Goal: Information Seeking & Learning: Find specific fact

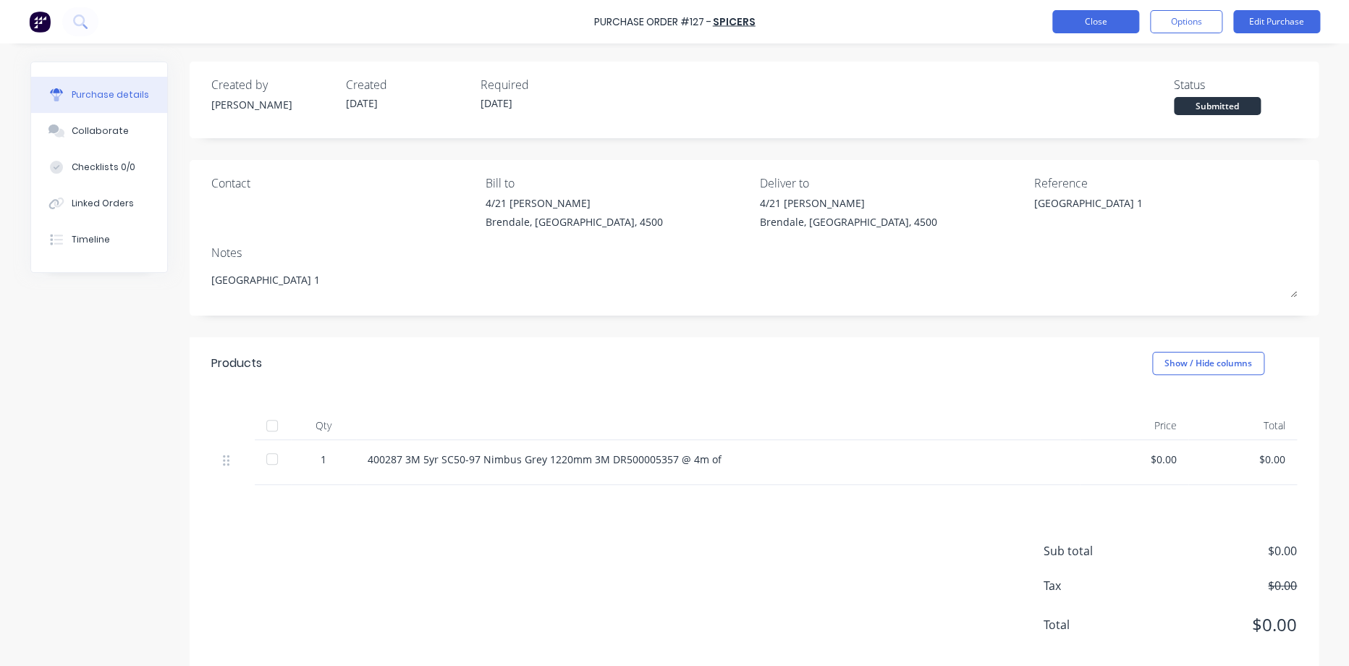
click at [1109, 30] on button "Close" at bounding box center [1095, 21] width 87 height 23
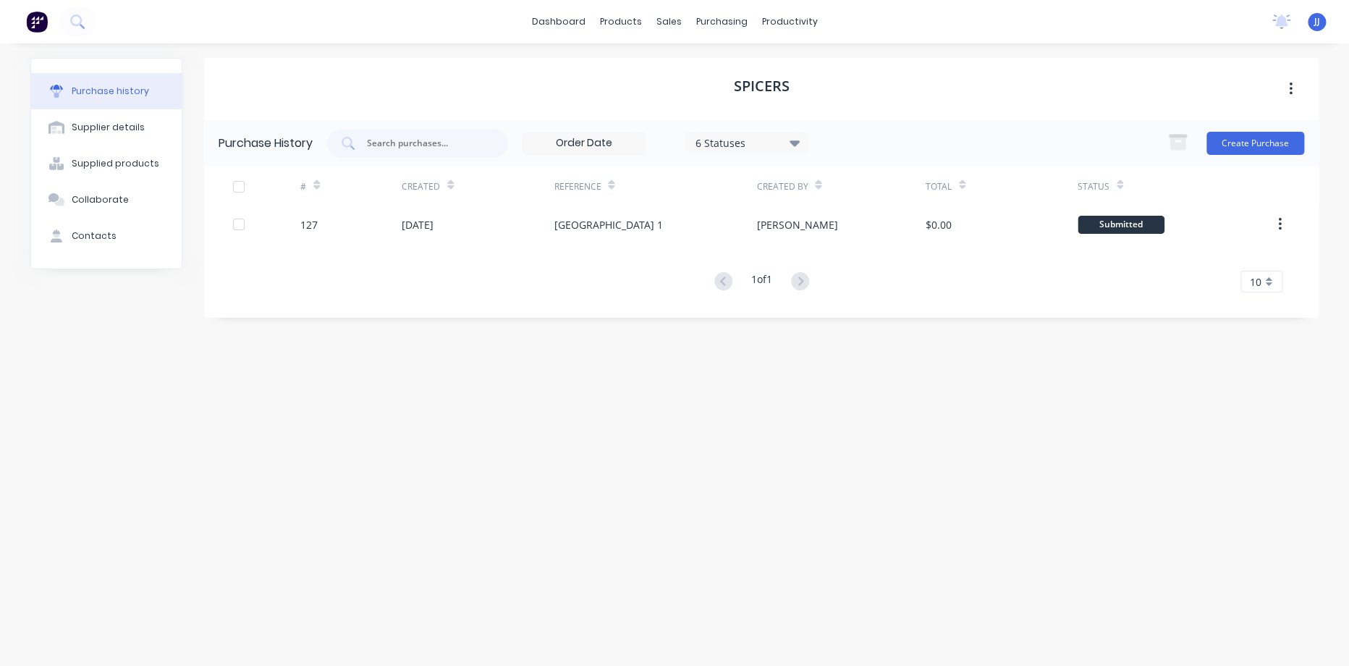
click at [1279, 35] on div "dashboard products sales purchasing productivity dashboard products Product Cat…" at bounding box center [674, 21] width 1349 height 43
click at [1291, 22] on div "No new notifications [PERSON_NAME] all as read [PERSON_NAME] mentioned you in a…" at bounding box center [1304, 22] width 88 height 22
click at [1278, 24] on icon at bounding box center [1281, 20] width 13 height 12
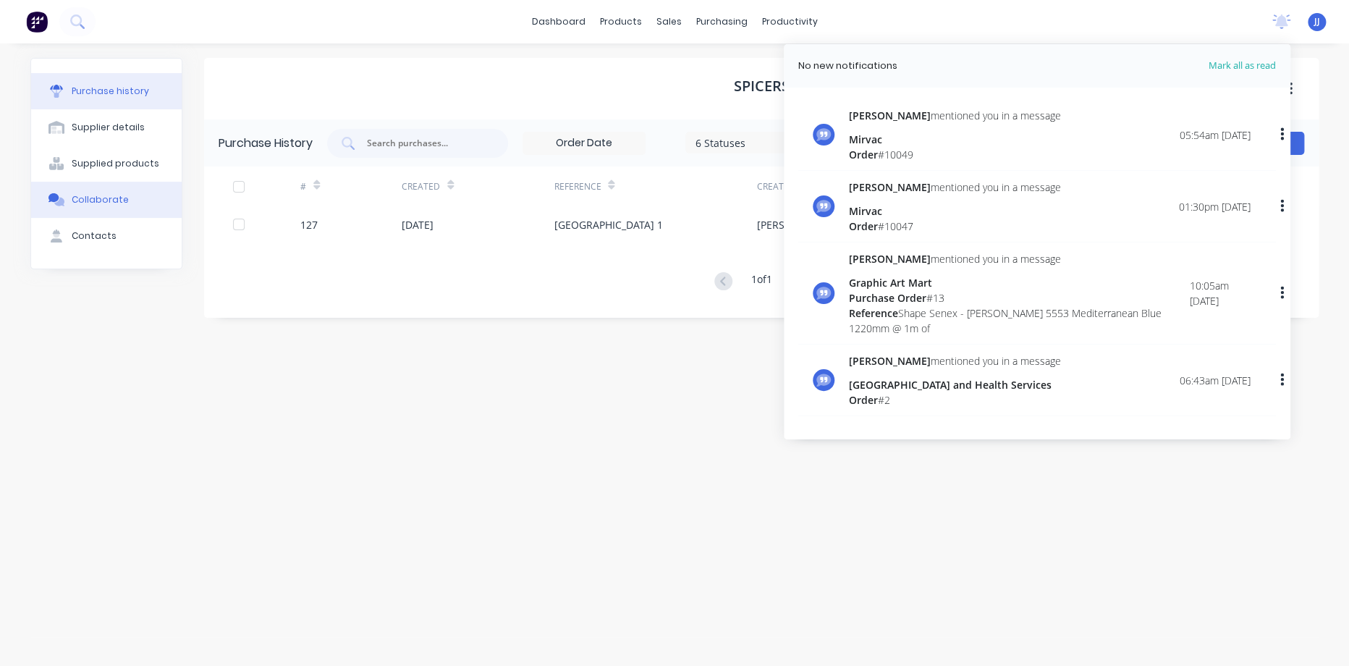
click at [110, 190] on button "Collaborate" at bounding box center [106, 200] width 151 height 36
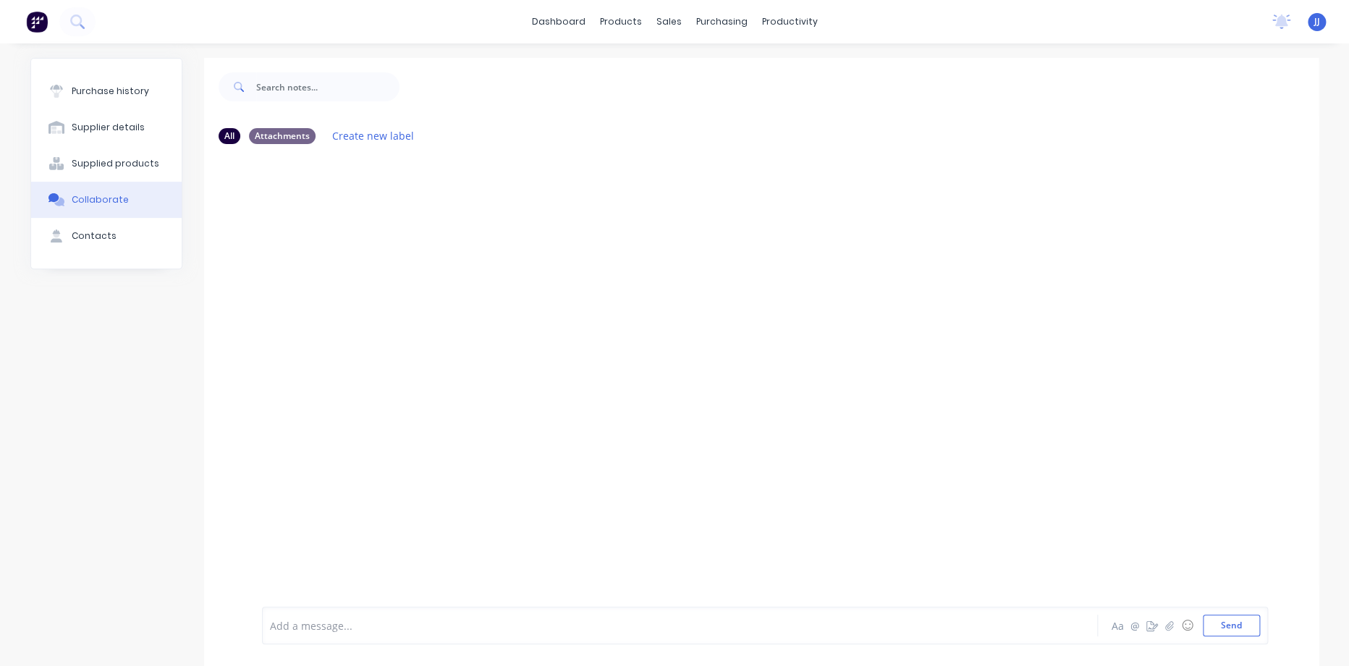
click at [98, 194] on div "Collaborate" at bounding box center [100, 199] width 57 height 13
click at [35, 23] on img at bounding box center [37, 22] width 22 height 22
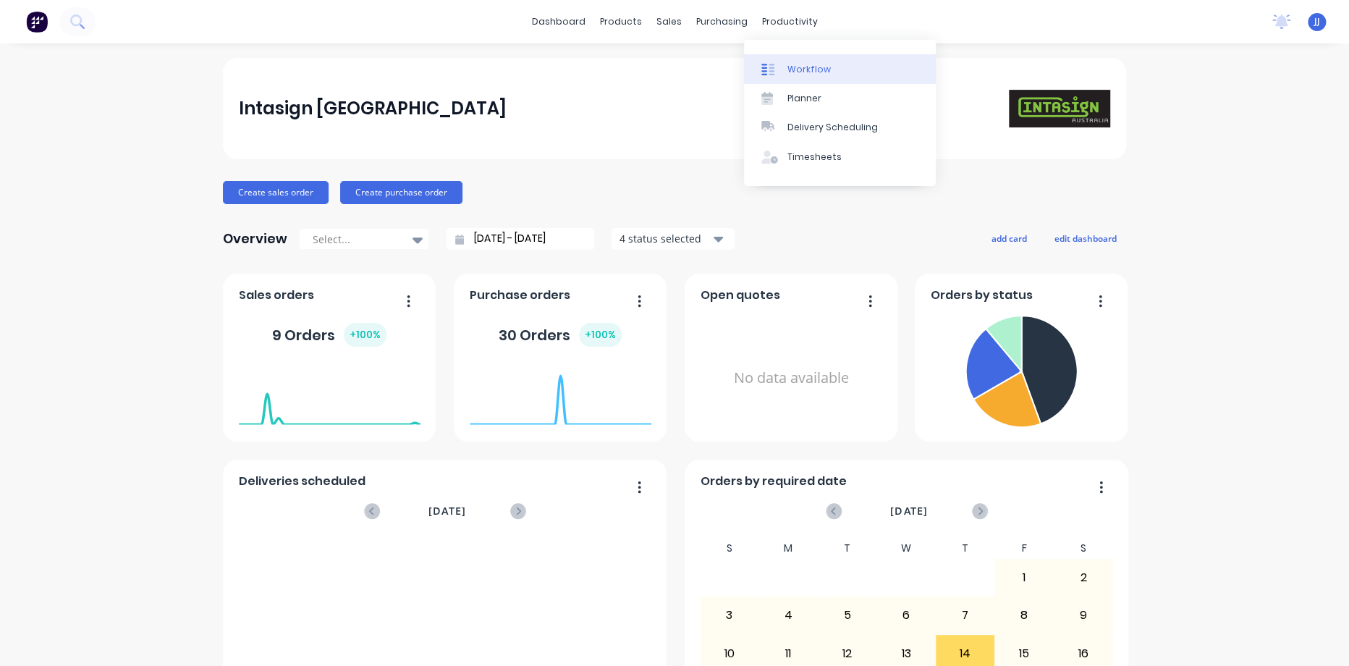
click at [794, 69] on div "Workflow" at bounding box center [808, 69] width 43 height 13
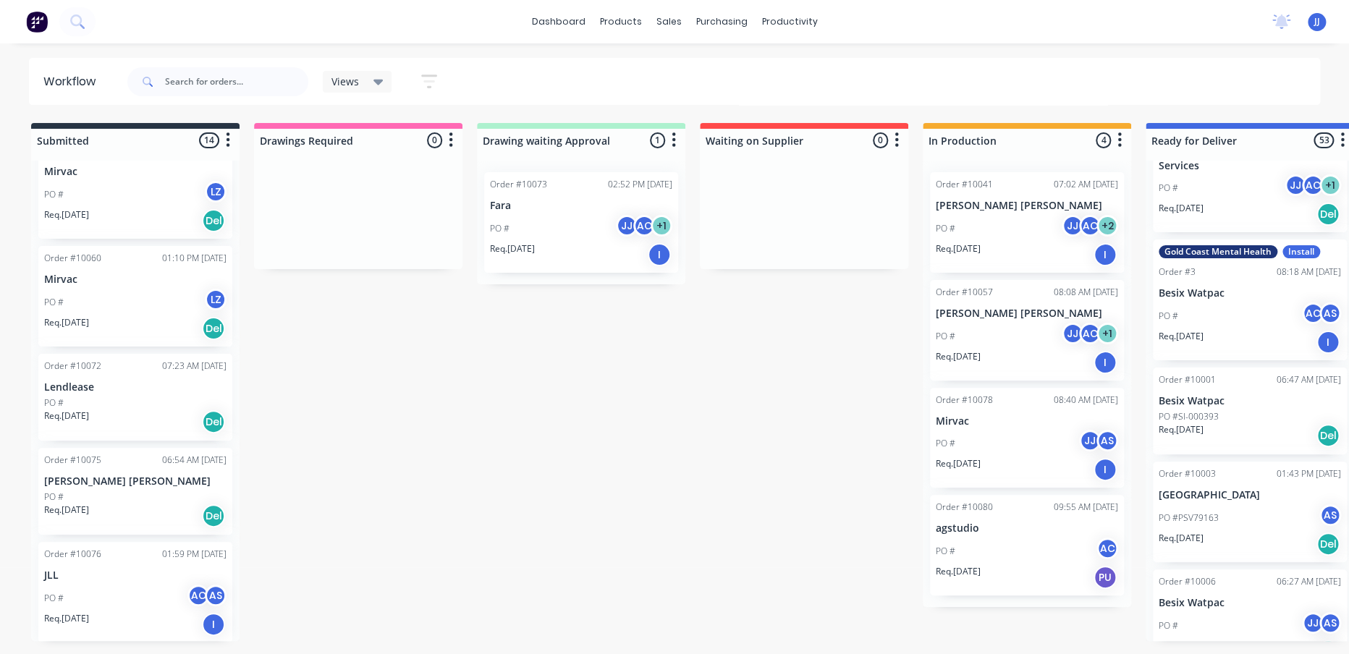
scroll to position [161, 0]
click at [1004, 462] on div "Req. [DATE] I" at bounding box center [1027, 469] width 182 height 25
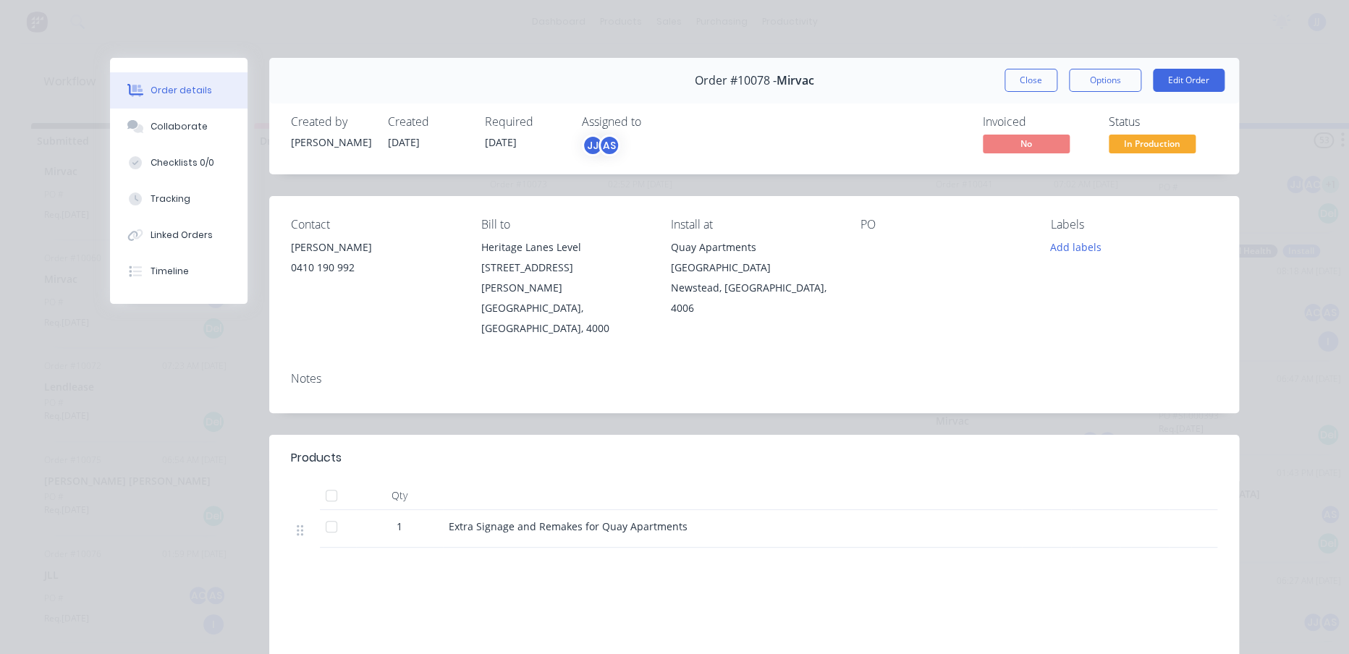
click at [1004, 80] on button "Close" at bounding box center [1030, 80] width 53 height 23
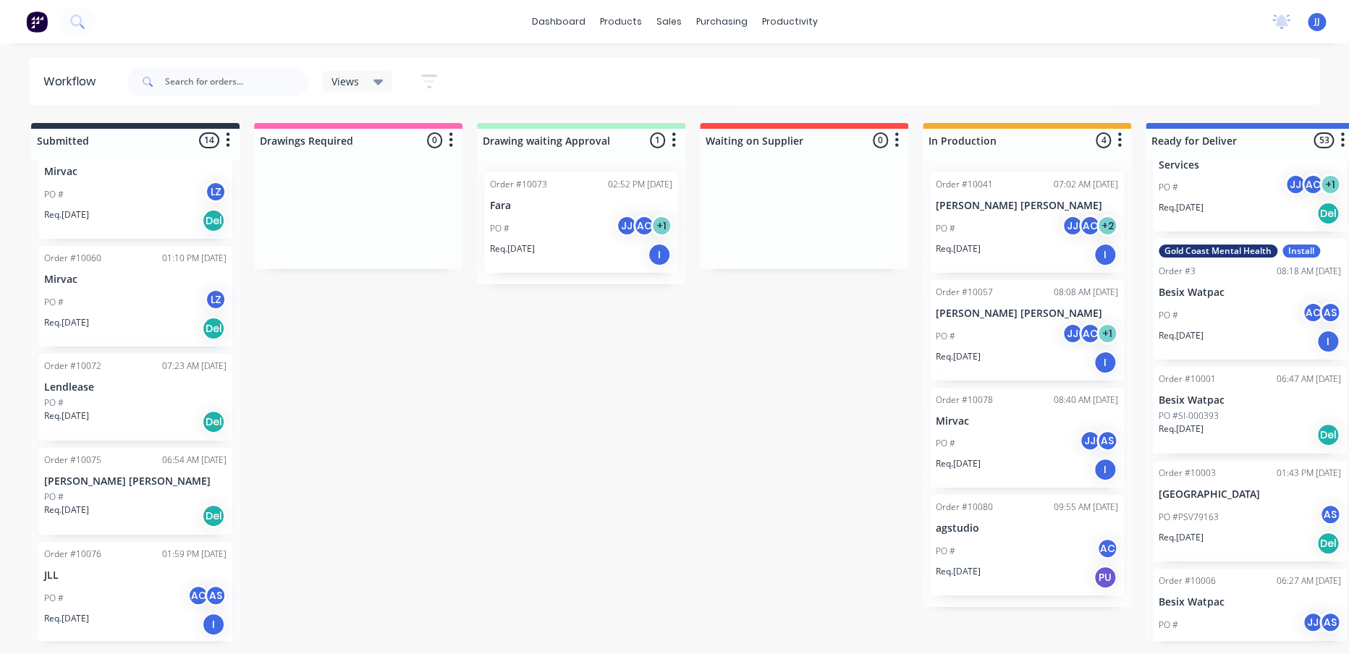
click at [556, 233] on div "PO # JJ AC + 1" at bounding box center [581, 228] width 182 height 27
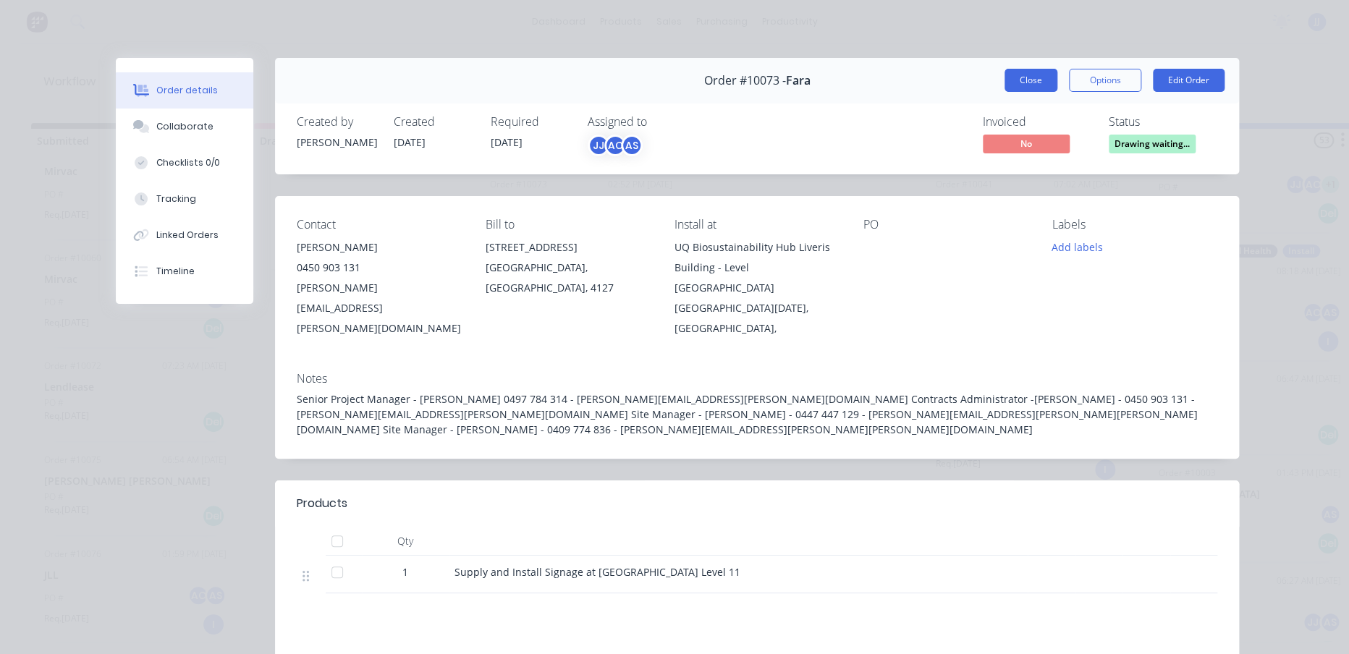
click at [1027, 88] on button "Close" at bounding box center [1030, 80] width 53 height 23
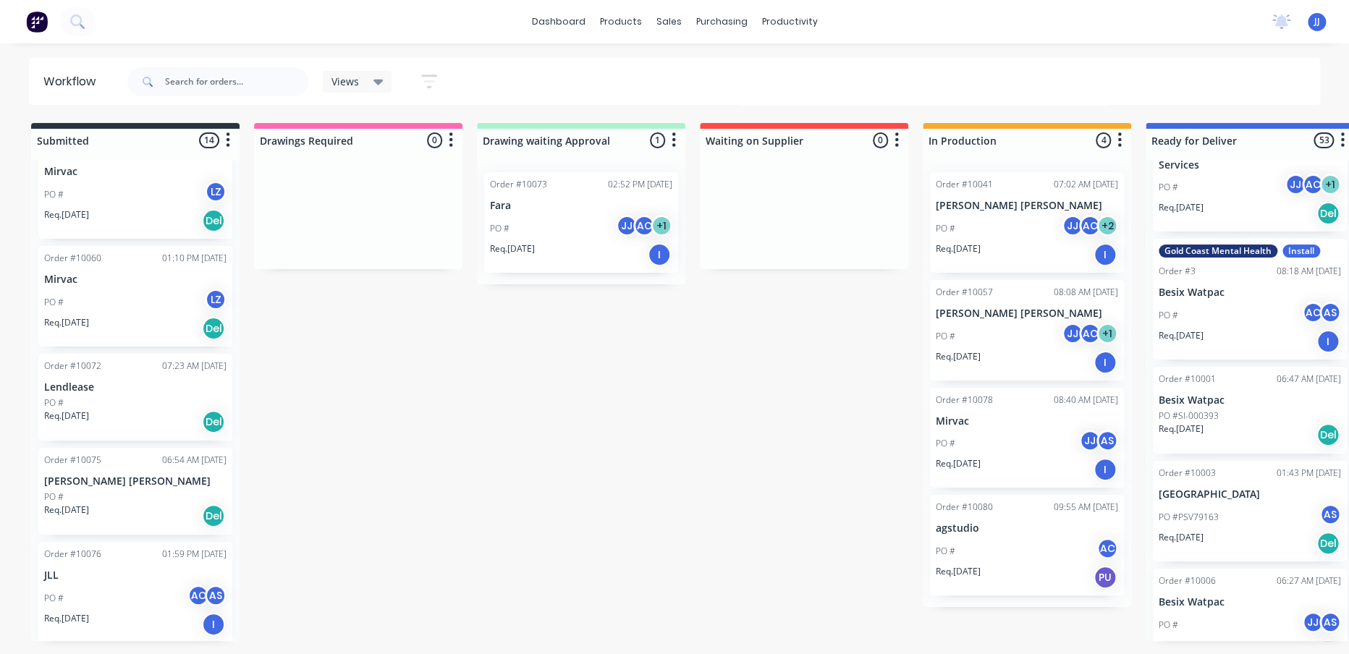
click at [1033, 204] on p "[PERSON_NAME] [PERSON_NAME]" at bounding box center [1027, 206] width 182 height 12
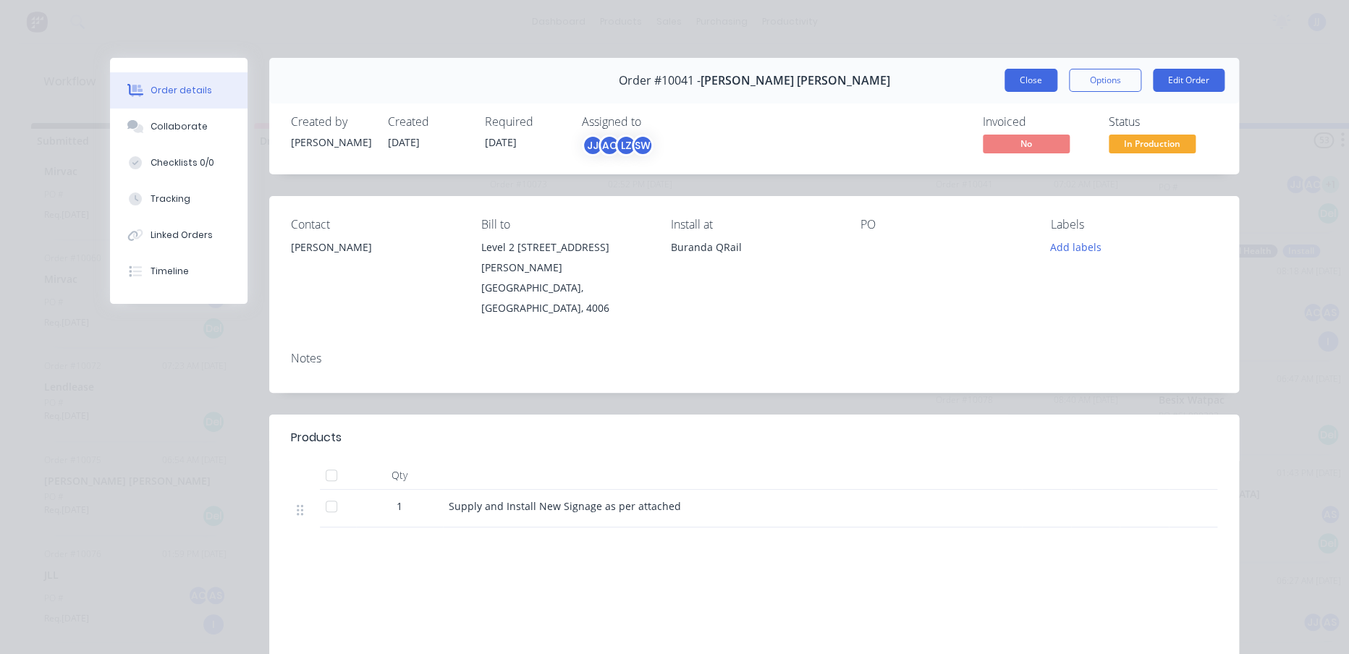
click at [1031, 75] on button "Close" at bounding box center [1030, 80] width 53 height 23
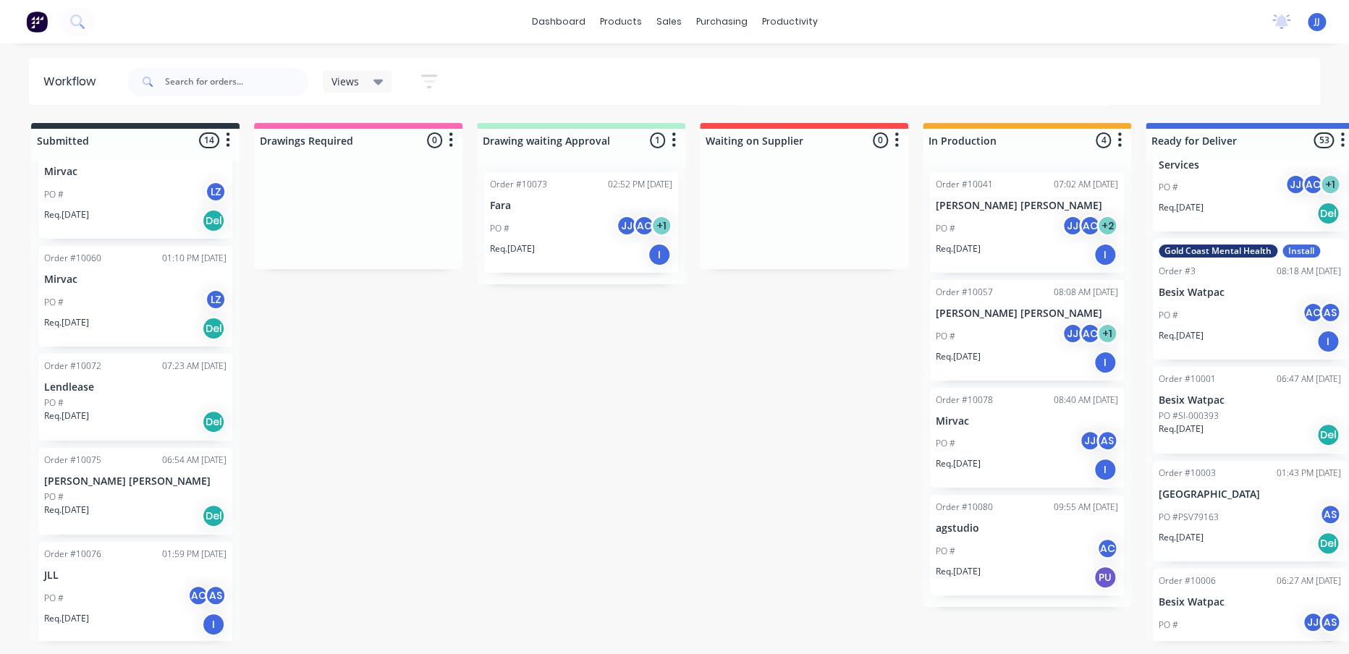
scroll to position [654, 0]
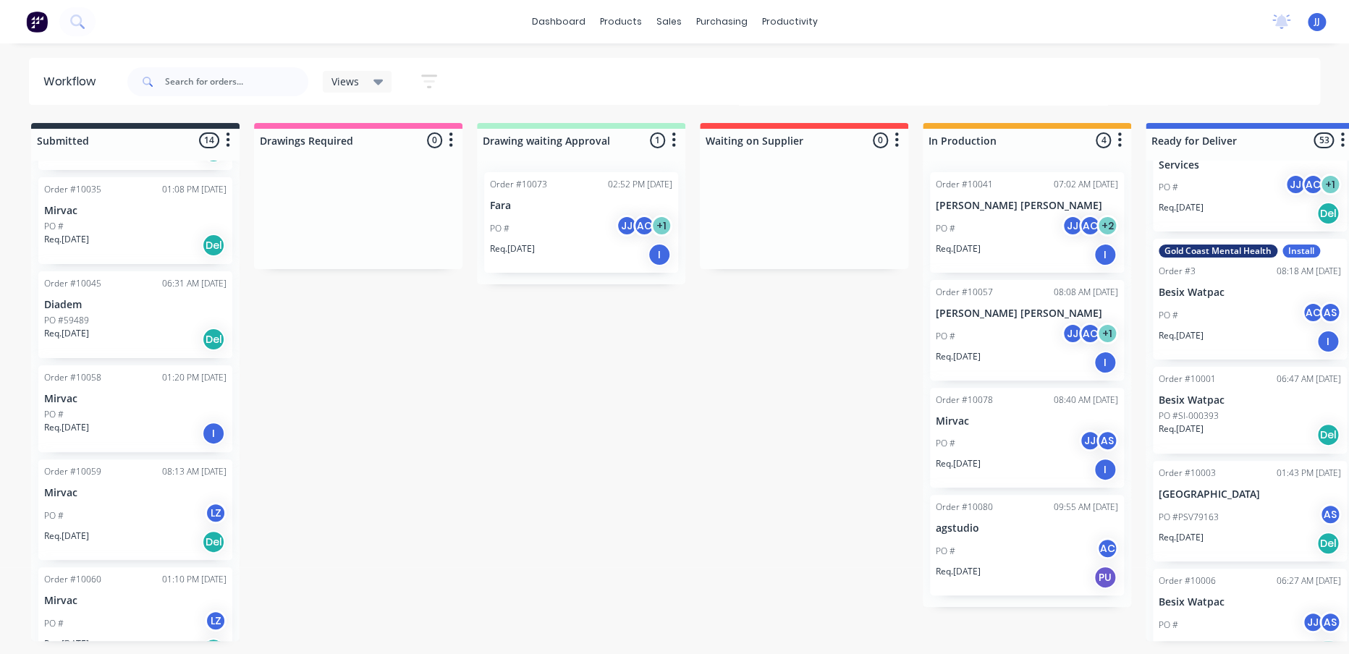
click at [115, 505] on div "PO # LZ" at bounding box center [135, 515] width 182 height 27
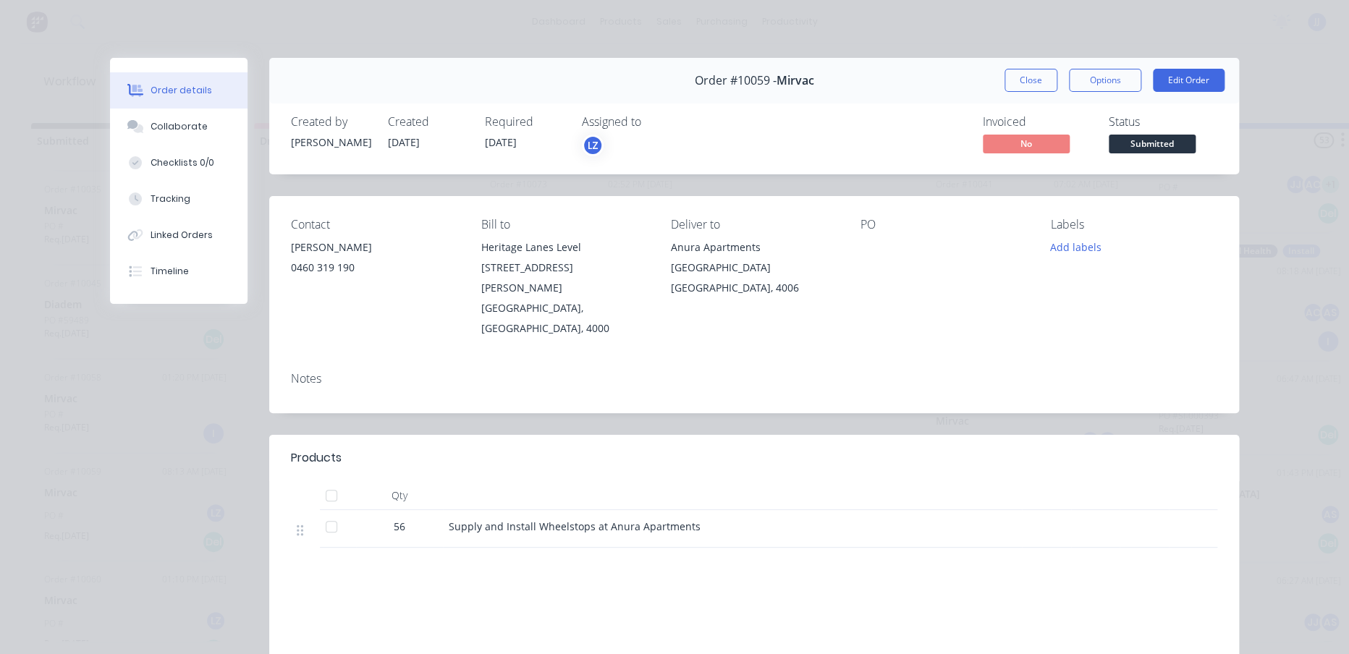
click at [118, 497] on div "Order #10059 - Mirvac Close Options Edit Order Created by [PERSON_NAME] Created…" at bounding box center [674, 431] width 1129 height 747
click at [1004, 77] on button "Close" at bounding box center [1030, 80] width 53 height 23
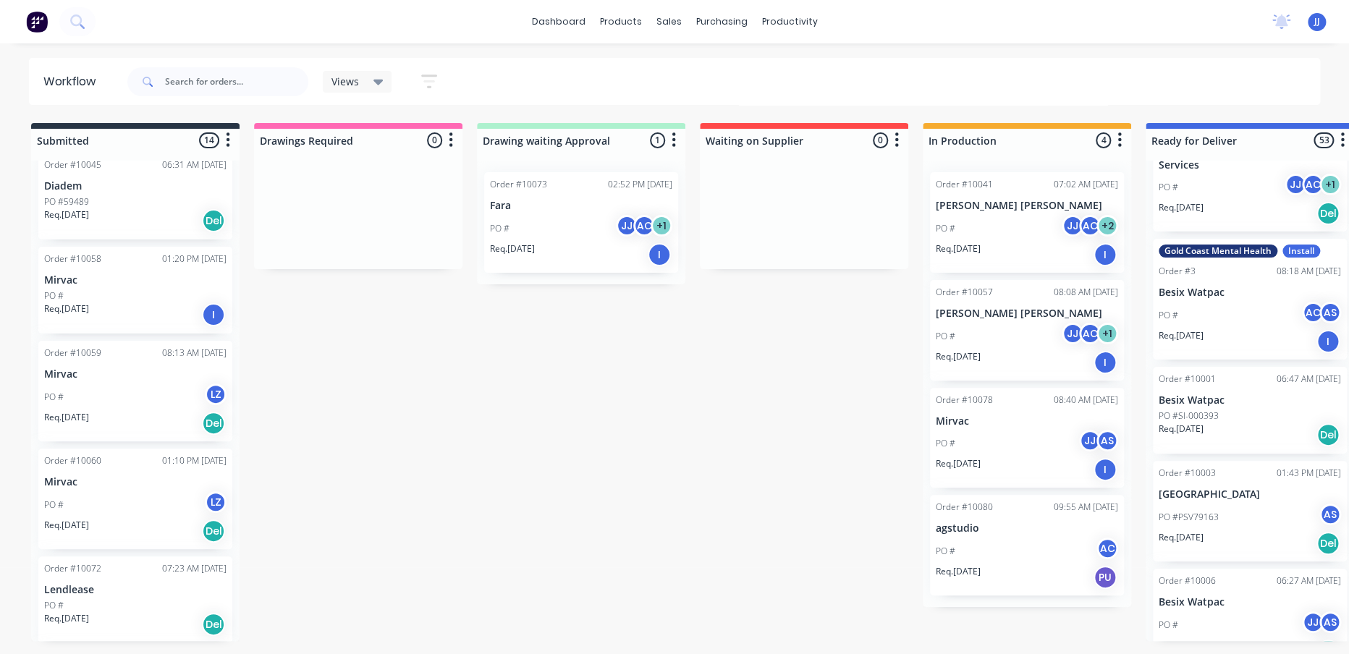
scroll to position [975, 0]
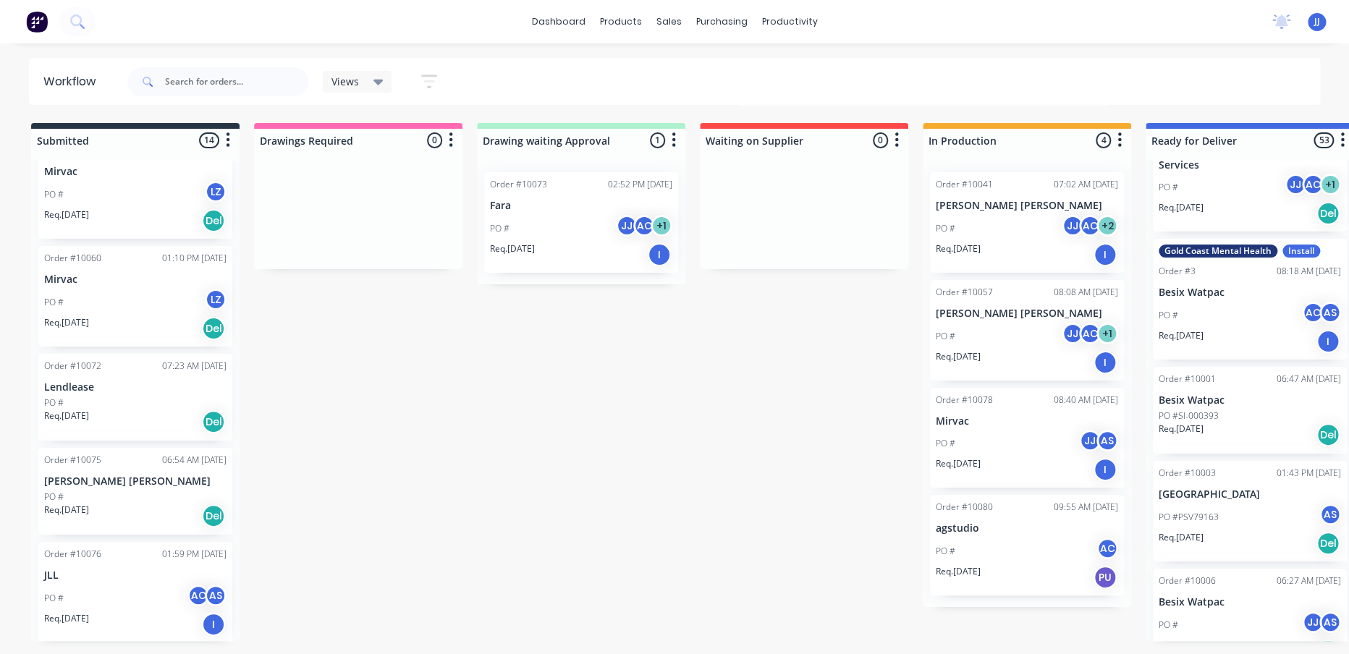
click at [116, 615] on div "Req. [DATE] I" at bounding box center [135, 624] width 182 height 25
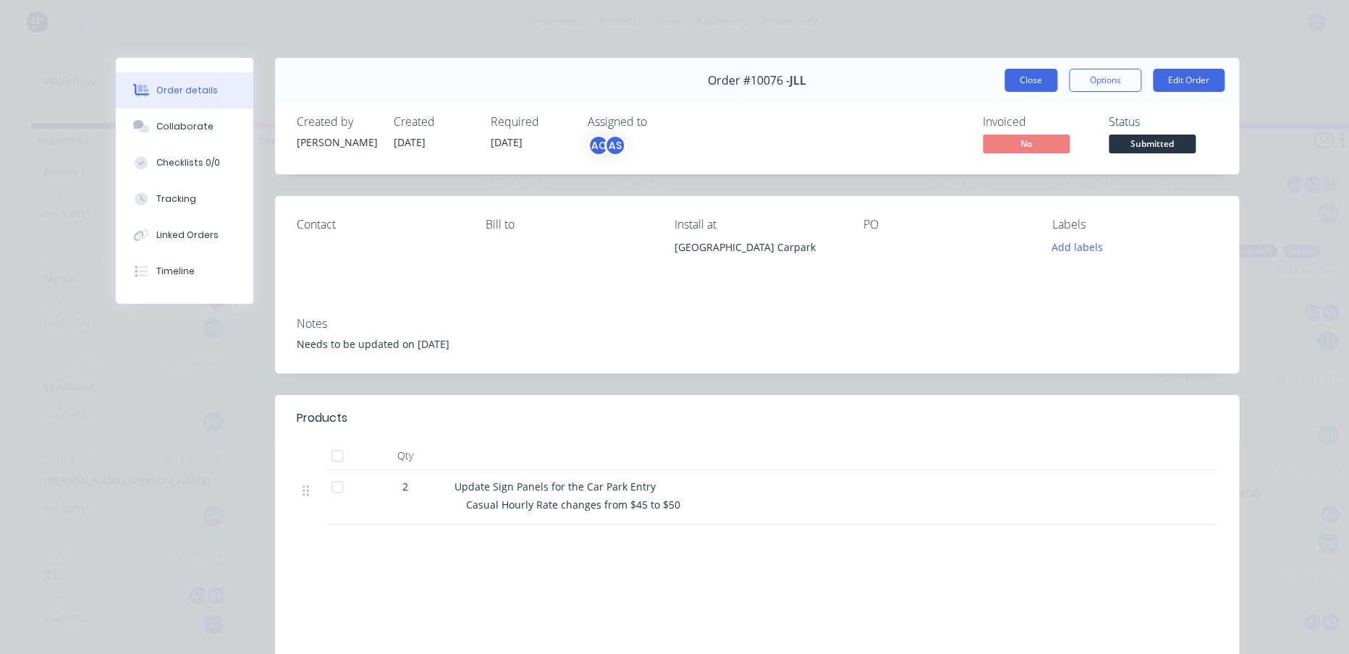
click at [1021, 82] on button "Close" at bounding box center [1030, 80] width 53 height 23
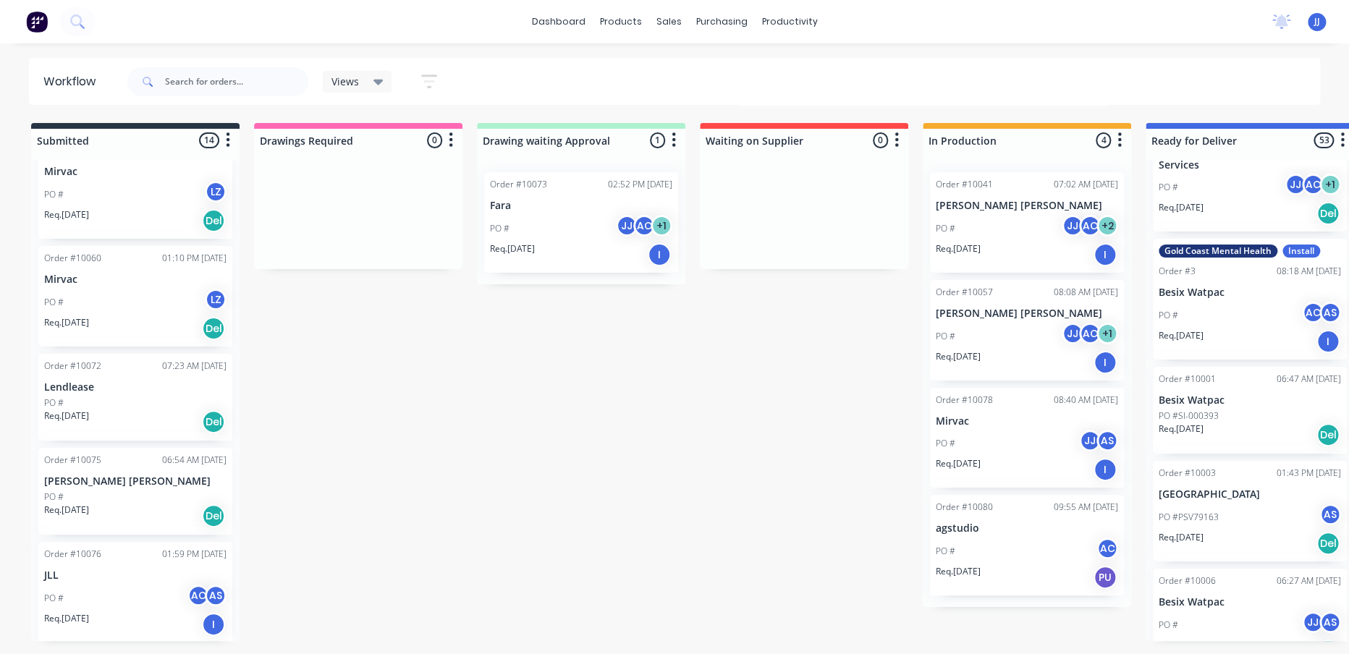
click at [1300, 601] on div "Order #10006 06:27 AM [DATE] Besix Watpac PO # JJ AS Req. [DATE] Del" at bounding box center [1250, 619] width 194 height 101
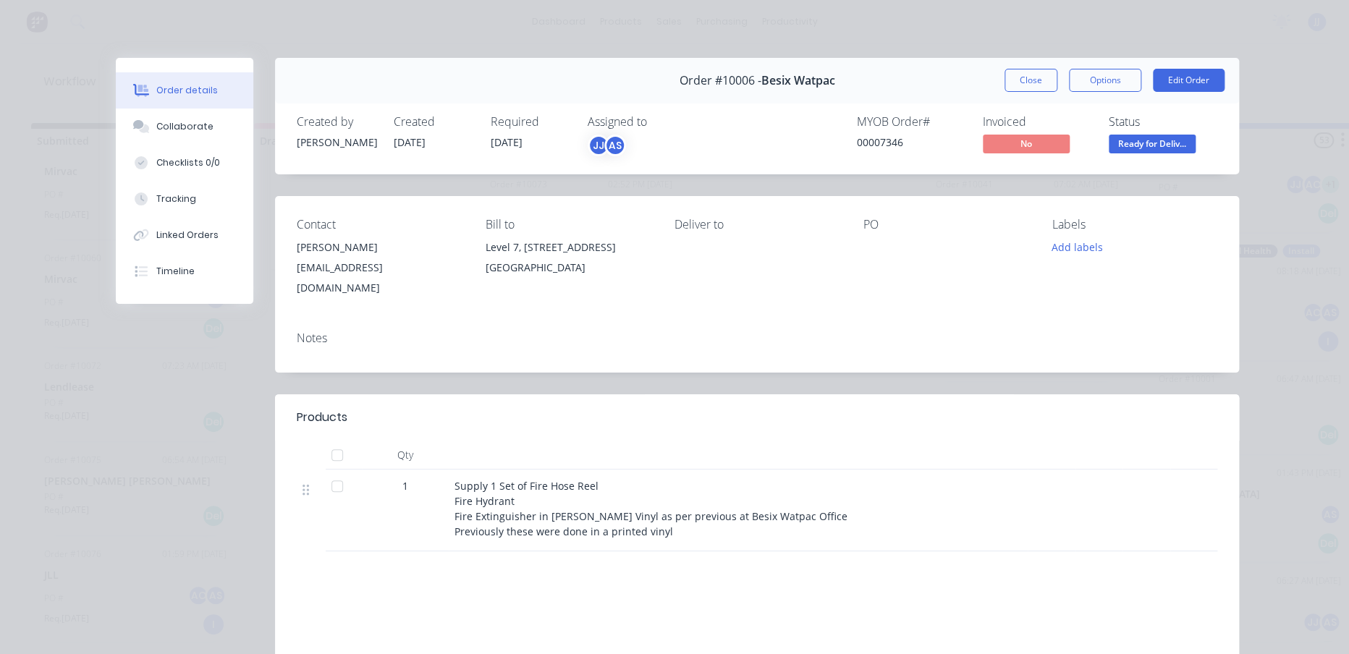
click at [138, 464] on div "Order #10006 - Besix Watpac Close Options Edit Order Created by [PERSON_NAME] C…" at bounding box center [677, 433] width 1123 height 751
click at [1017, 95] on div "Order #10006 - Besix Watpac Close Options Edit Order" at bounding box center [757, 81] width 964 height 46
click at [1022, 82] on button "Close" at bounding box center [1030, 80] width 53 height 23
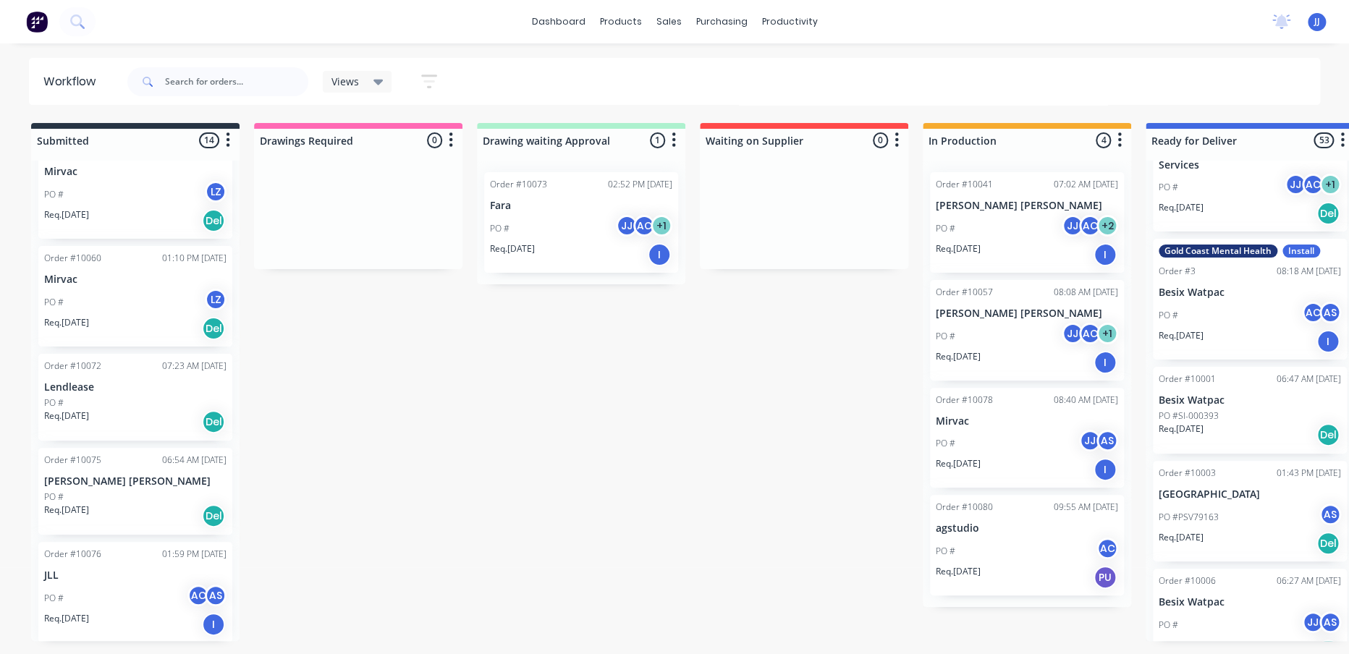
click at [148, 569] on p "JLL" at bounding box center [135, 575] width 182 height 12
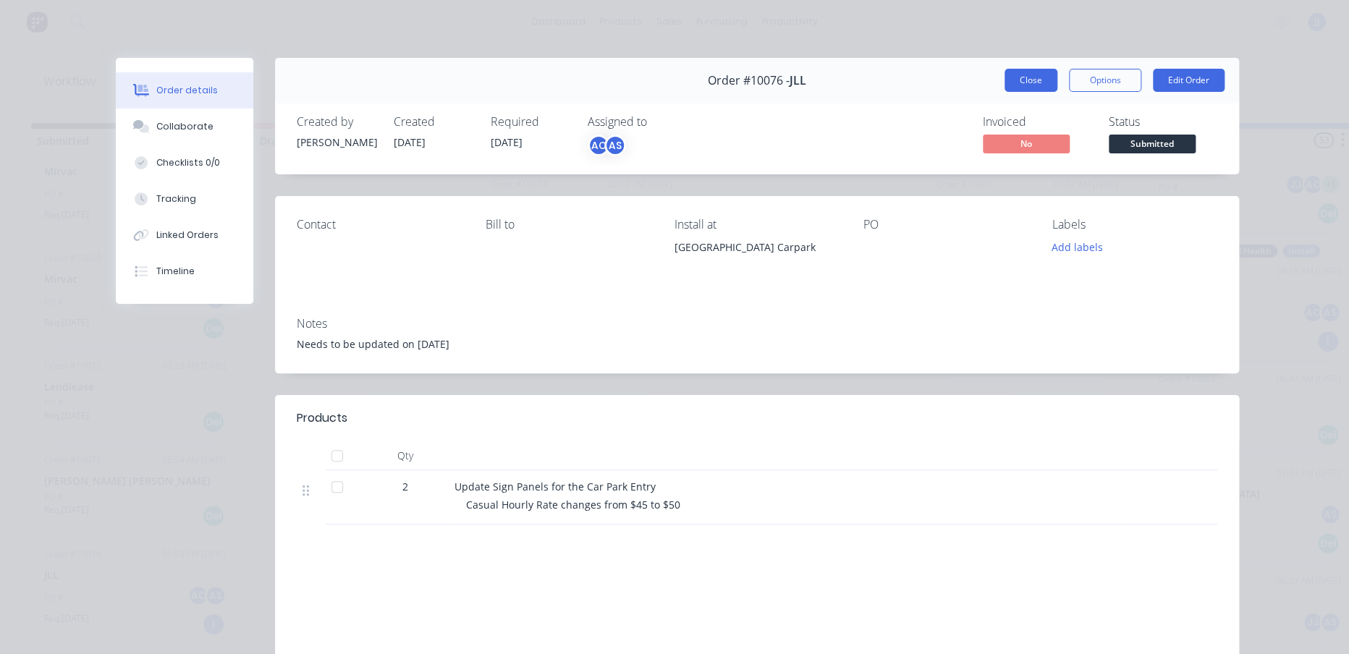
click at [1022, 73] on button "Close" at bounding box center [1030, 80] width 53 height 23
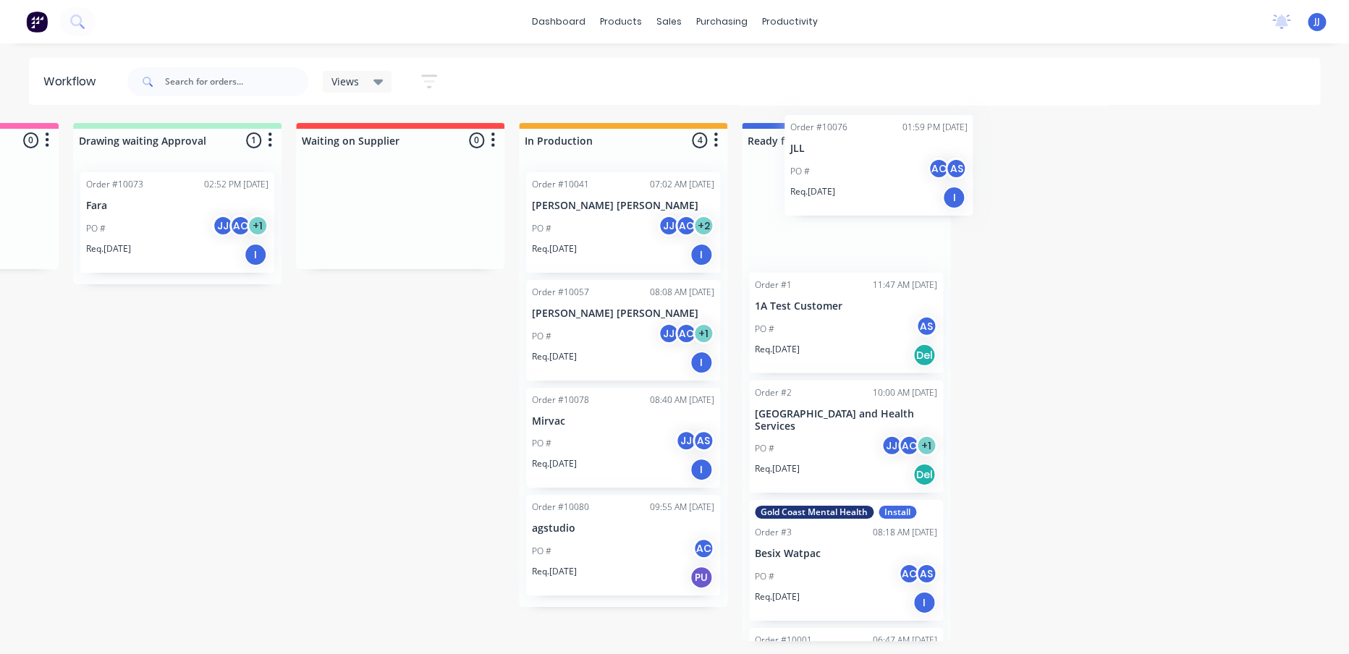
scroll to position [0, 0]
drag, startPoint x: 89, startPoint y: 587, endPoint x: 839, endPoint y: 169, distance: 859.0
click at [839, 168] on div "Submitted 14 Sort By Created date Required date Order number Customer name Most…" at bounding box center [477, 382] width 1784 height 518
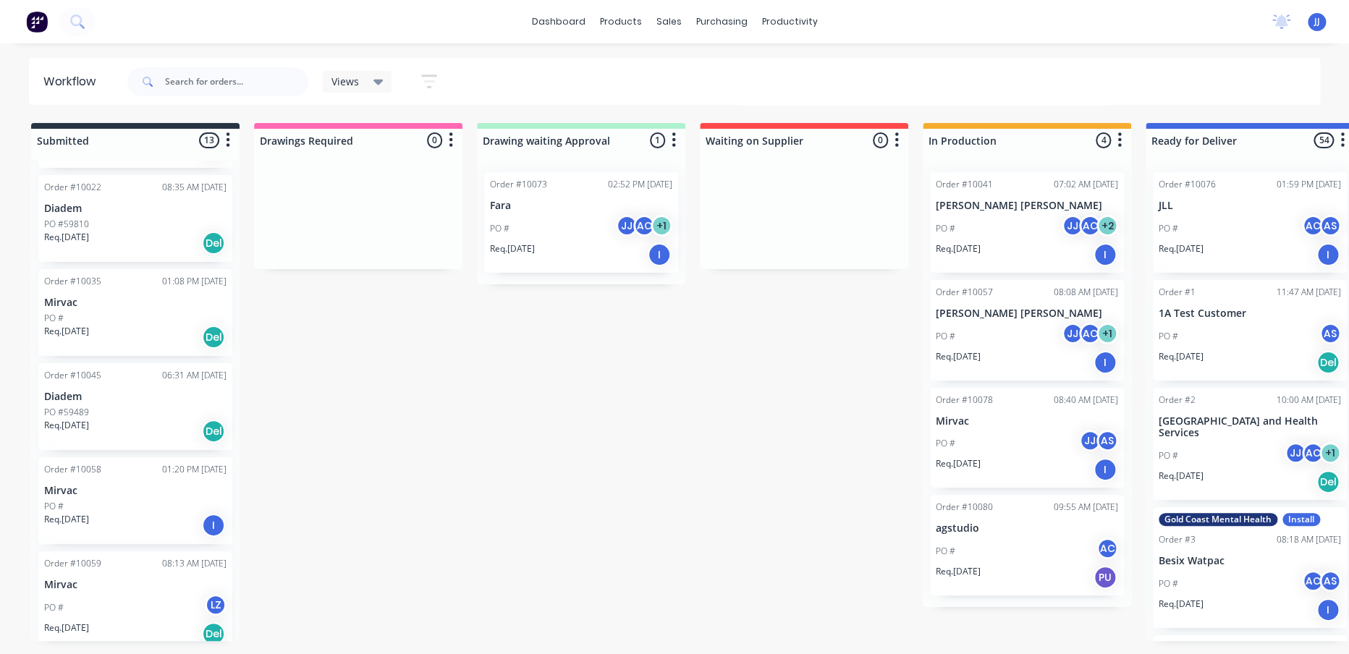
scroll to position [868, 0]
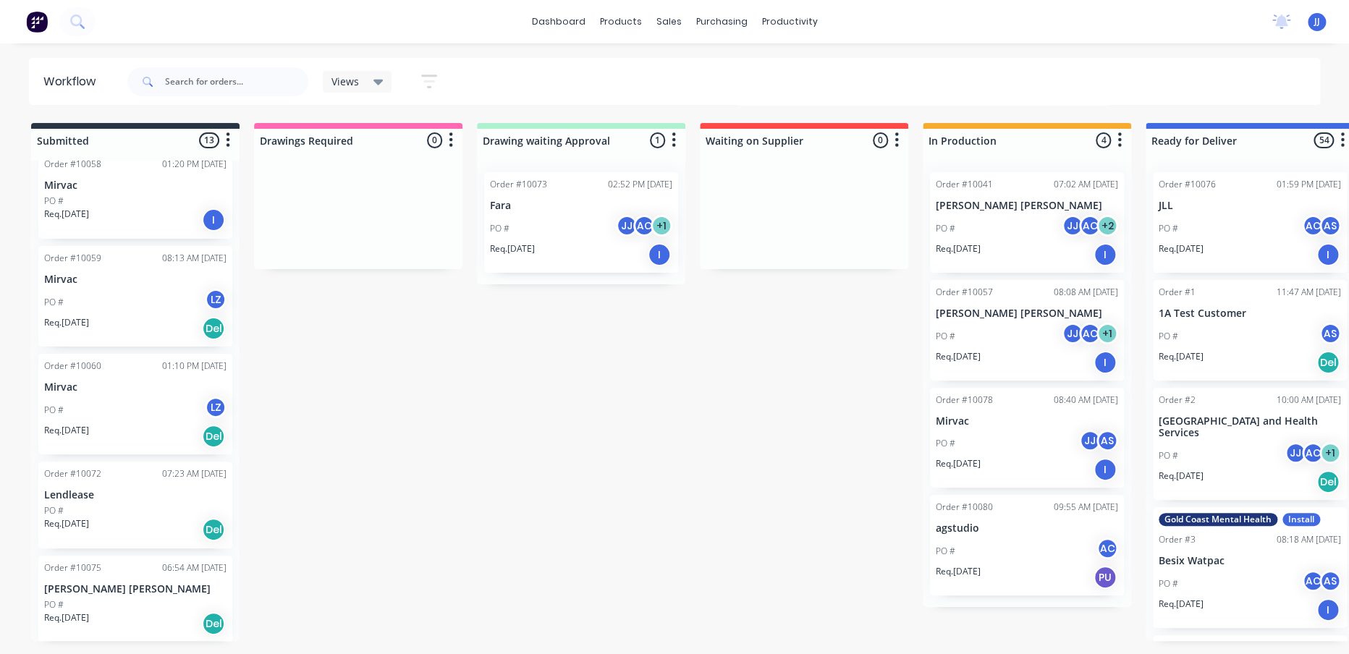
click at [140, 517] on div "Req. [DATE] Del" at bounding box center [135, 529] width 182 height 25
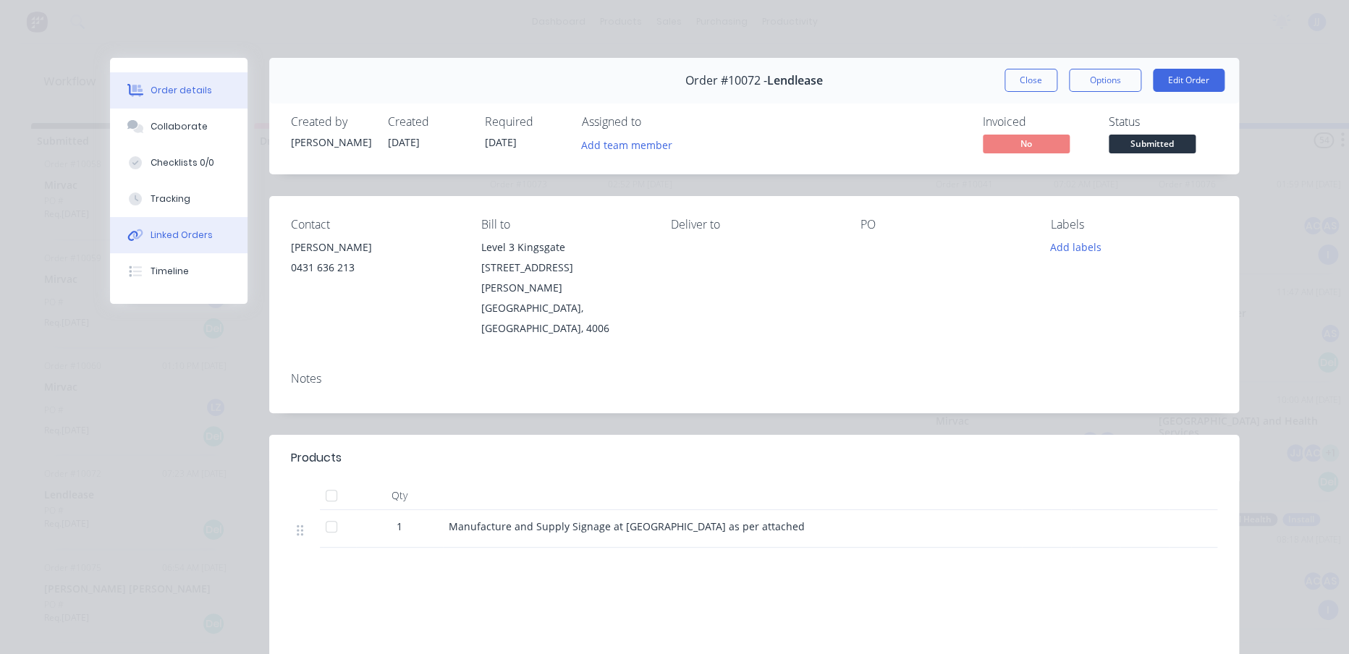
click at [178, 239] on div "Linked Orders" at bounding box center [182, 235] width 62 height 13
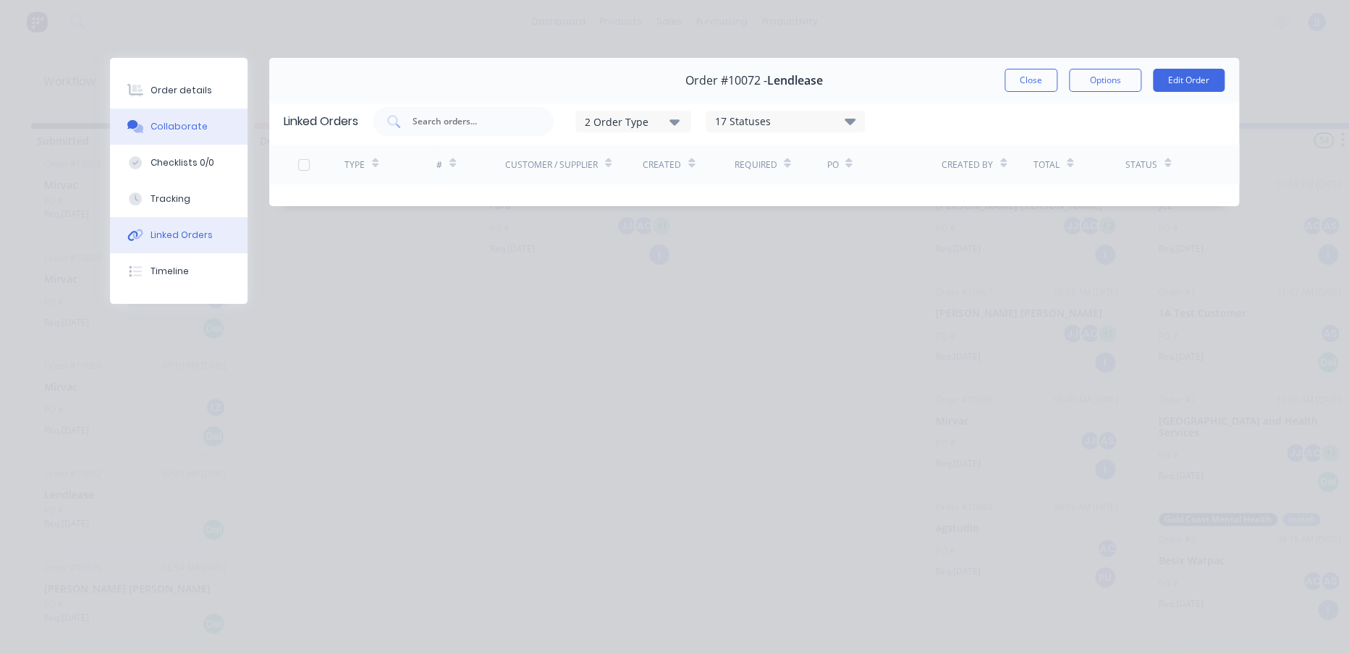
click at [177, 129] on div "Collaborate" at bounding box center [179, 126] width 57 height 13
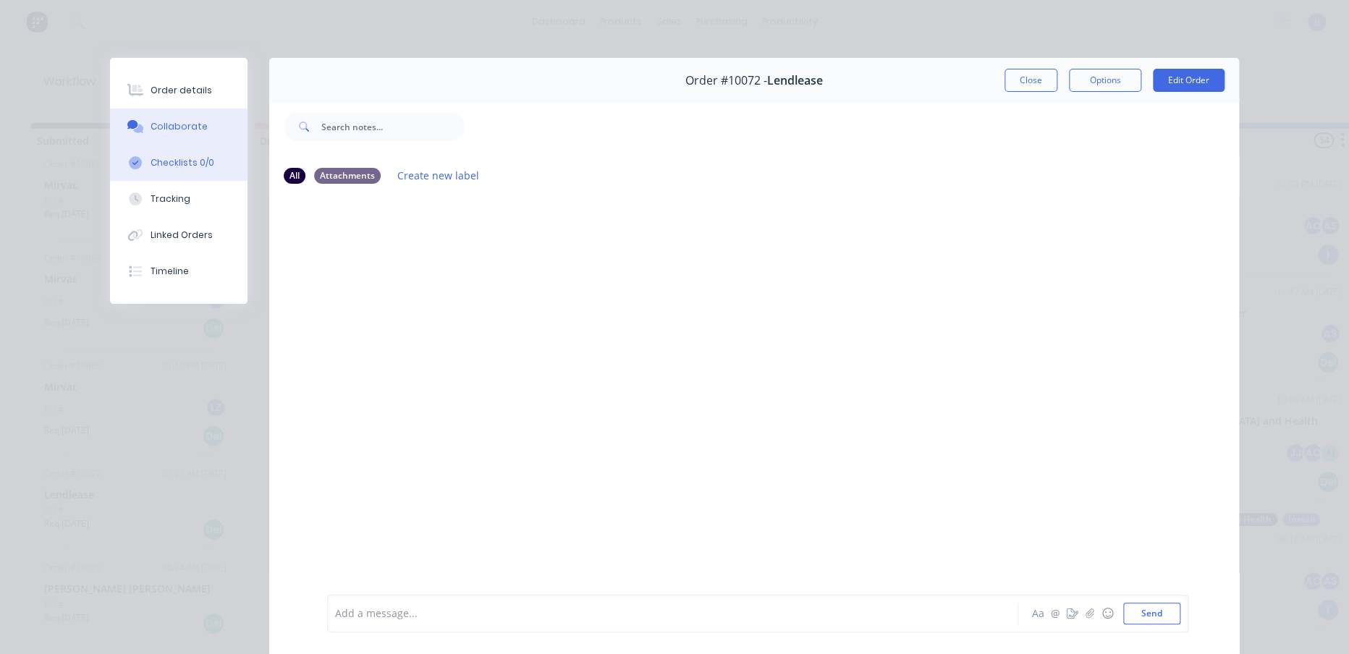
click at [179, 156] on div "Checklists 0/0" at bounding box center [183, 162] width 64 height 13
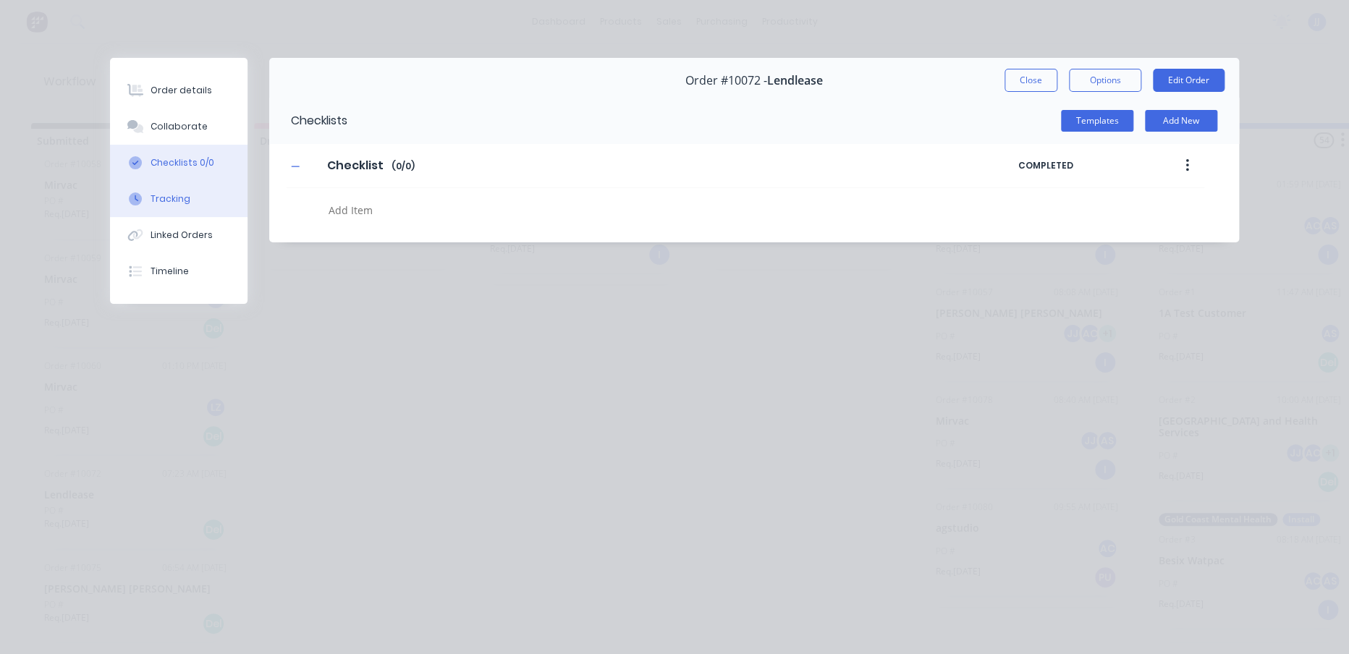
click at [190, 194] on button "Tracking" at bounding box center [178, 199] width 137 height 36
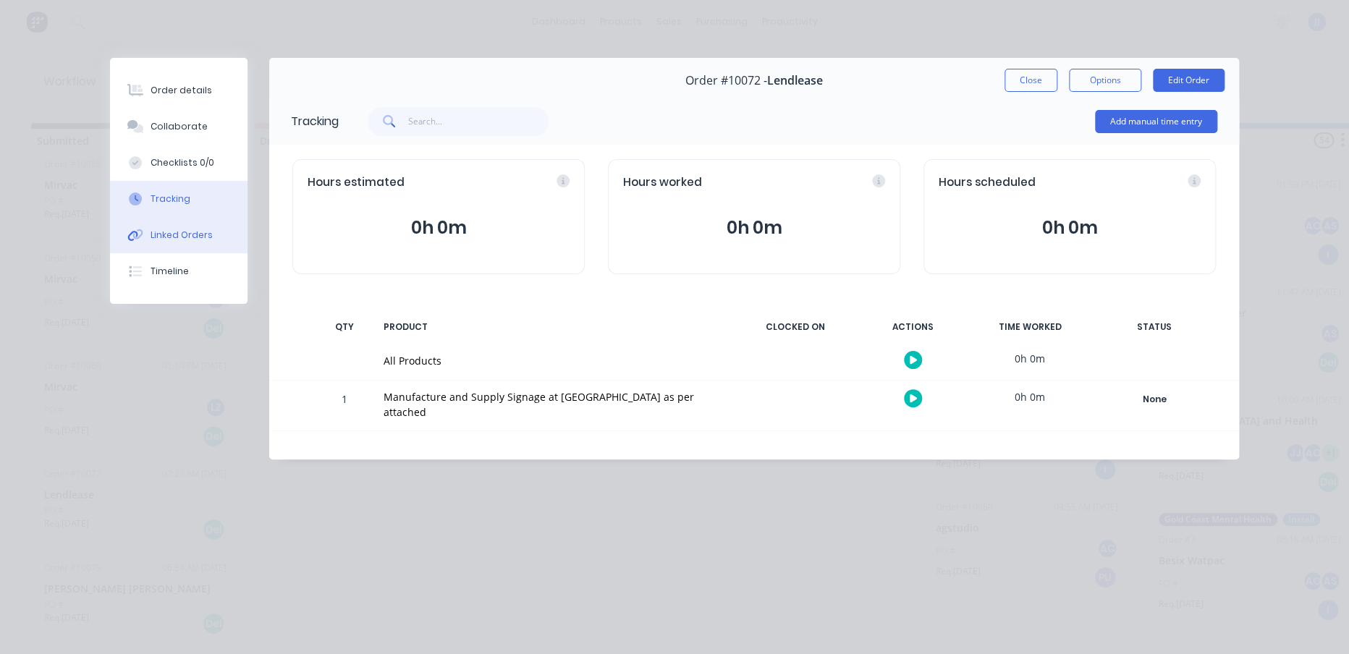
click at [210, 232] on button "Linked Orders" at bounding box center [178, 235] width 137 height 36
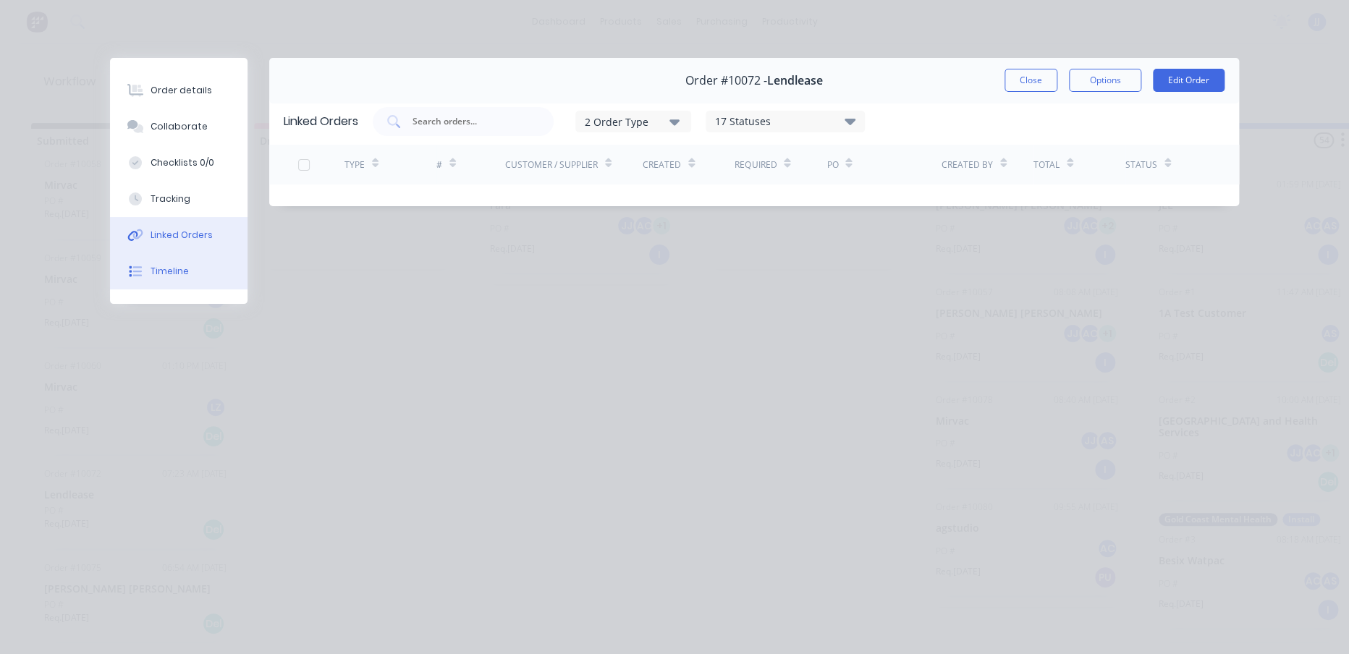
click at [187, 276] on button "Timeline" at bounding box center [178, 271] width 137 height 36
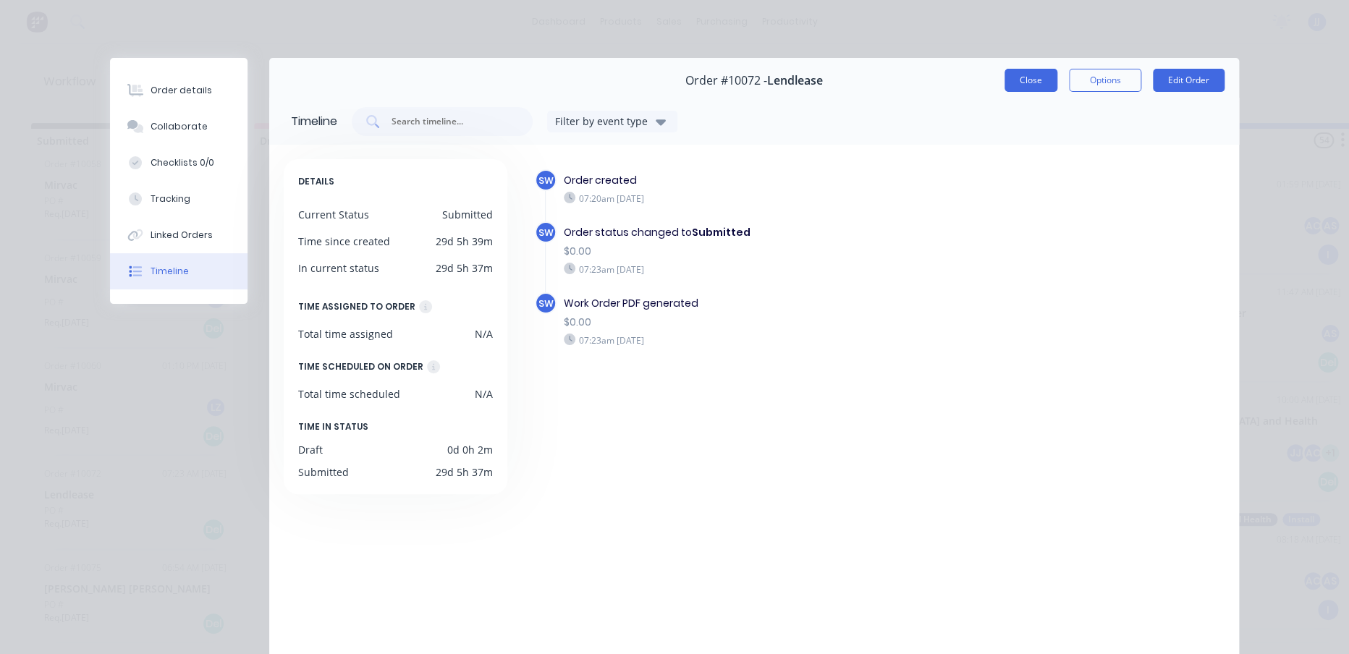
click at [1004, 80] on button "Close" at bounding box center [1030, 80] width 53 height 23
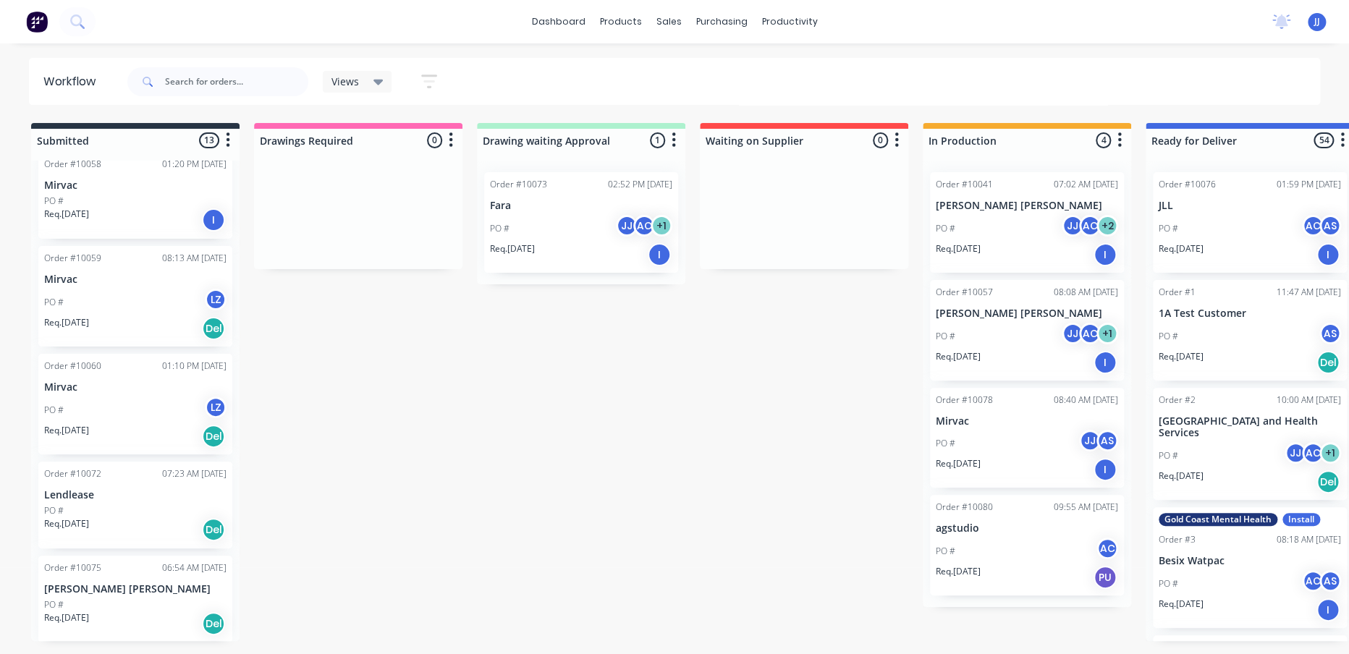
scroll to position [707, 0]
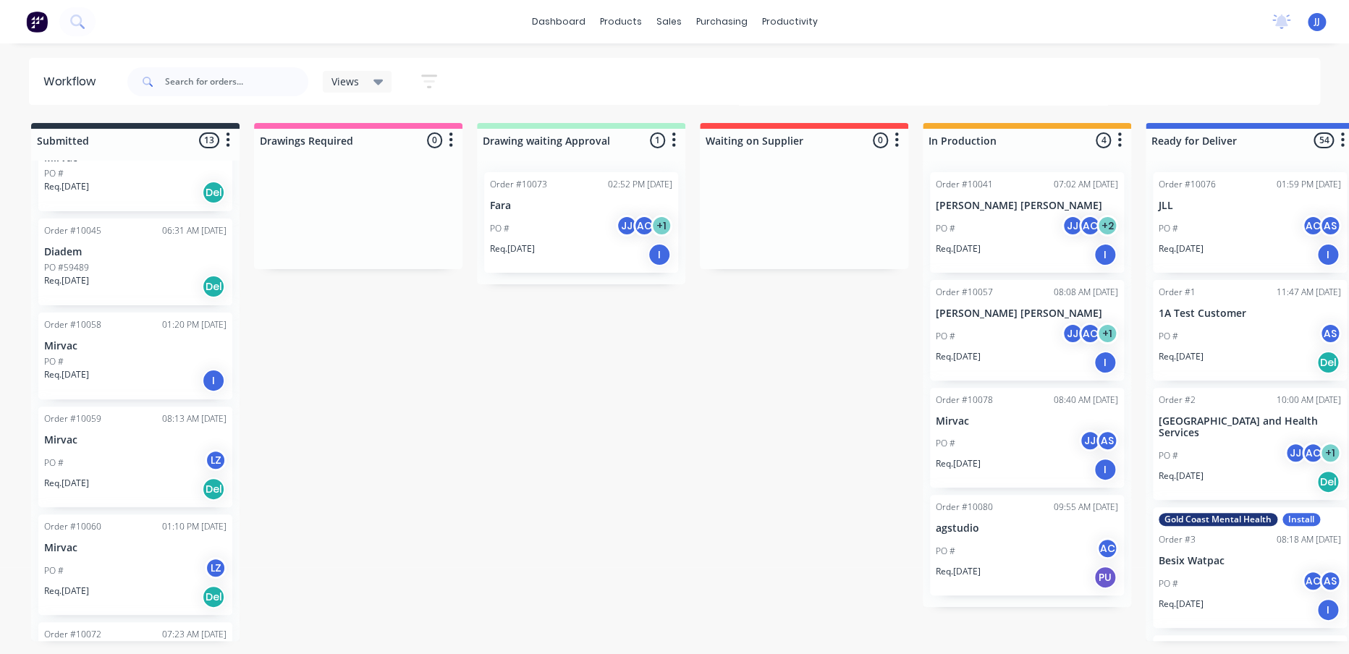
click at [185, 382] on div "Req. [DATE] I" at bounding box center [135, 380] width 182 height 25
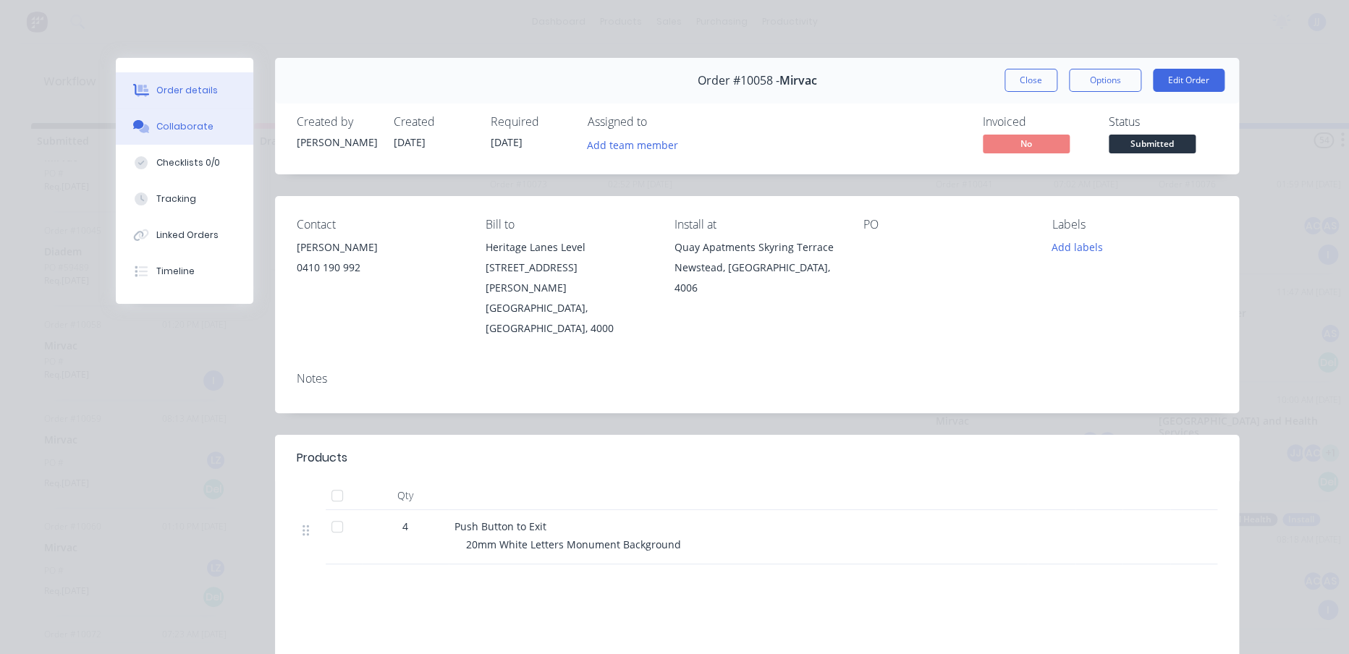
click at [178, 128] on div "Collaborate" at bounding box center [184, 126] width 57 height 13
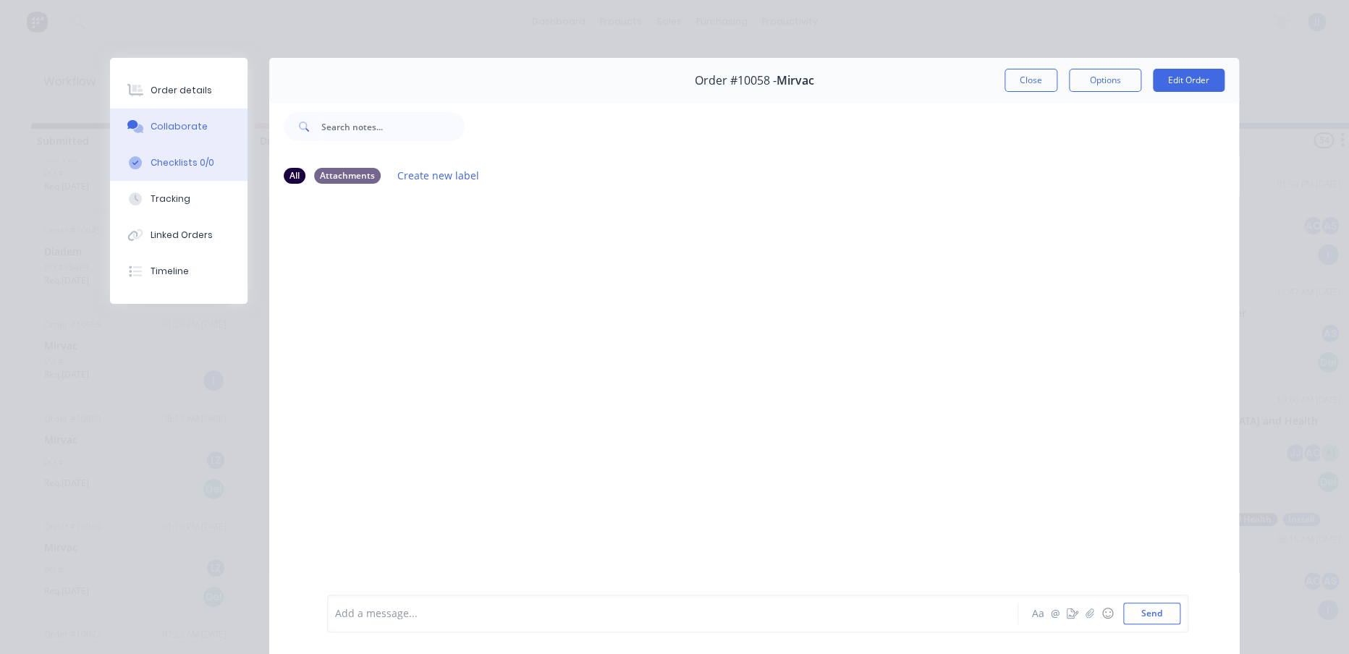
click at [186, 156] on div "Checklists 0/0" at bounding box center [183, 162] width 64 height 13
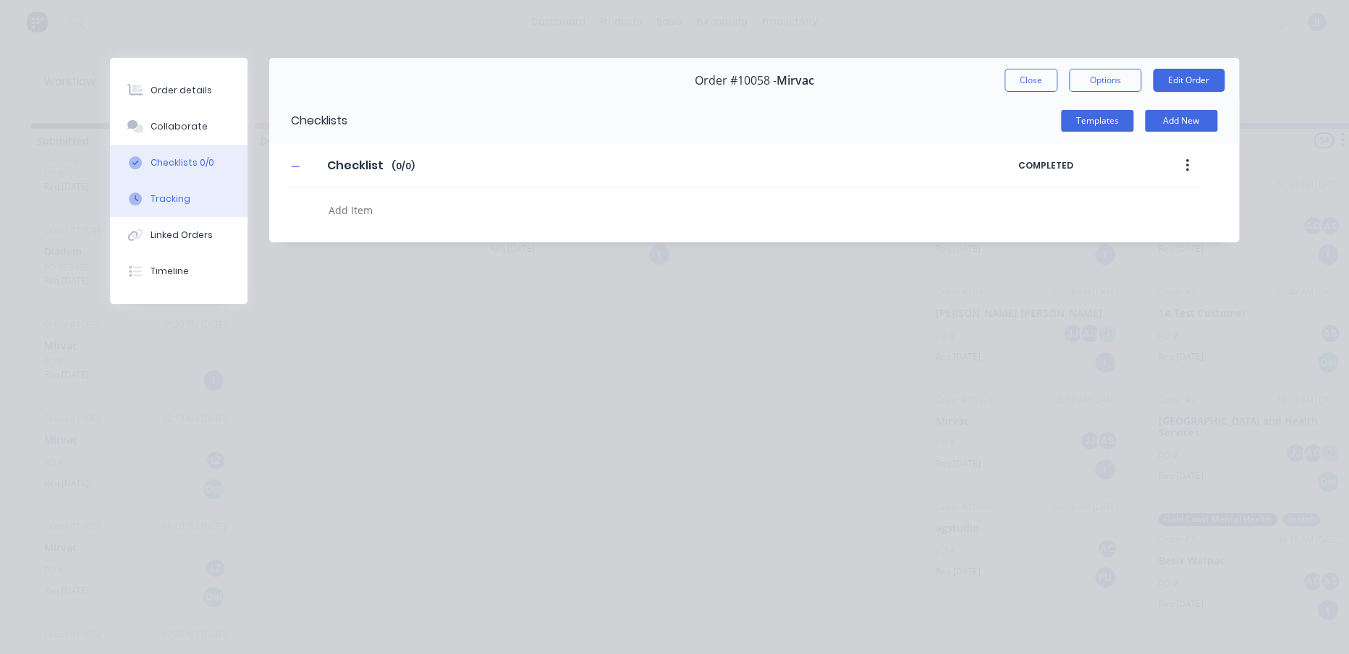
click at [190, 198] on button "Tracking" at bounding box center [178, 199] width 137 height 36
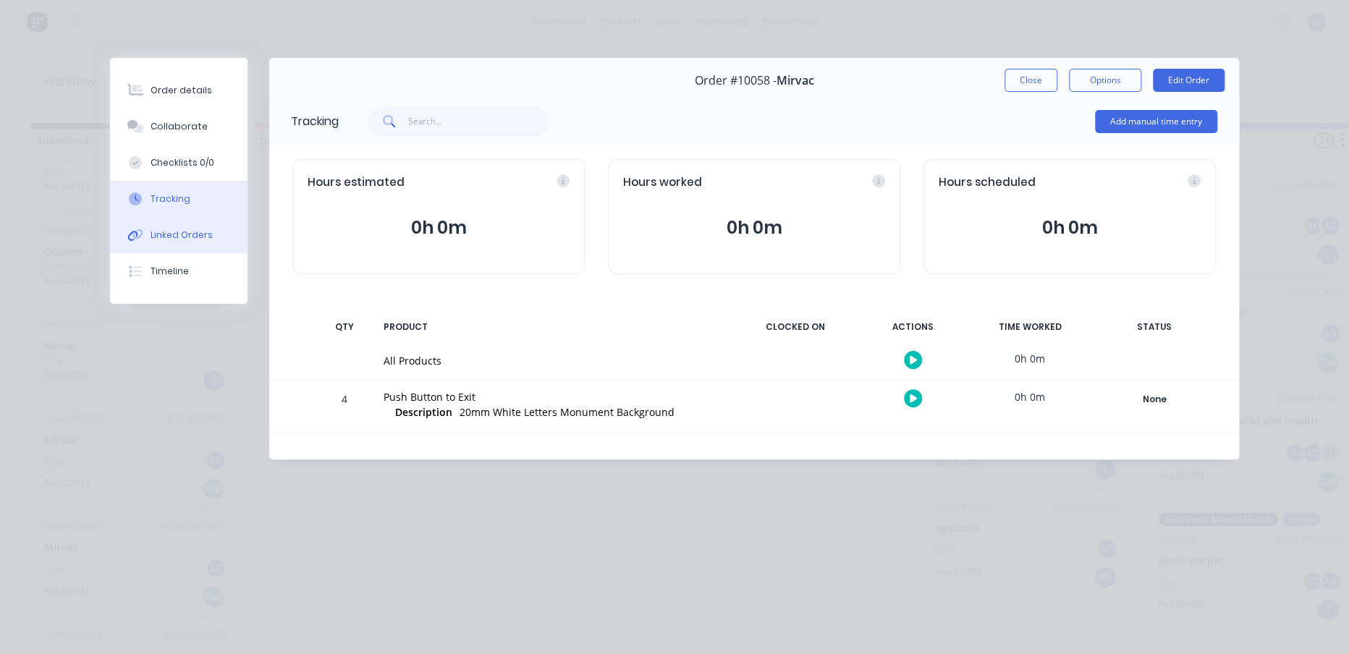
click at [192, 242] on button "Linked Orders" at bounding box center [178, 235] width 137 height 36
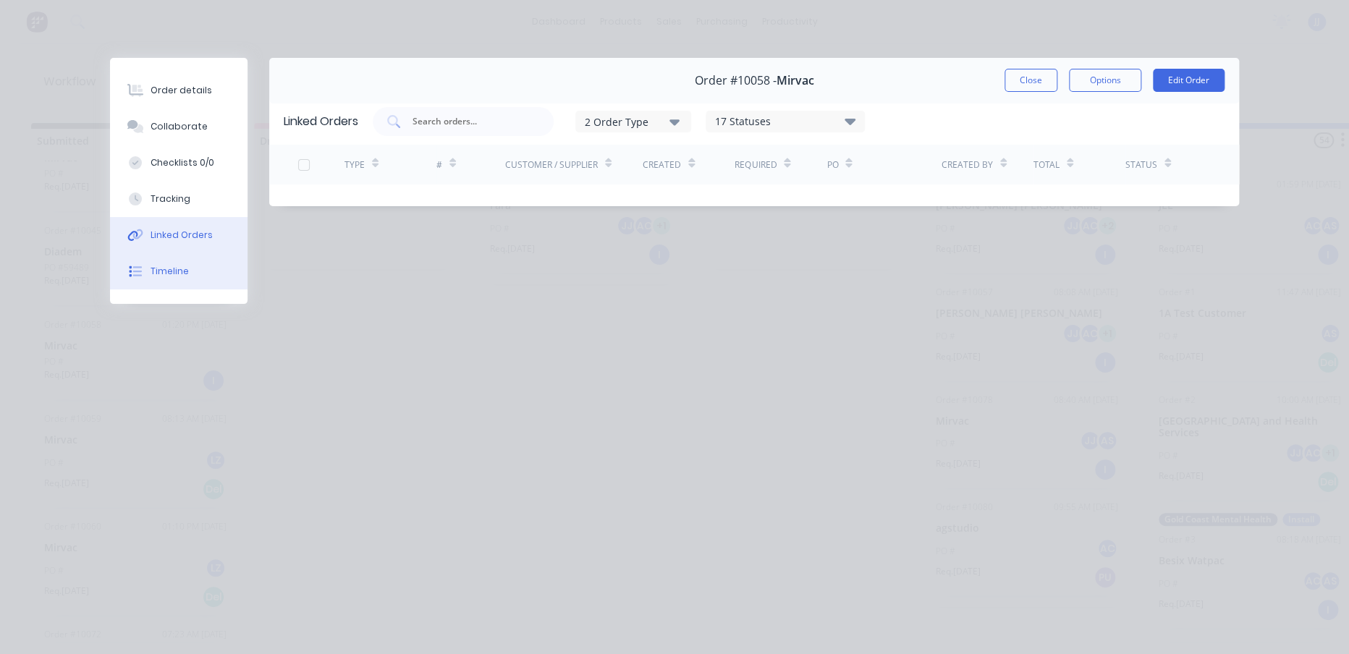
click at [206, 271] on button "Timeline" at bounding box center [178, 271] width 137 height 36
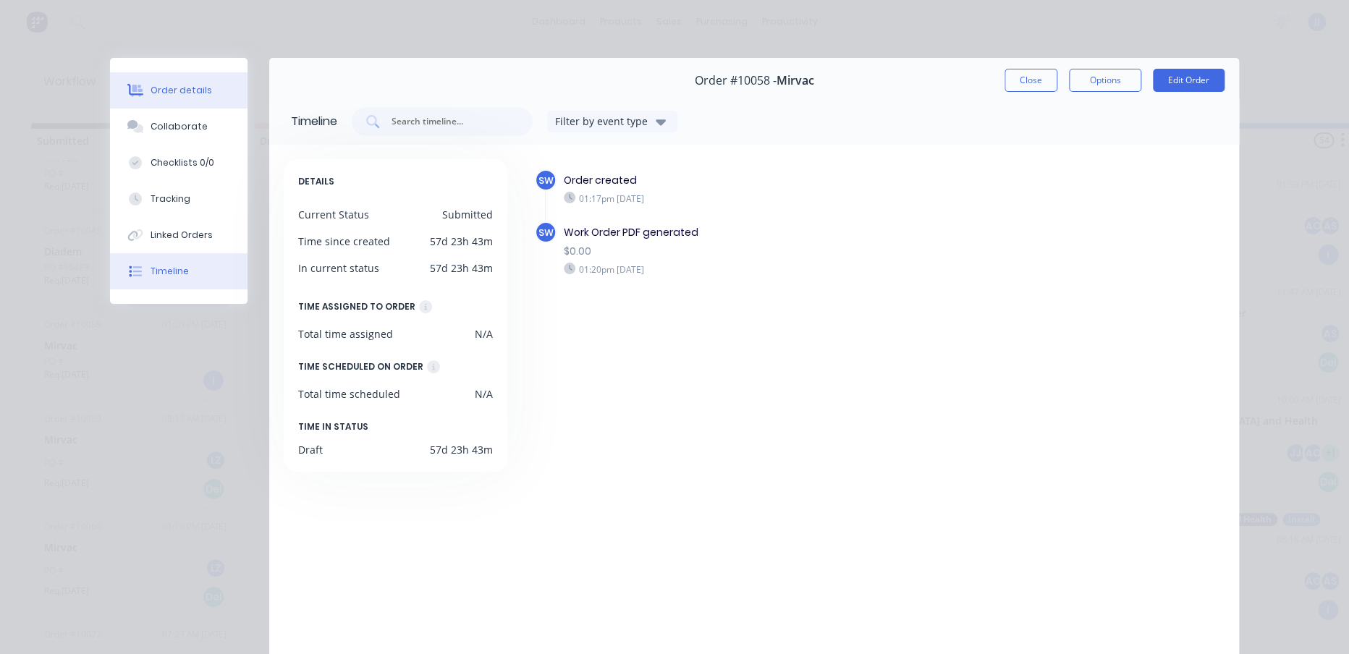
click at [202, 93] on button "Order details" at bounding box center [178, 90] width 137 height 36
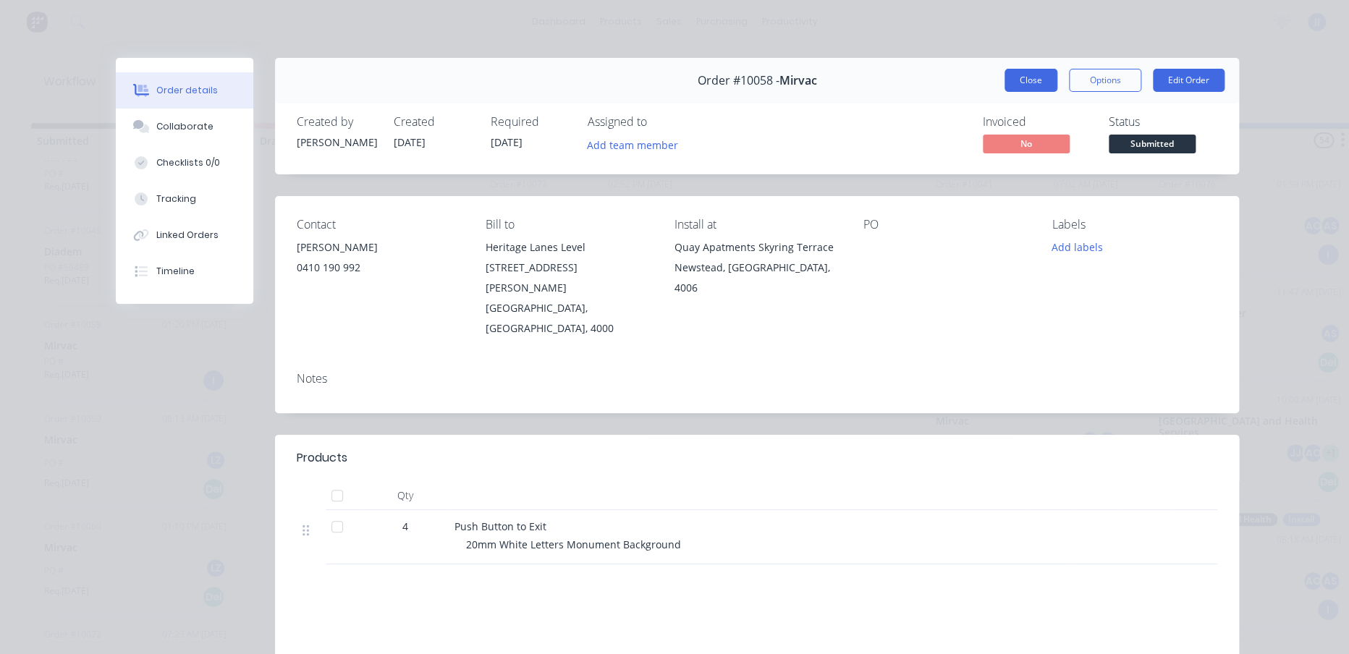
click at [1025, 73] on button "Close" at bounding box center [1030, 80] width 53 height 23
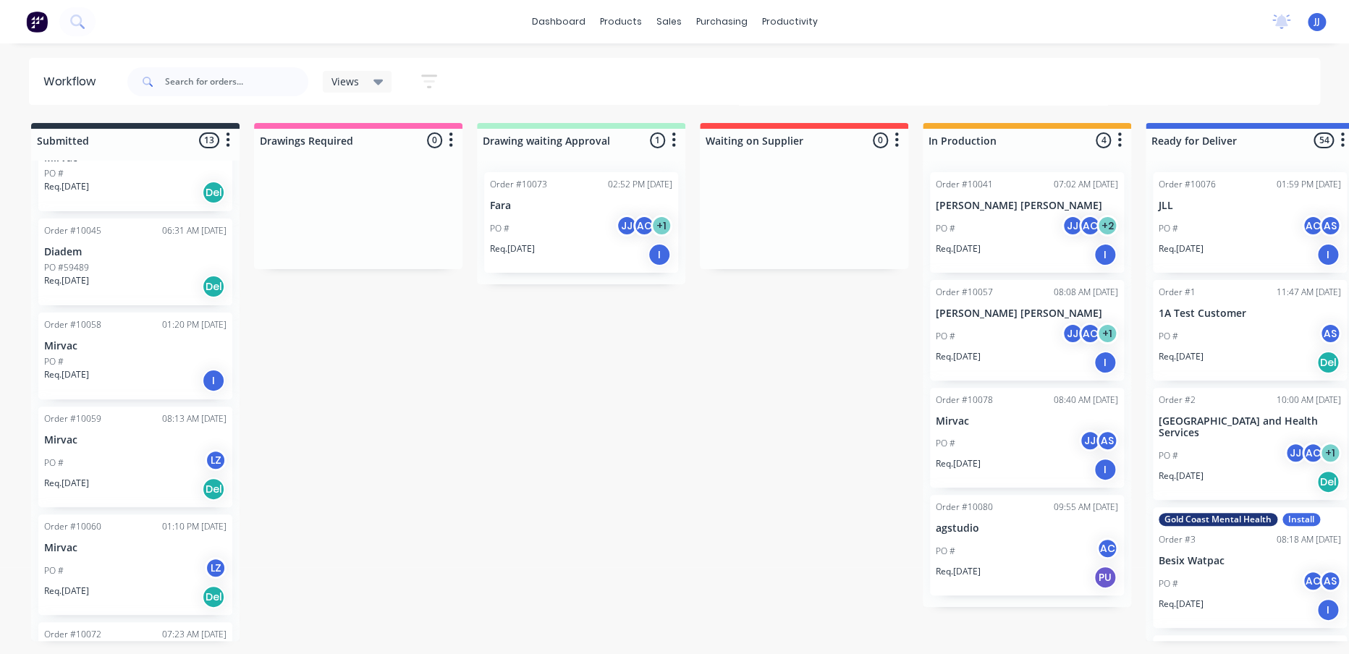
click at [1020, 554] on div "PO # AC" at bounding box center [1027, 551] width 182 height 27
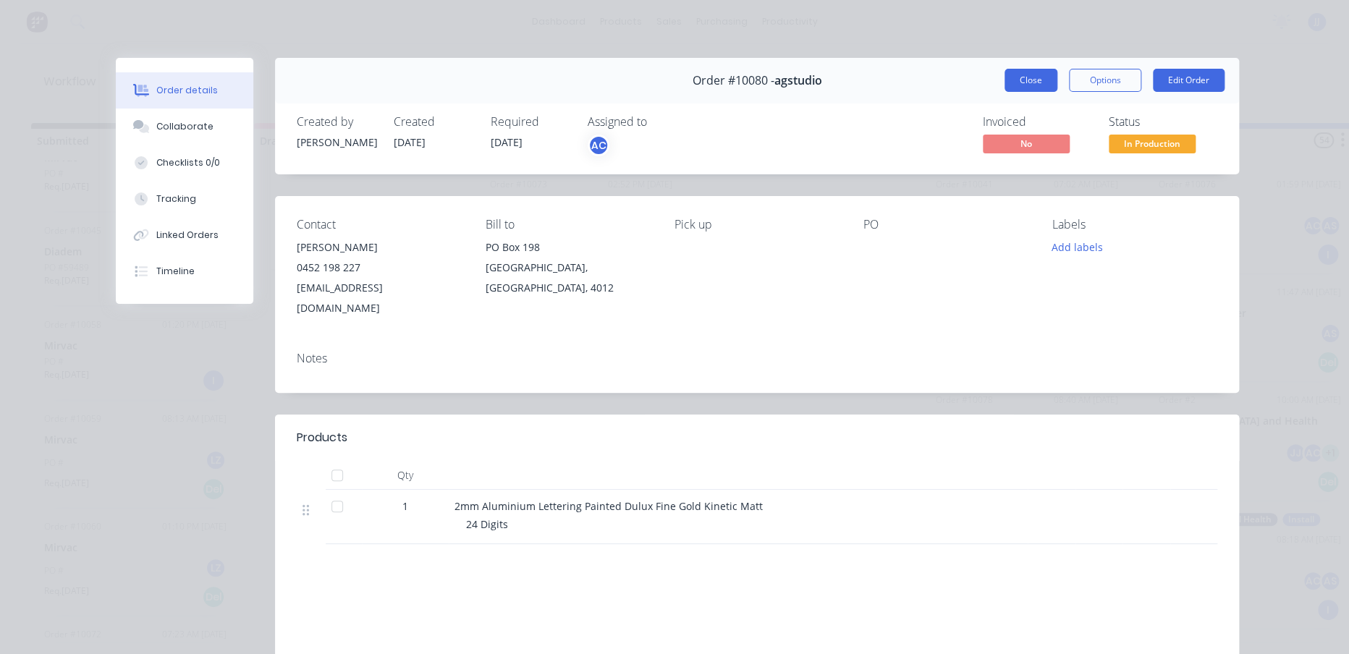
click at [1012, 77] on button "Close" at bounding box center [1030, 80] width 53 height 23
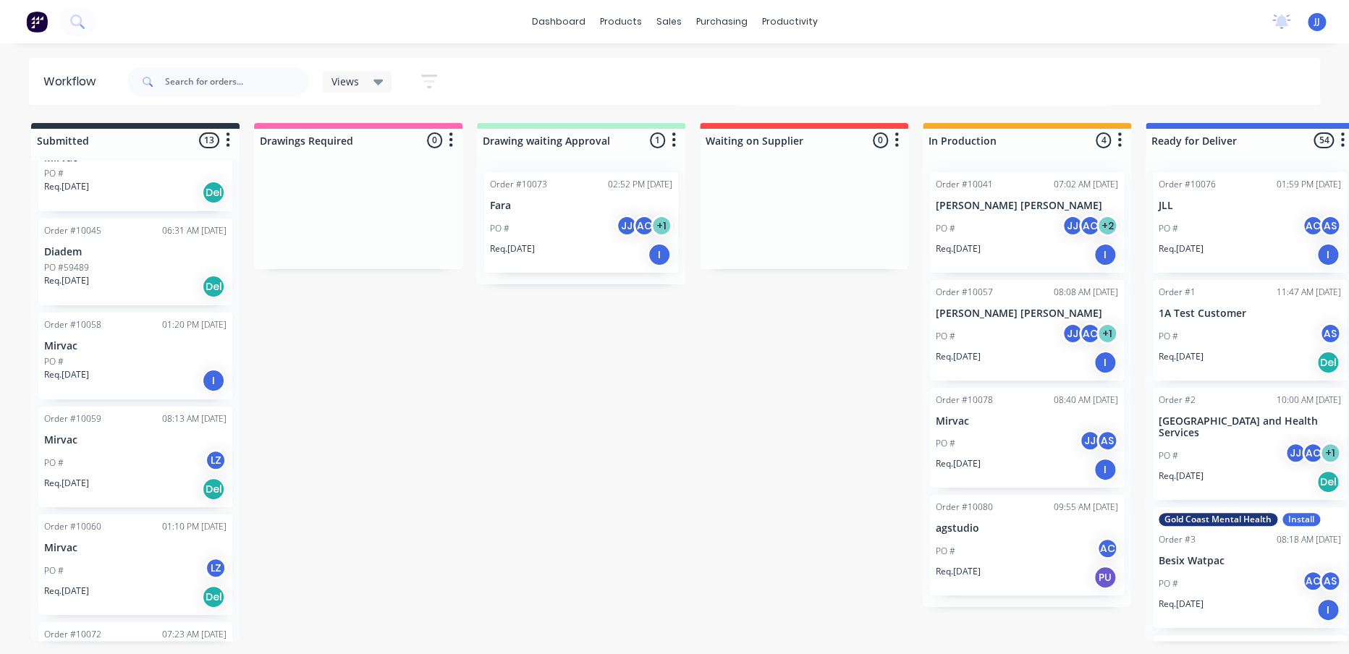
click at [1014, 428] on div "Order #10078 08:40 AM [DATE] Mirvac PO # JJ AS Req. [DATE] I" at bounding box center [1027, 438] width 194 height 101
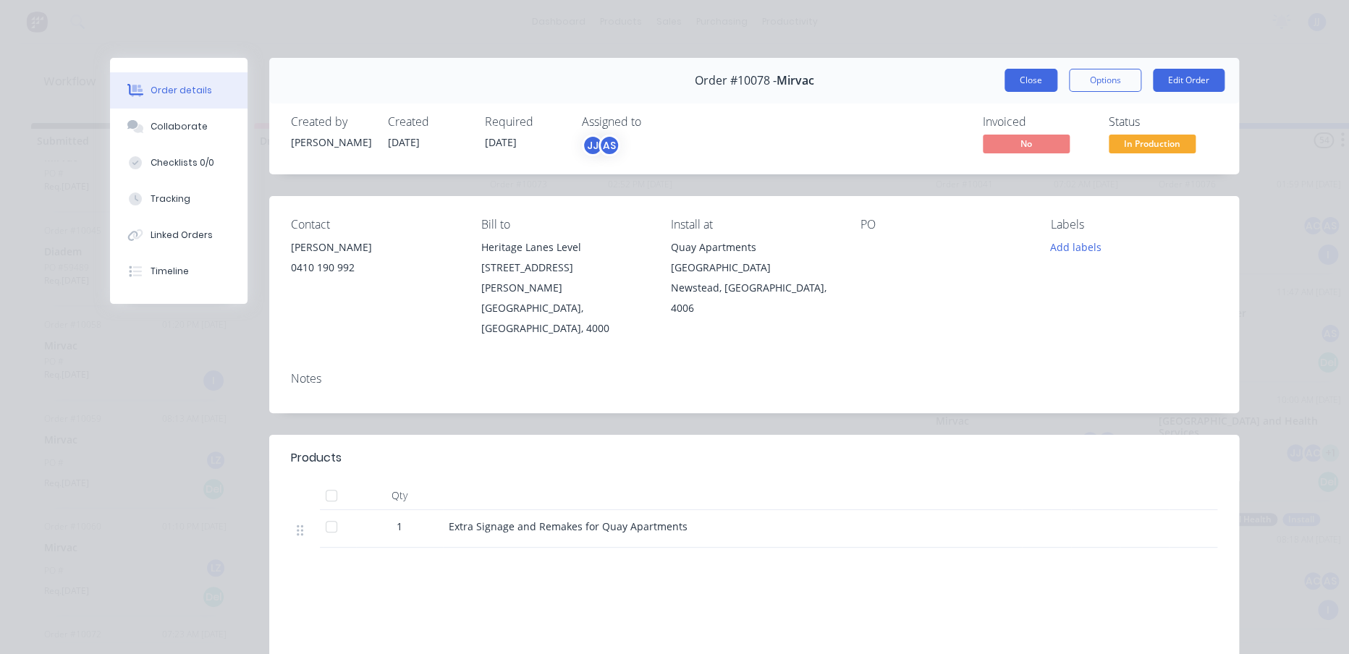
click at [1019, 82] on button "Close" at bounding box center [1030, 80] width 53 height 23
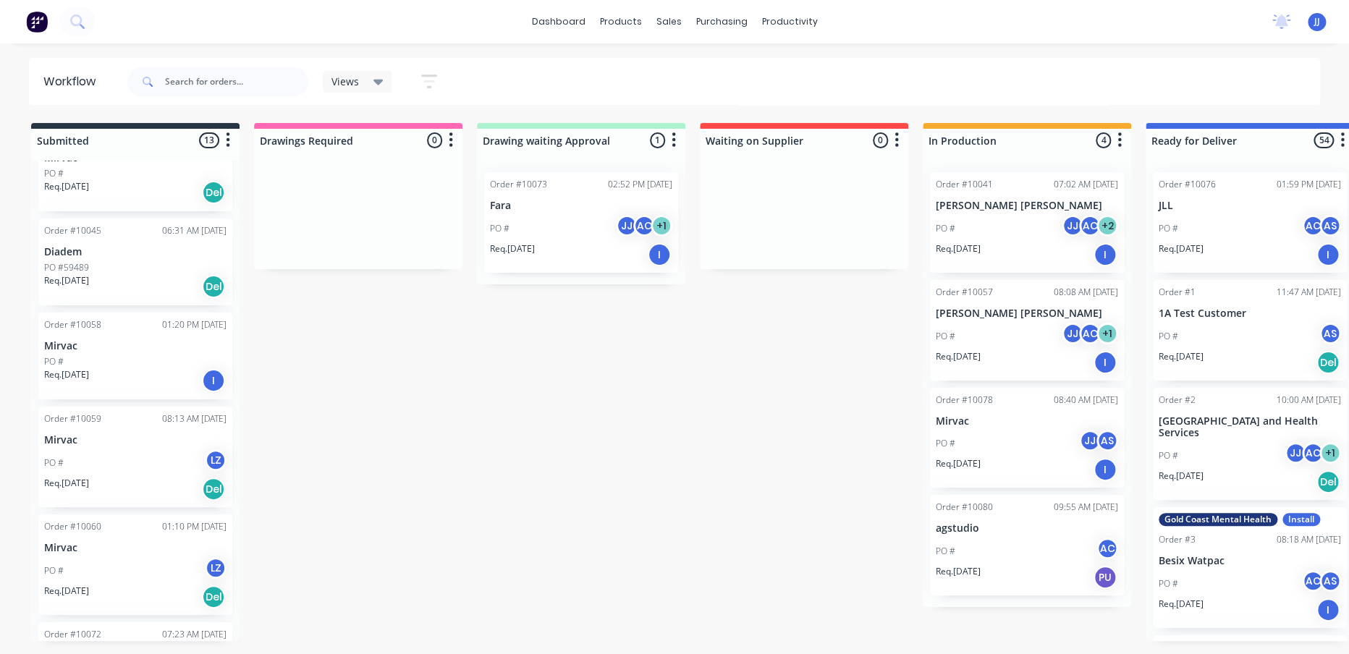
click at [996, 331] on div "PO # JJ AC + 1" at bounding box center [1027, 336] width 182 height 27
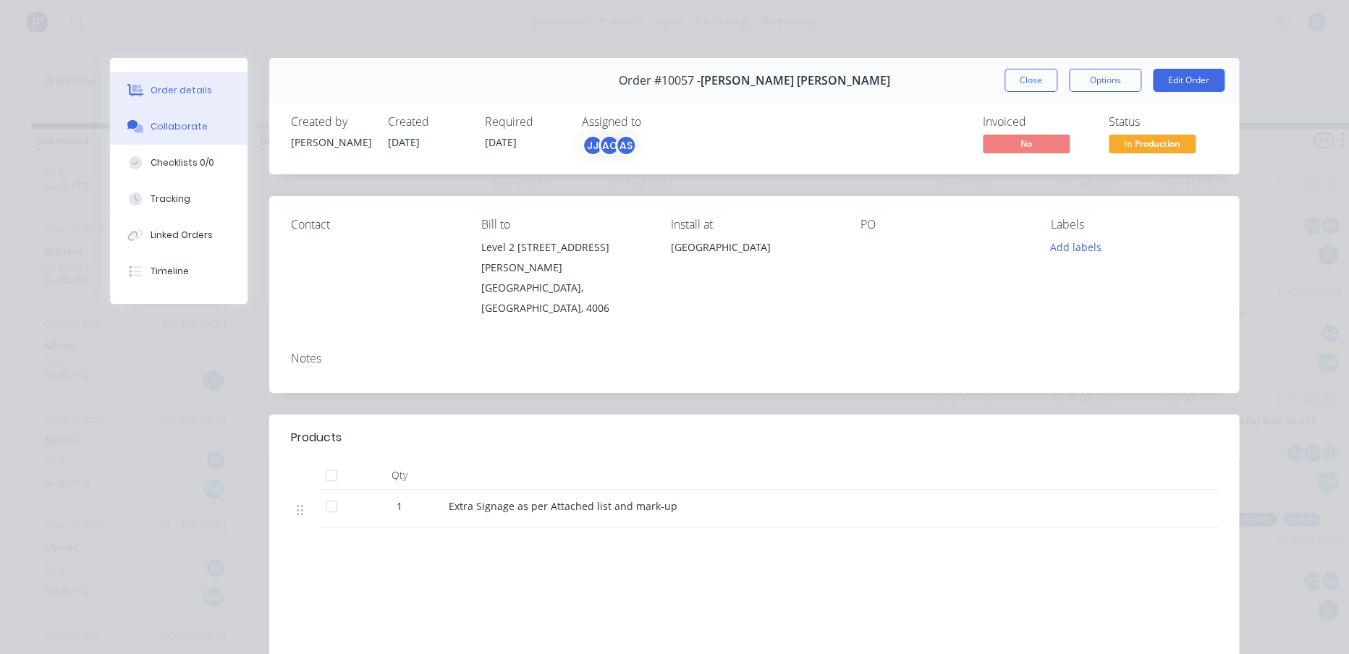
click at [168, 138] on button "Collaborate" at bounding box center [178, 127] width 137 height 36
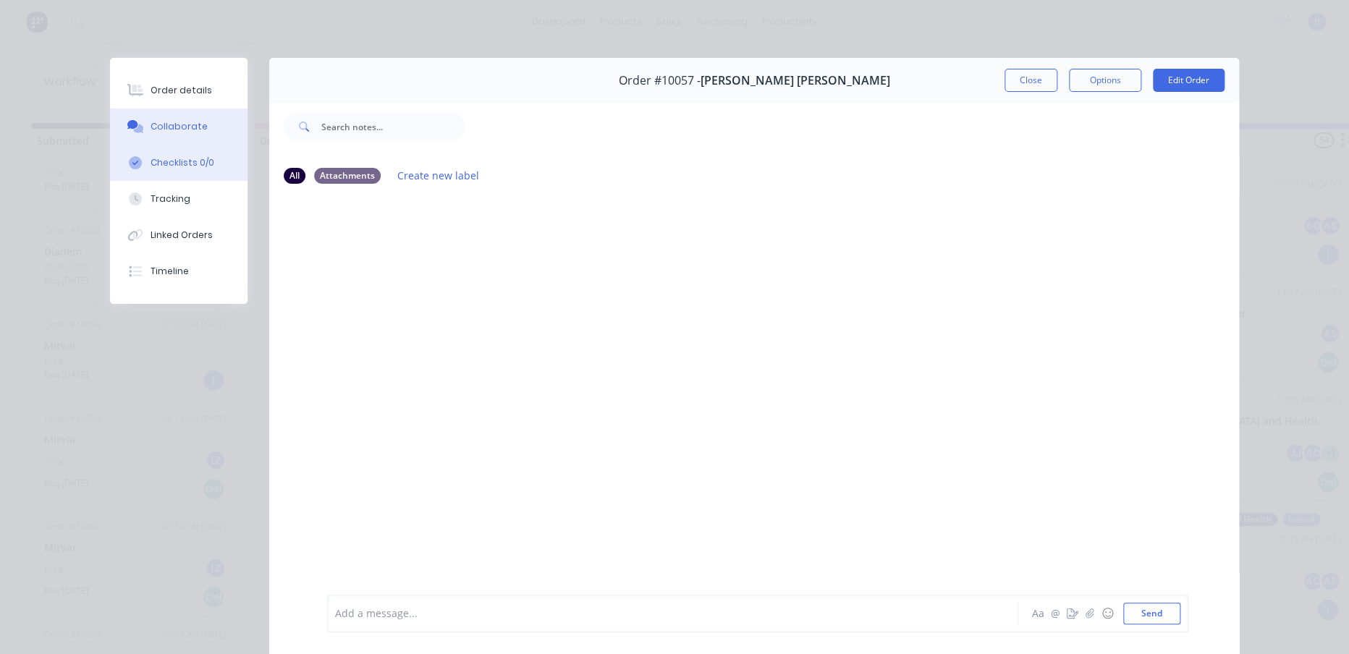
click at [171, 158] on div "Checklists 0/0" at bounding box center [183, 162] width 64 height 13
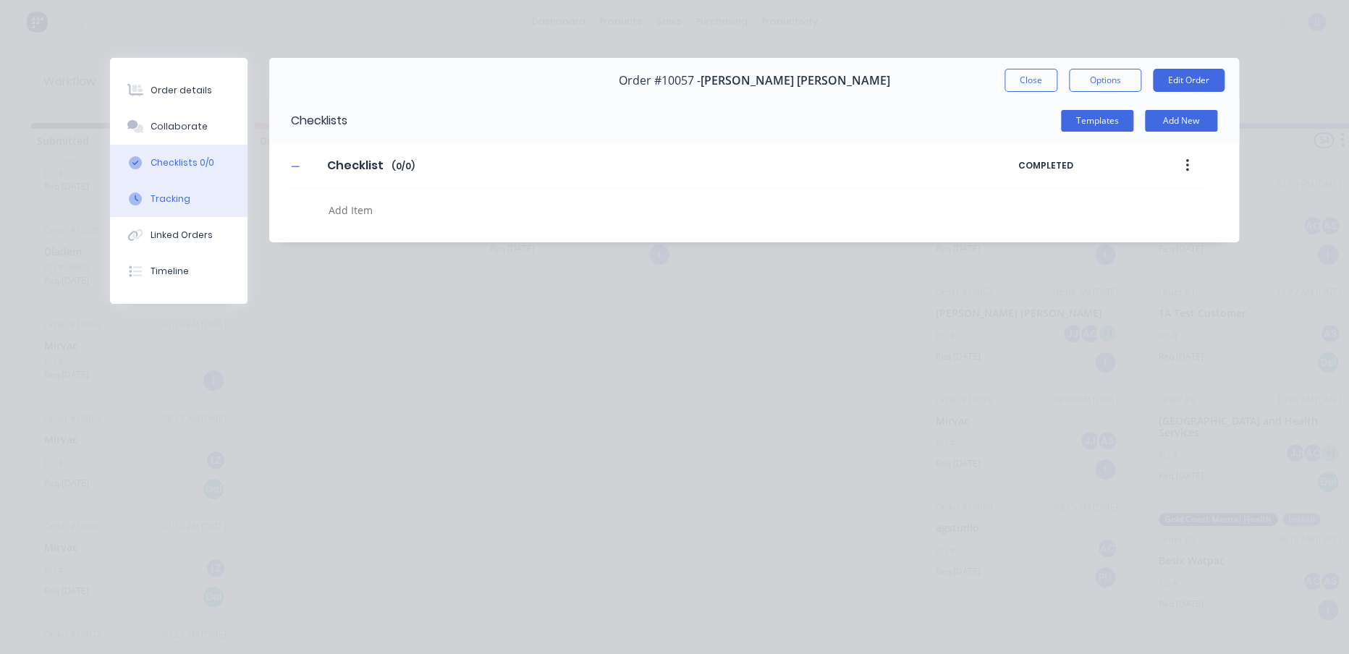
click at [182, 185] on button "Tracking" at bounding box center [178, 199] width 137 height 36
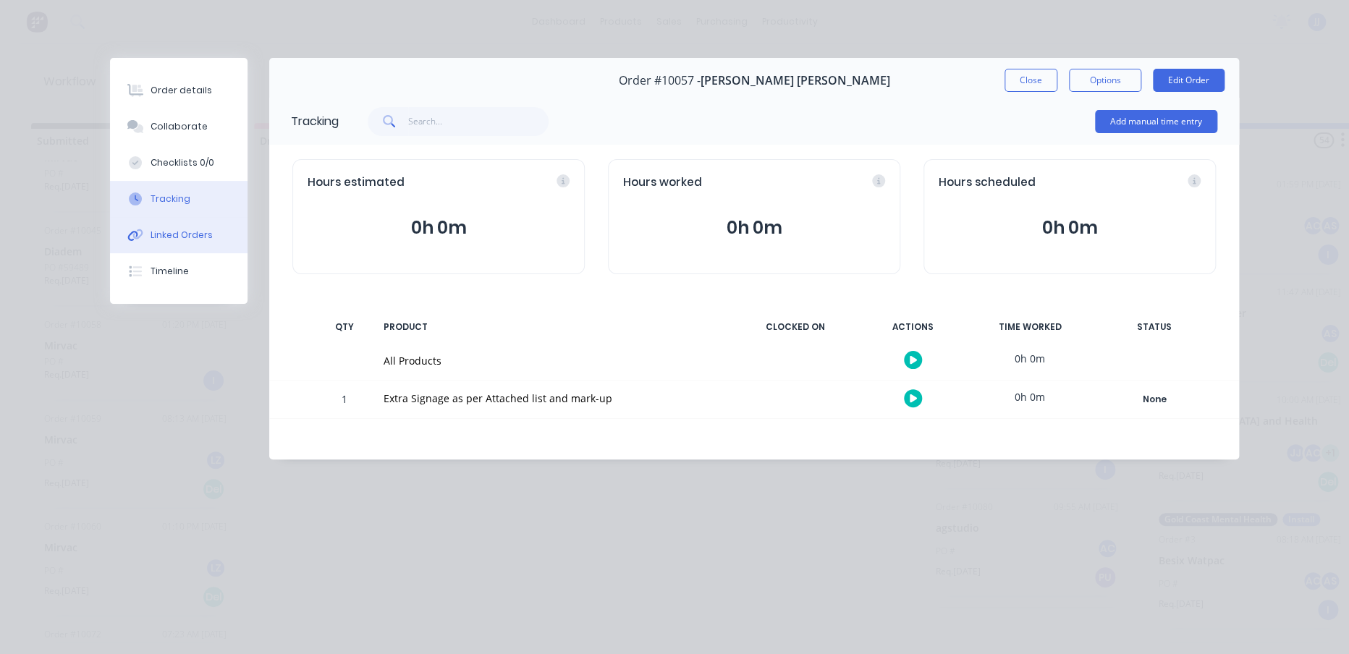
click at [195, 231] on div "Linked Orders" at bounding box center [182, 235] width 62 height 13
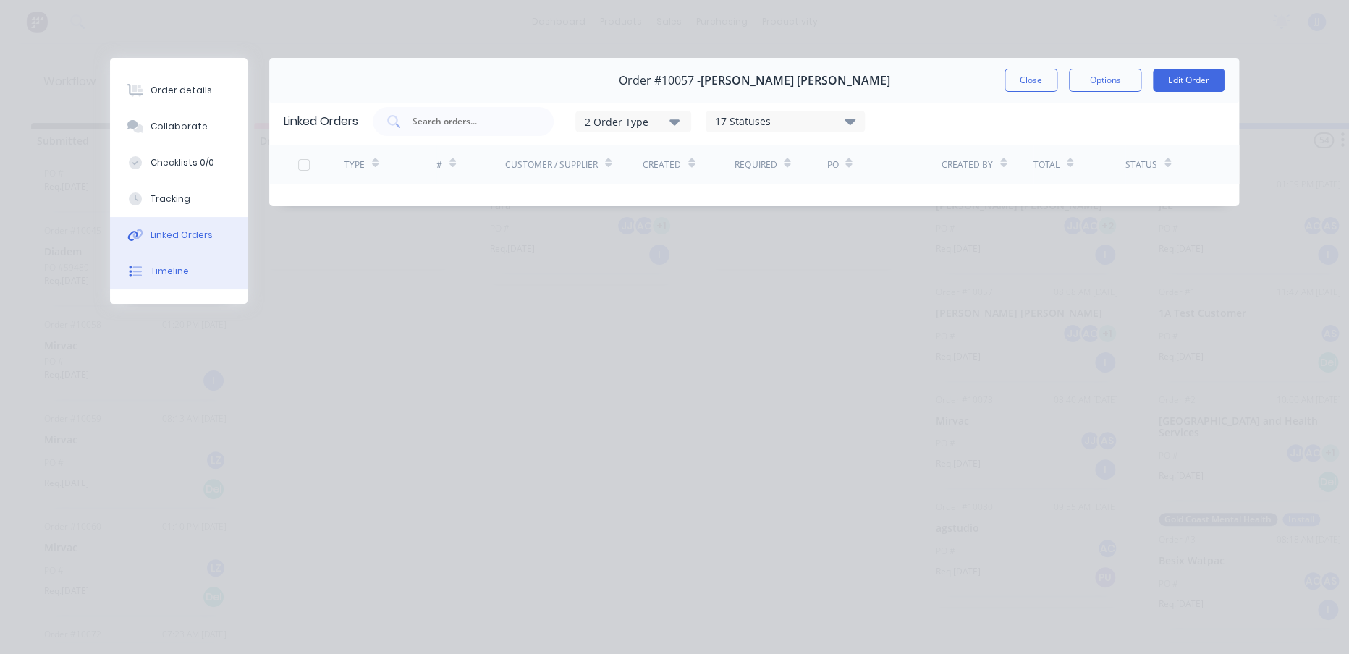
click at [182, 271] on div "Timeline" at bounding box center [170, 271] width 38 height 13
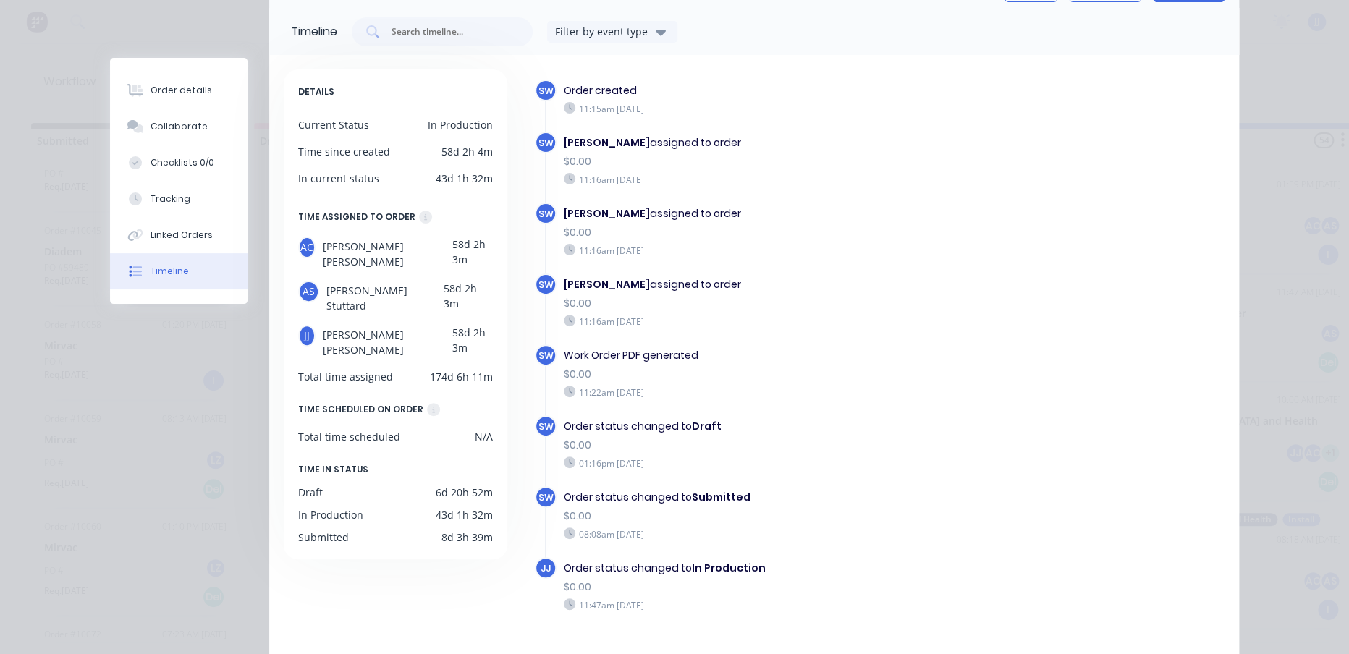
scroll to position [0, 0]
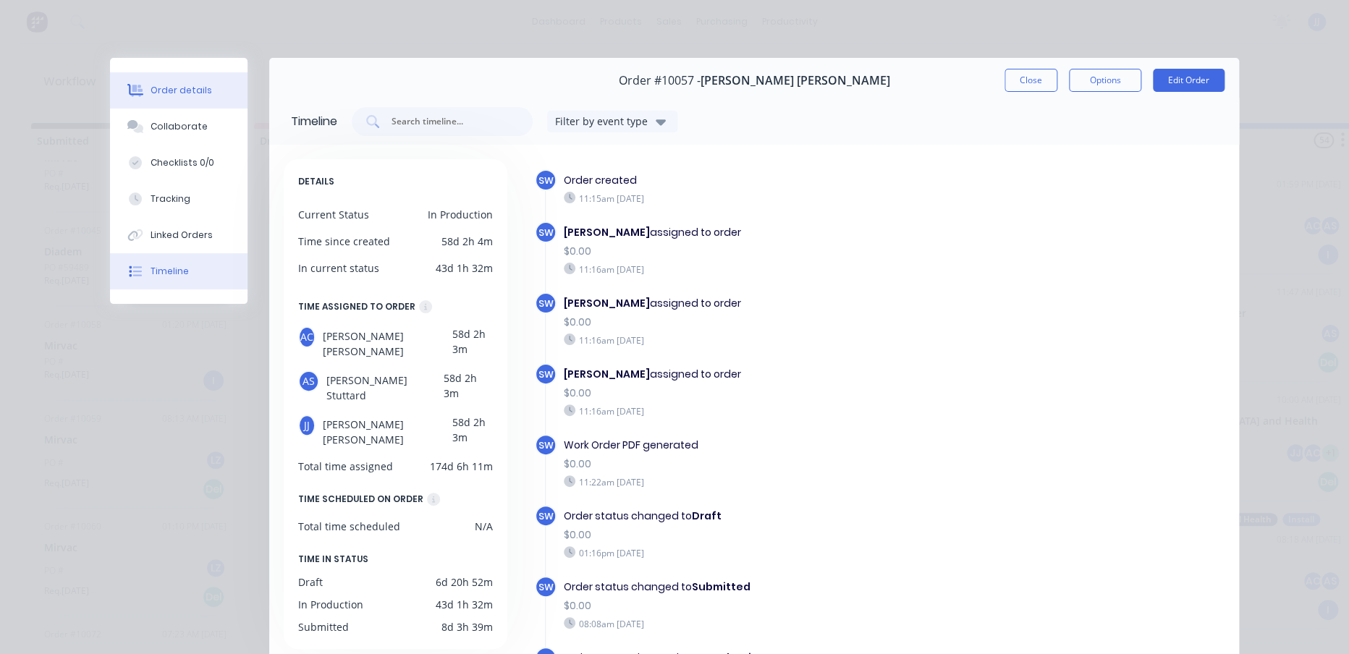
click at [183, 103] on button "Order details" at bounding box center [178, 90] width 137 height 36
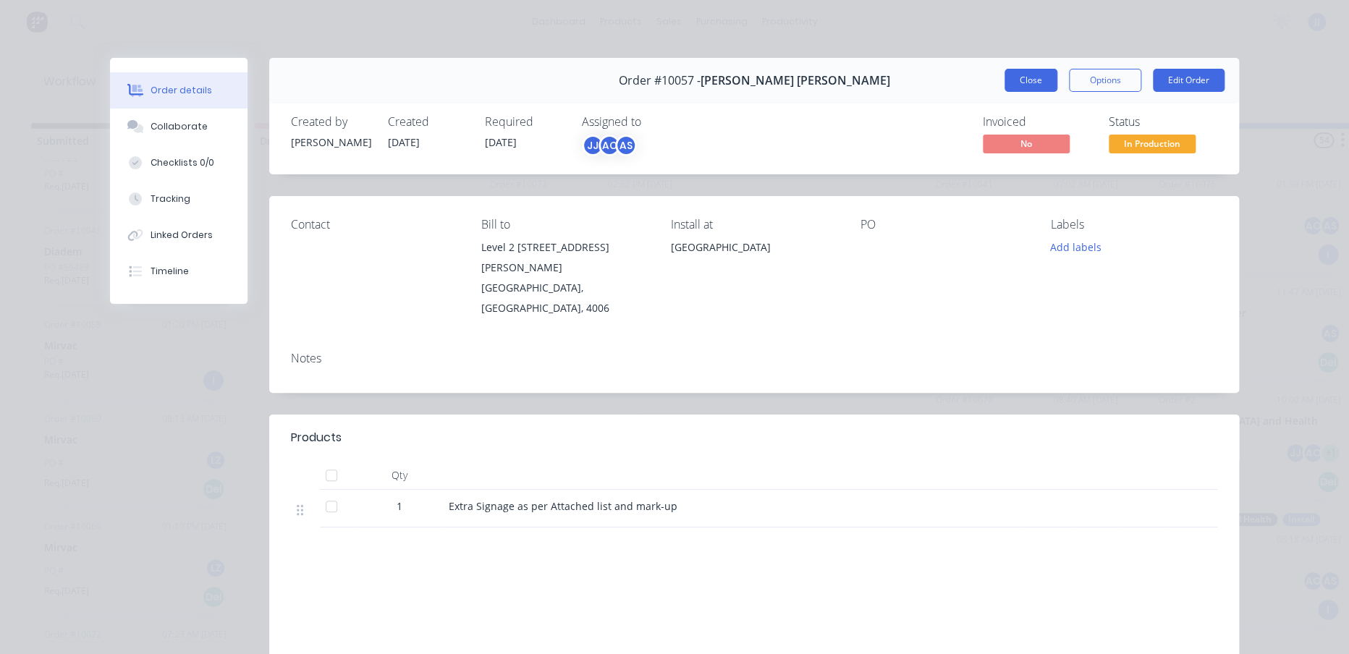
click at [1017, 83] on button "Close" at bounding box center [1030, 80] width 53 height 23
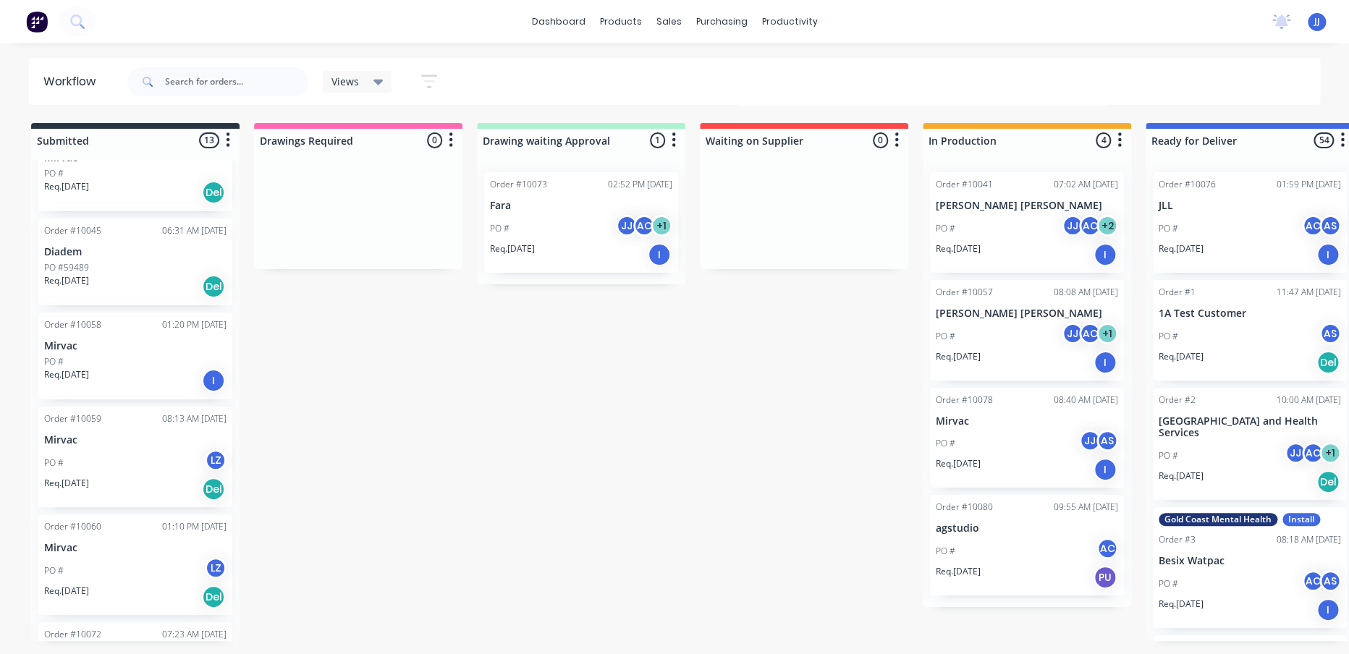
click at [975, 442] on div "PO # JJ AS" at bounding box center [1027, 443] width 182 height 27
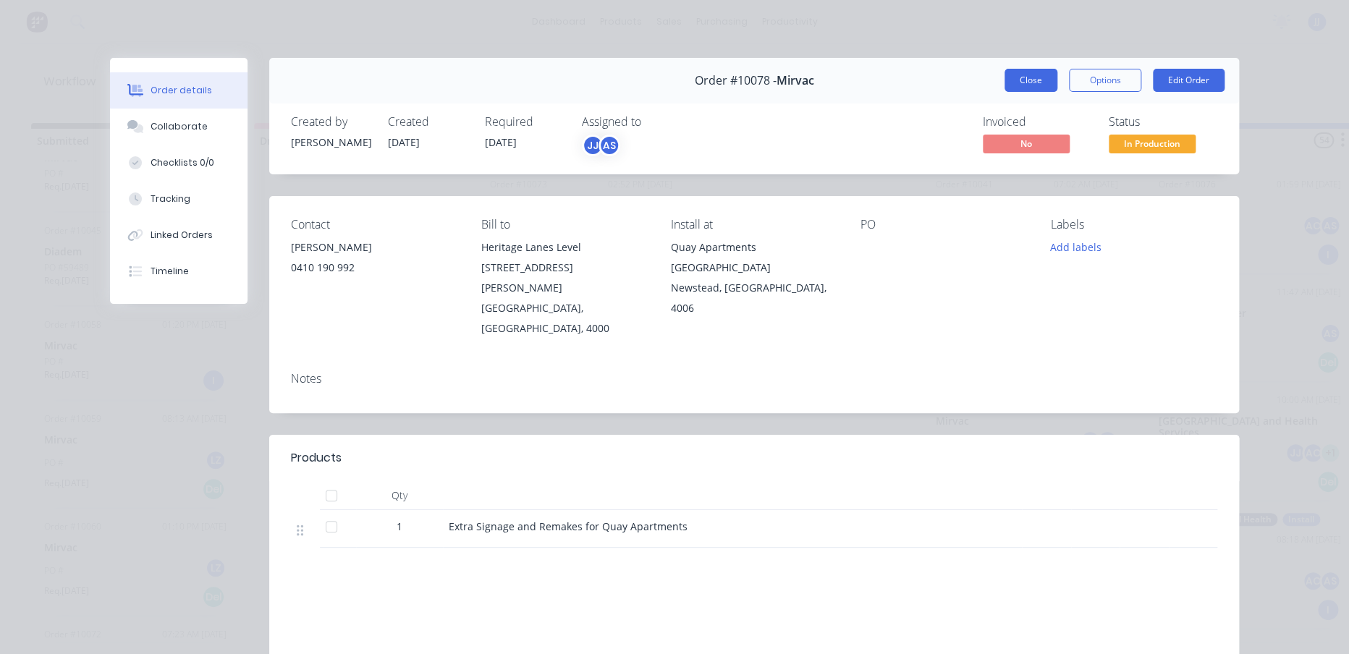
click at [1004, 77] on button "Close" at bounding box center [1030, 80] width 53 height 23
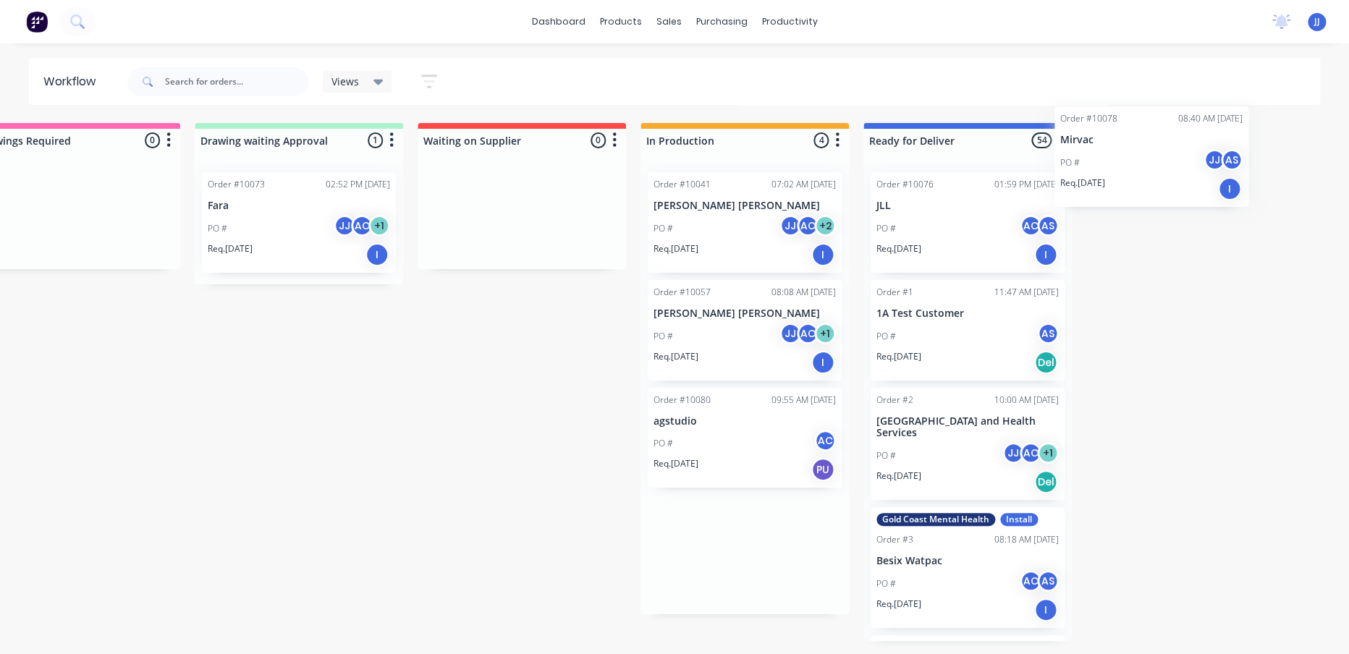
scroll to position [0, 305]
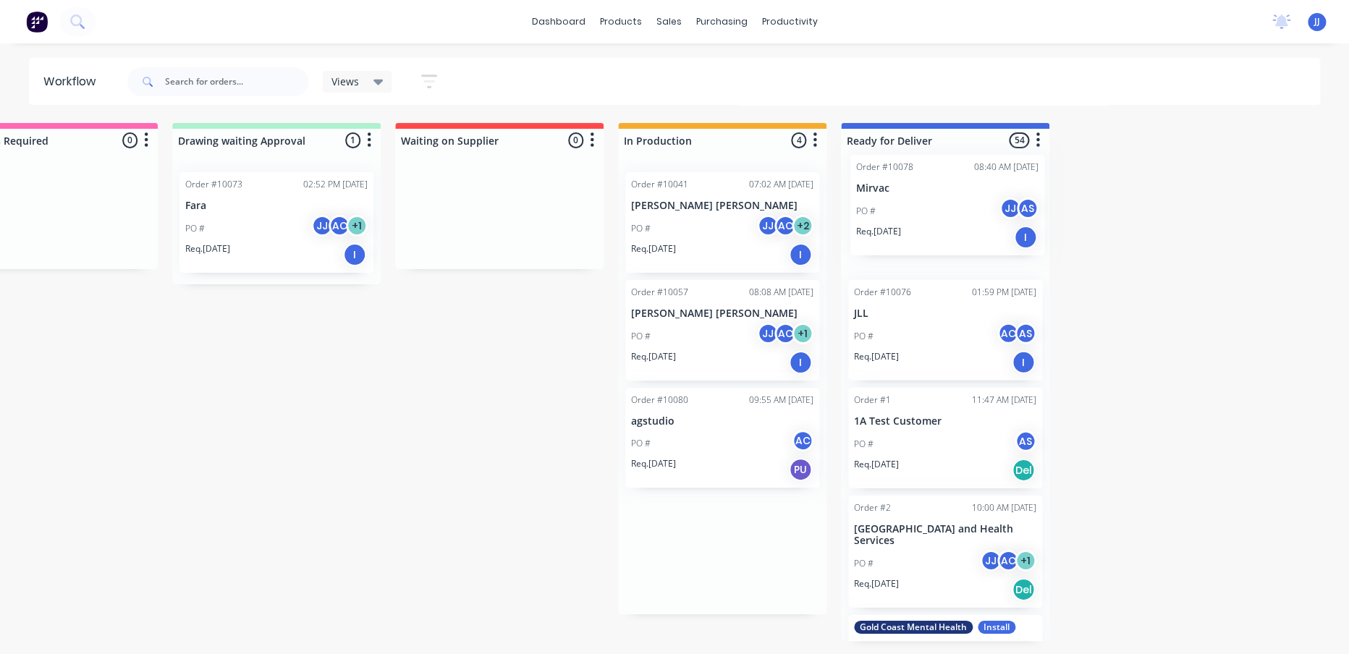
drag, startPoint x: 988, startPoint y: 434, endPoint x: 906, endPoint y: 203, distance: 244.9
click at [906, 203] on div "Submitted 13 Sort By Created date Required date Order number Customer name Most…" at bounding box center [577, 382] width 1784 height 518
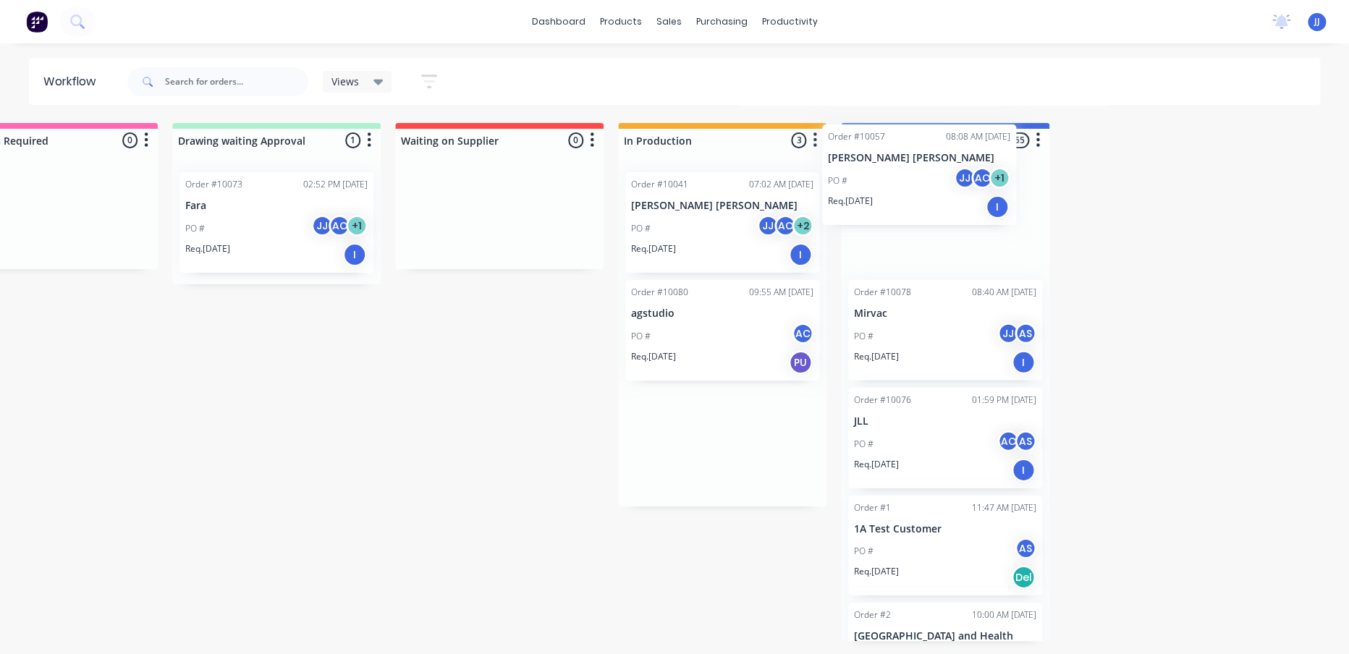
drag, startPoint x: 667, startPoint y: 364, endPoint x: 868, endPoint y: 205, distance: 256.5
click at [868, 205] on div "Submitted 13 Sort By Created date Required date Order number Customer name Most…" at bounding box center [577, 382] width 1784 height 518
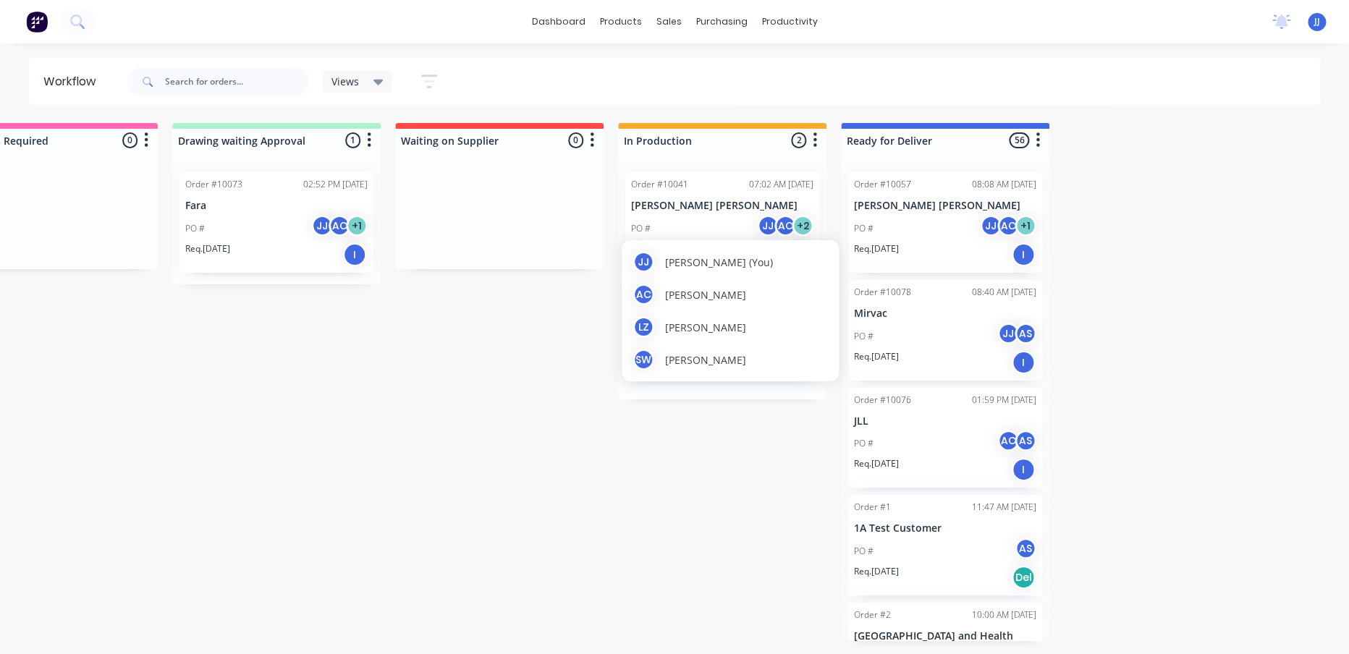
click at [660, 256] on div "[PERSON_NAME] [PERSON_NAME] (You)" at bounding box center [729, 262] width 195 height 22
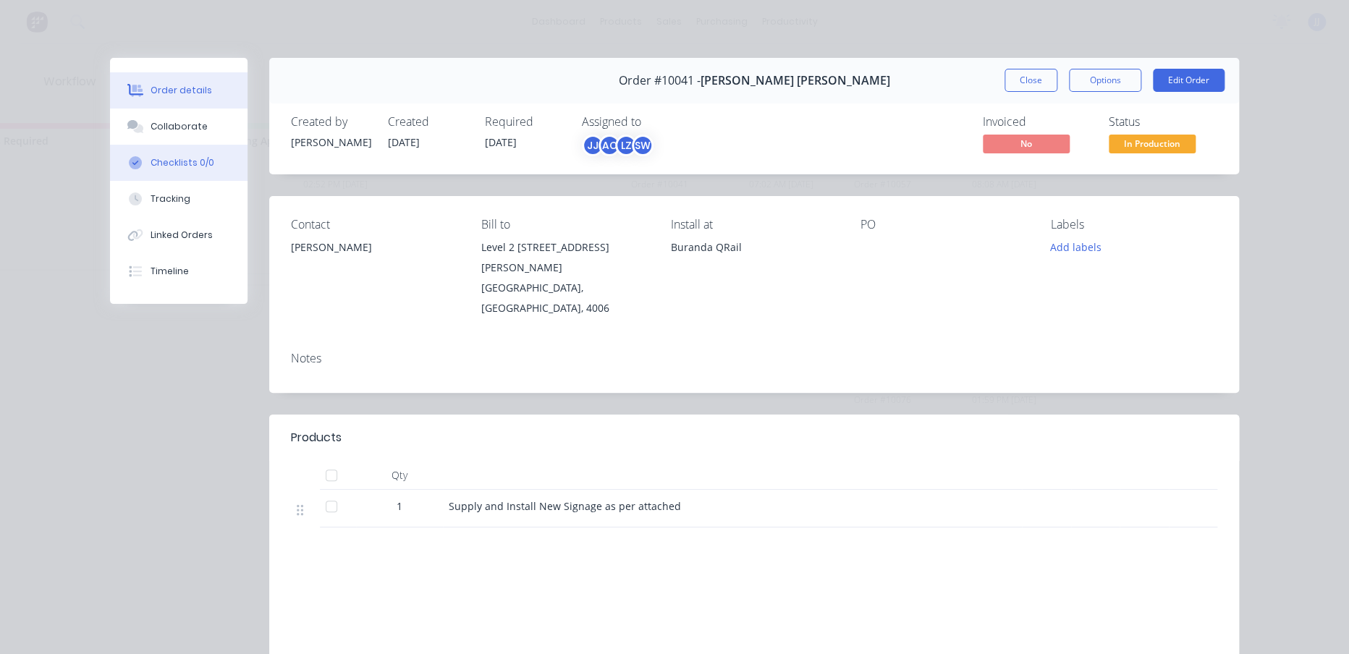
click at [147, 175] on button "Checklists 0/0" at bounding box center [178, 163] width 137 height 36
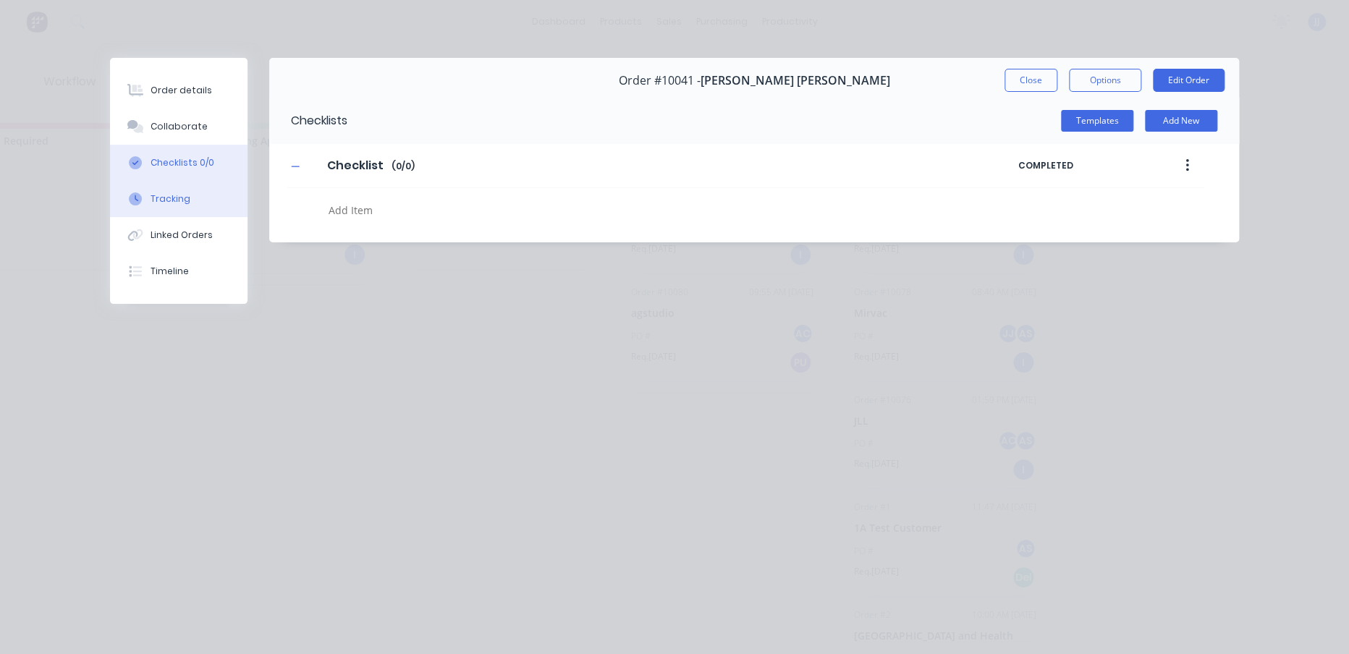
click at [151, 206] on button "Tracking" at bounding box center [178, 199] width 137 height 36
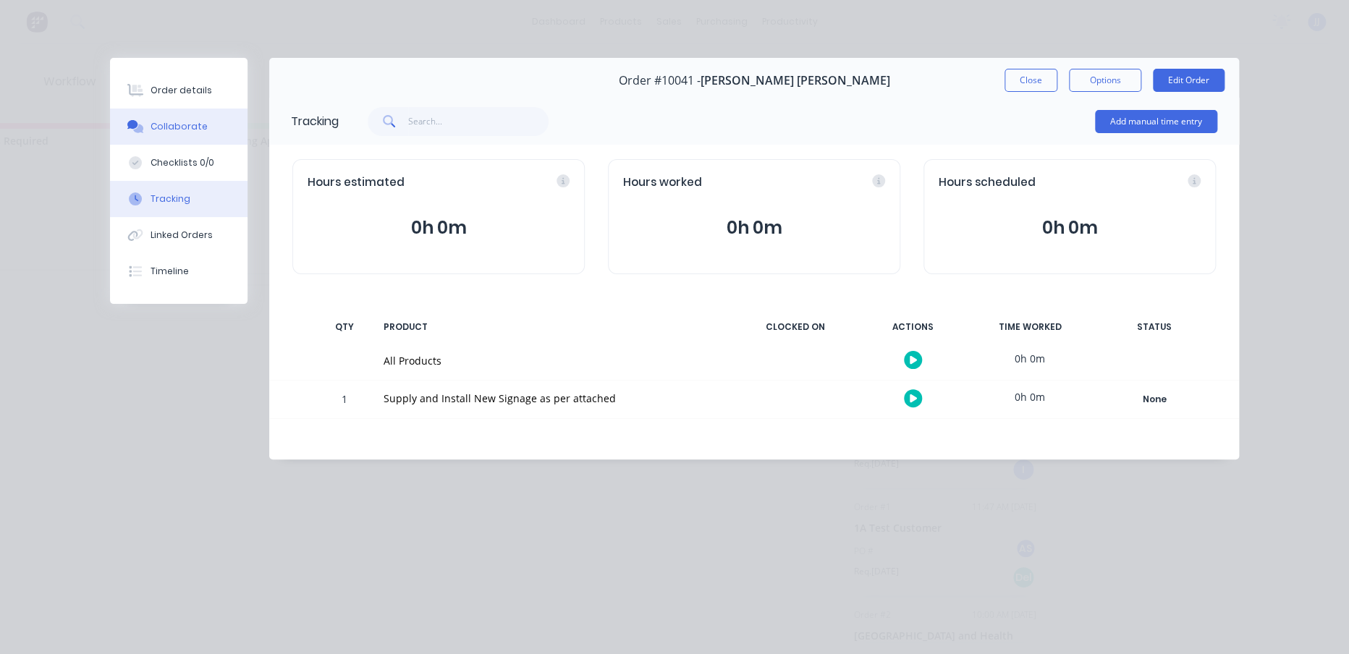
click at [167, 121] on div "Collaborate" at bounding box center [179, 126] width 57 height 13
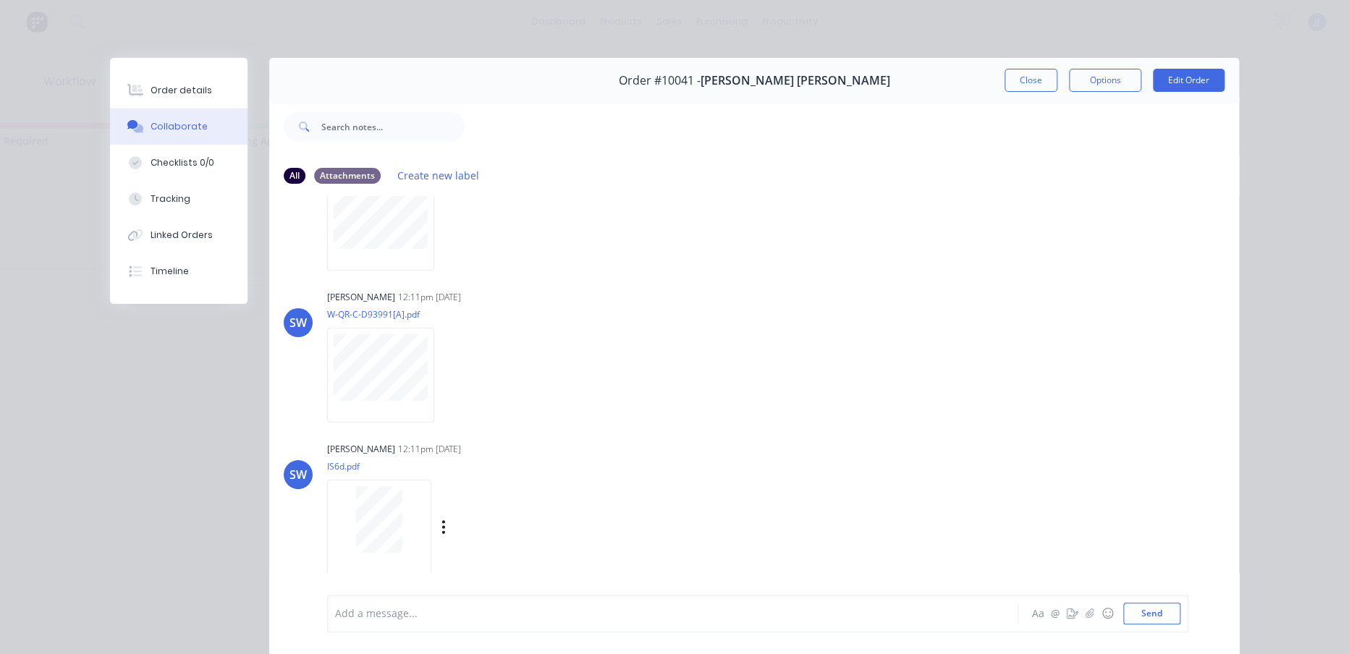
scroll to position [0, 0]
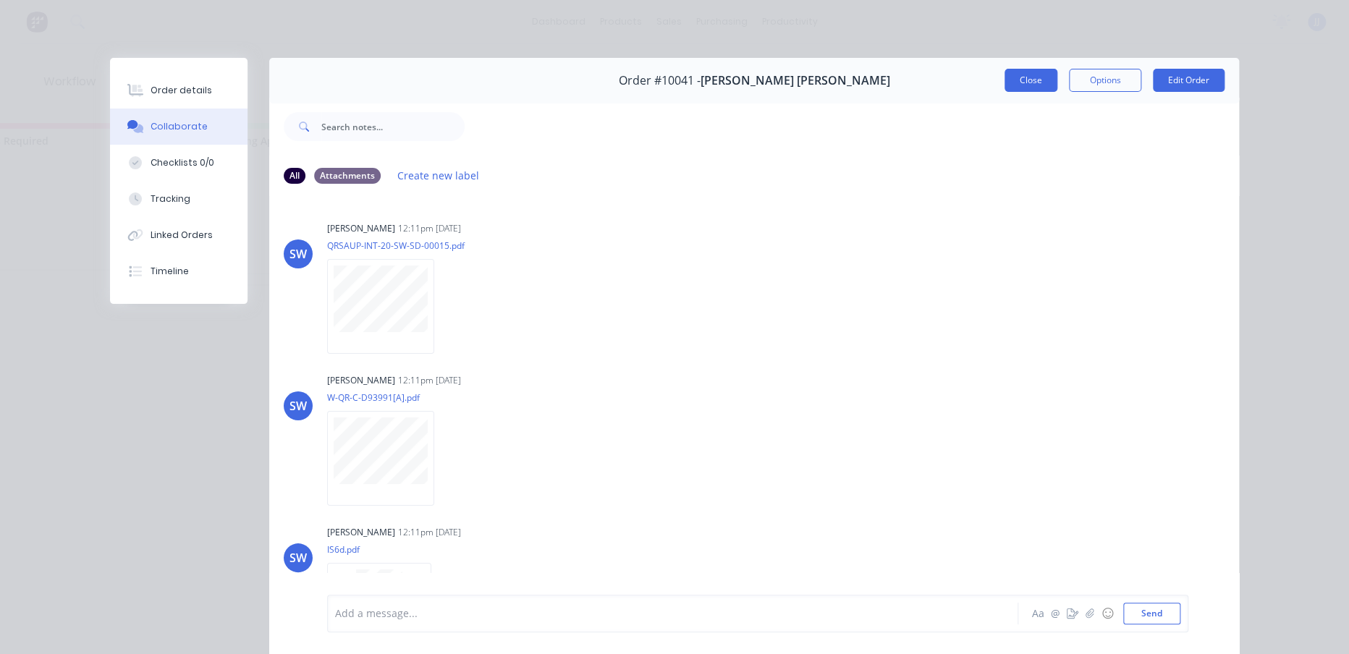
drag, startPoint x: 990, startPoint y: 73, endPoint x: 999, endPoint y: 74, distance: 8.7
click at [999, 74] on div "Order #10041 - [PERSON_NAME] [PERSON_NAME] Close Options Edit Order" at bounding box center [754, 81] width 970 height 46
drag, startPoint x: 999, startPoint y: 74, endPoint x: 999, endPoint y: 84, distance: 10.1
click at [1008, 75] on button "Close" at bounding box center [1030, 80] width 53 height 23
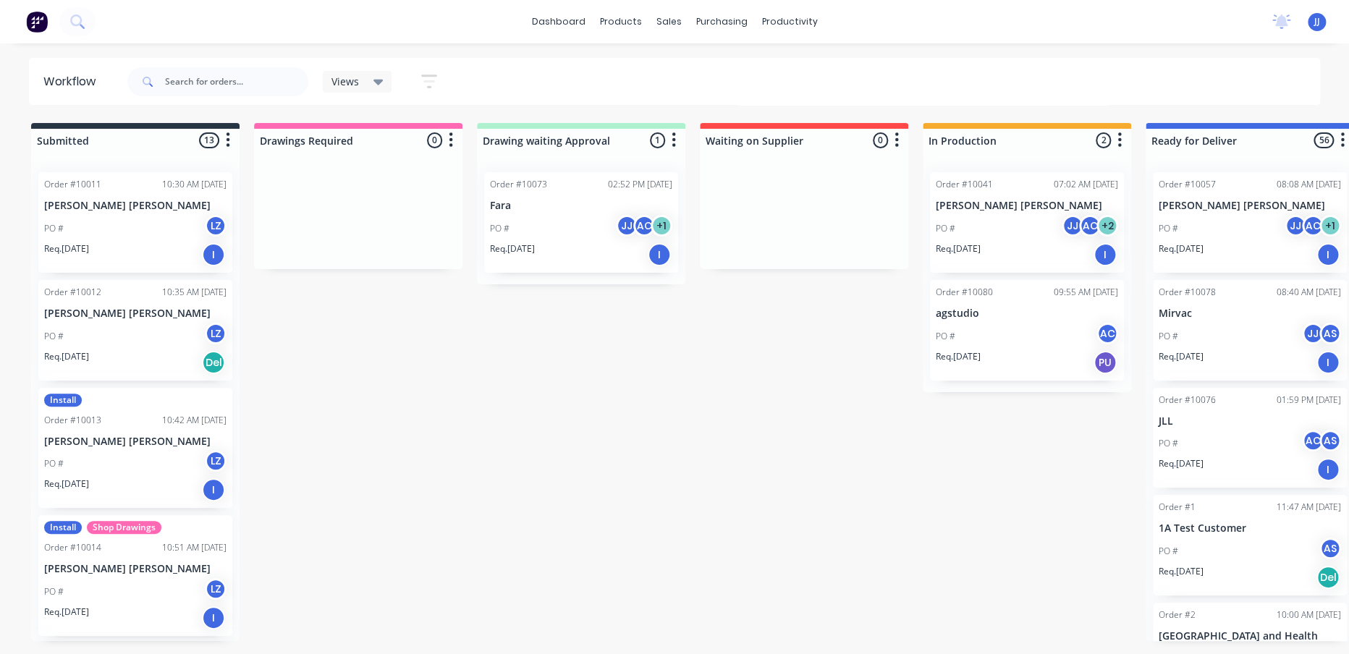
click at [137, 222] on div "PO # LZ" at bounding box center [135, 228] width 182 height 27
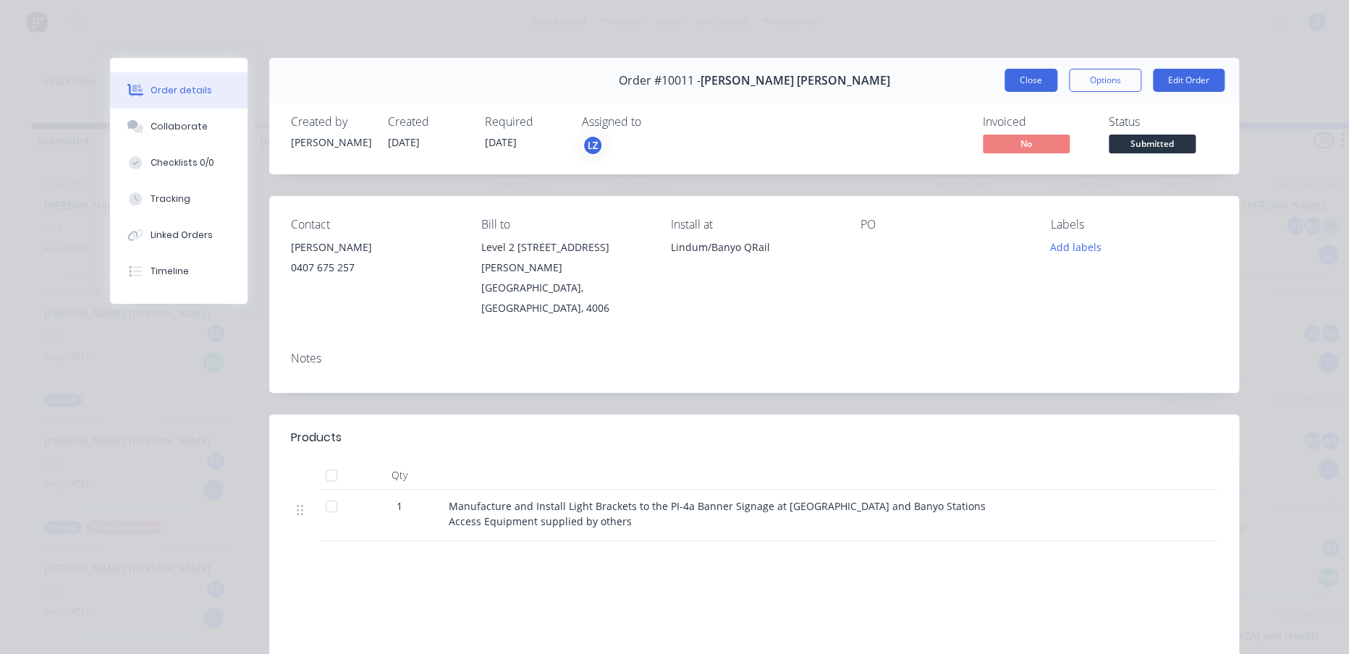
click at [1015, 77] on button "Close" at bounding box center [1030, 80] width 53 height 23
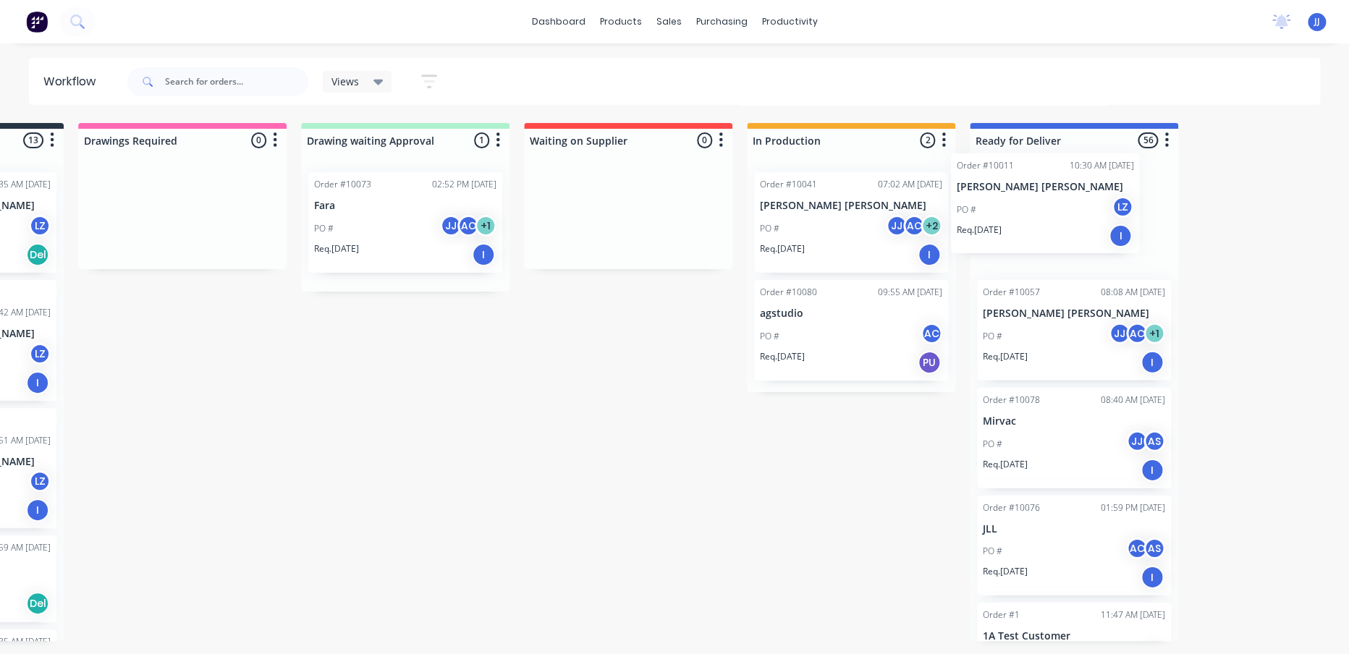
drag, startPoint x: 97, startPoint y: 219, endPoint x: 998, endPoint y: 200, distance: 901.1
click at [999, 199] on div "Submitted 13 Sort By Created date Required date Order number Customer name Most…" at bounding box center [705, 382] width 1784 height 518
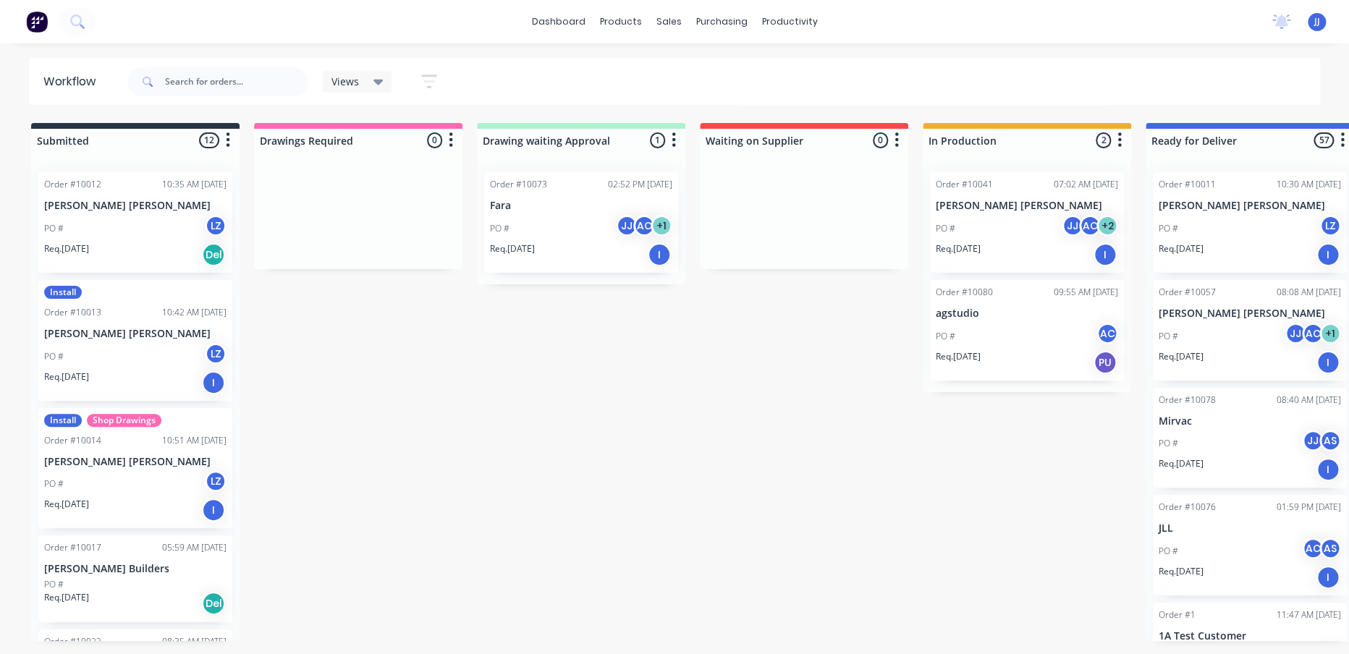
click at [122, 213] on div "Order #10012 10:35 AM [DATE] [PERSON_NAME] [PERSON_NAME] PO # LZ Req. [DATE] Del" at bounding box center [135, 222] width 194 height 101
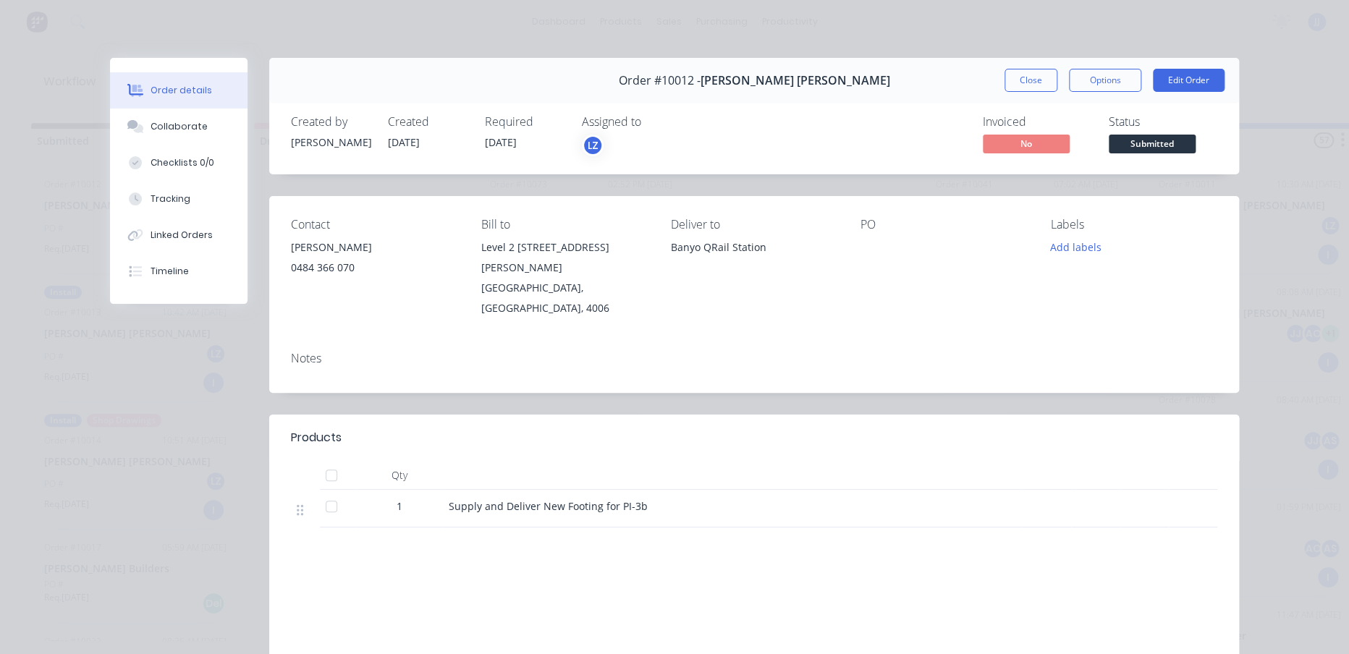
click at [995, 77] on div "Order #10012 - [PERSON_NAME] [PERSON_NAME] Close Options Edit Order" at bounding box center [754, 81] width 970 height 46
click at [178, 137] on button "Collaborate" at bounding box center [178, 127] width 137 height 36
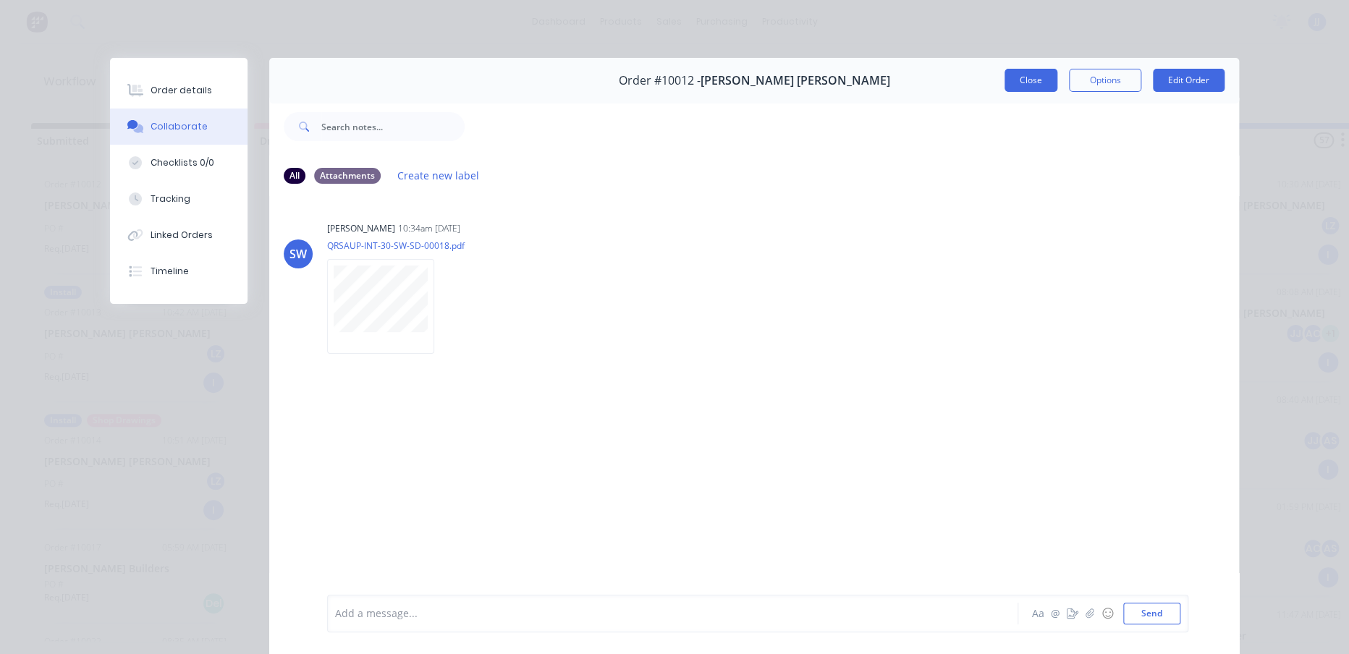
click at [1024, 88] on button "Close" at bounding box center [1030, 80] width 53 height 23
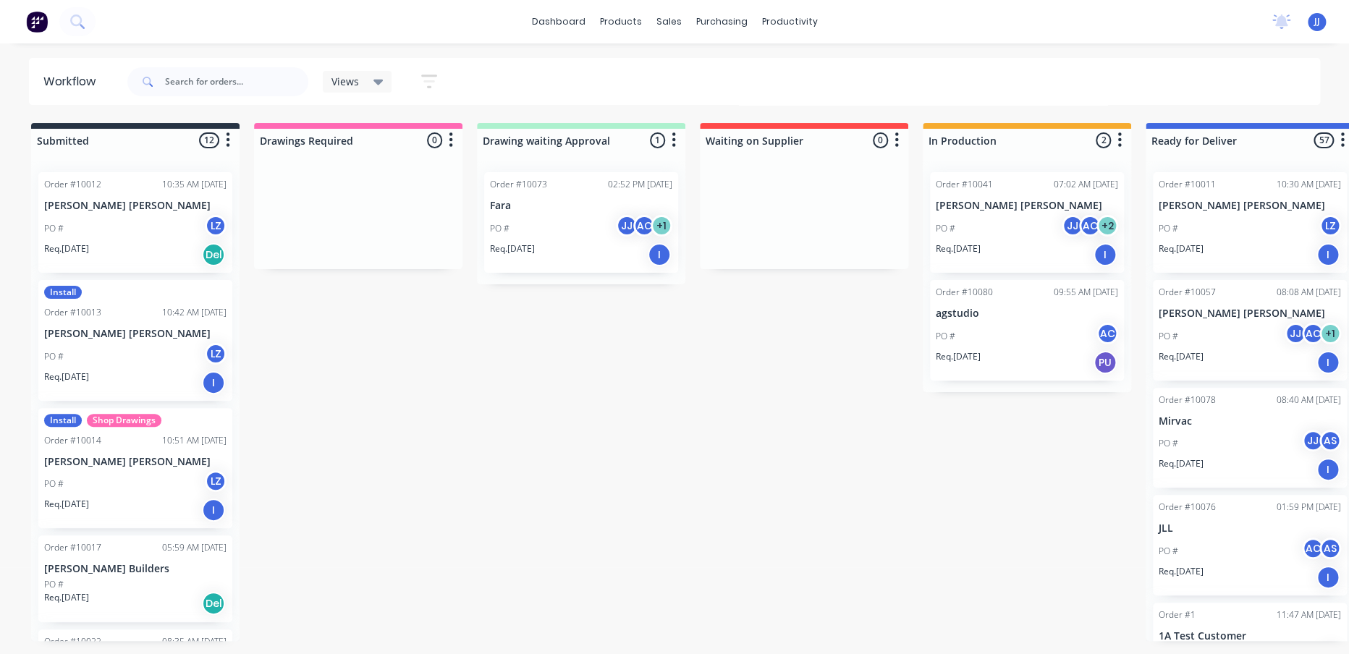
click at [92, 321] on div "Install Order #10013 10:42 AM [DATE] [PERSON_NAME] [PERSON_NAME] PO # LZ Req. […" at bounding box center [135, 340] width 194 height 121
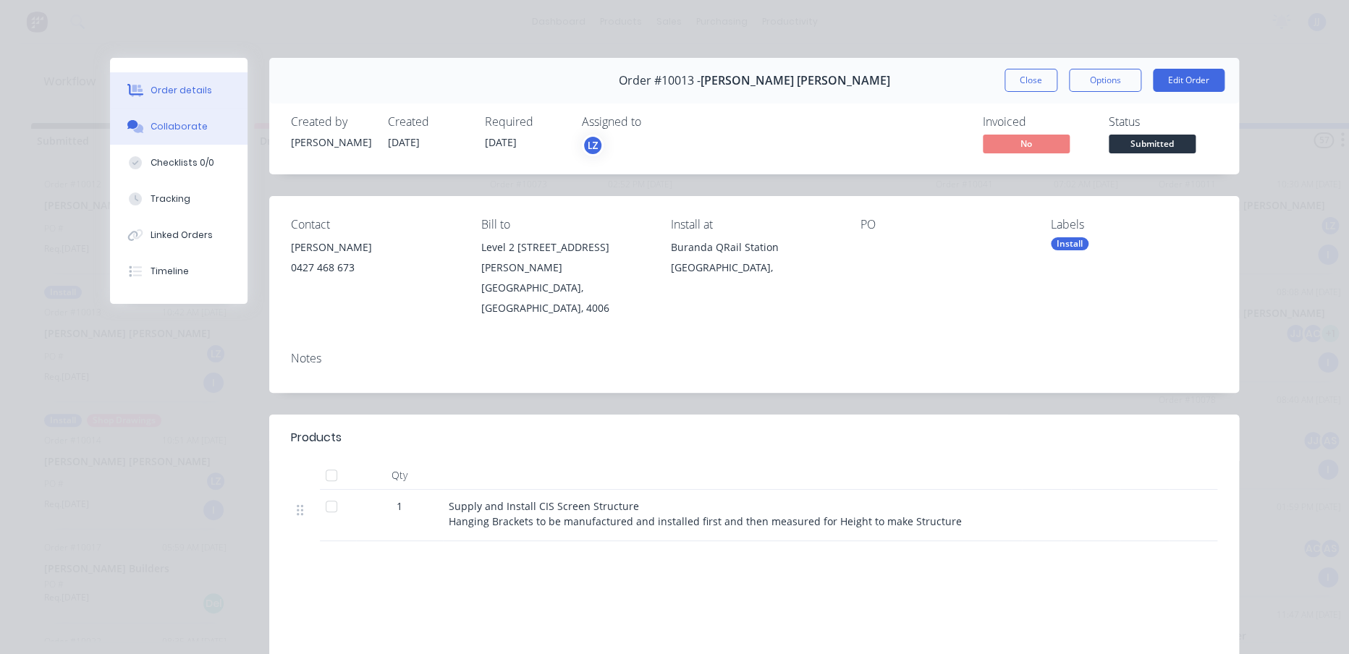
click at [198, 136] on button "Collaborate" at bounding box center [178, 127] width 137 height 36
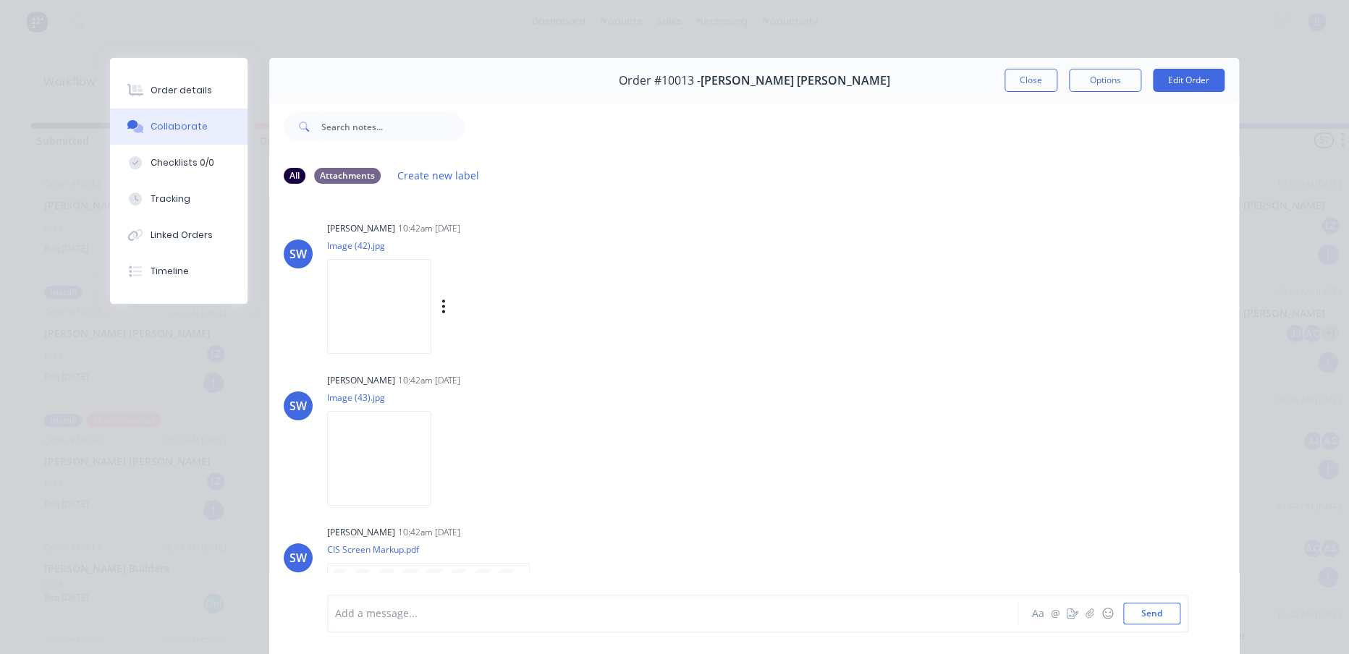
click at [391, 314] on img at bounding box center [379, 306] width 104 height 95
click at [414, 450] on img at bounding box center [379, 458] width 104 height 95
click at [402, 454] on img at bounding box center [379, 458] width 104 height 95
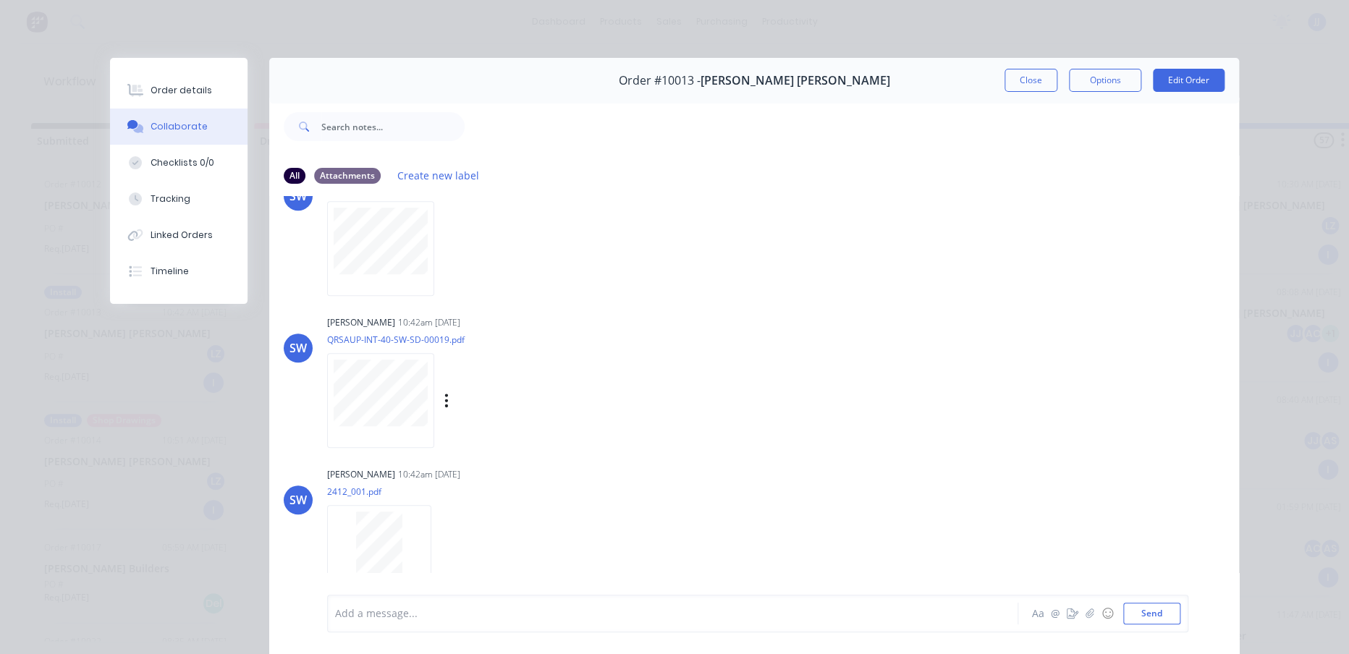
scroll to position [667, 0]
click at [1006, 81] on button "Close" at bounding box center [1030, 80] width 53 height 23
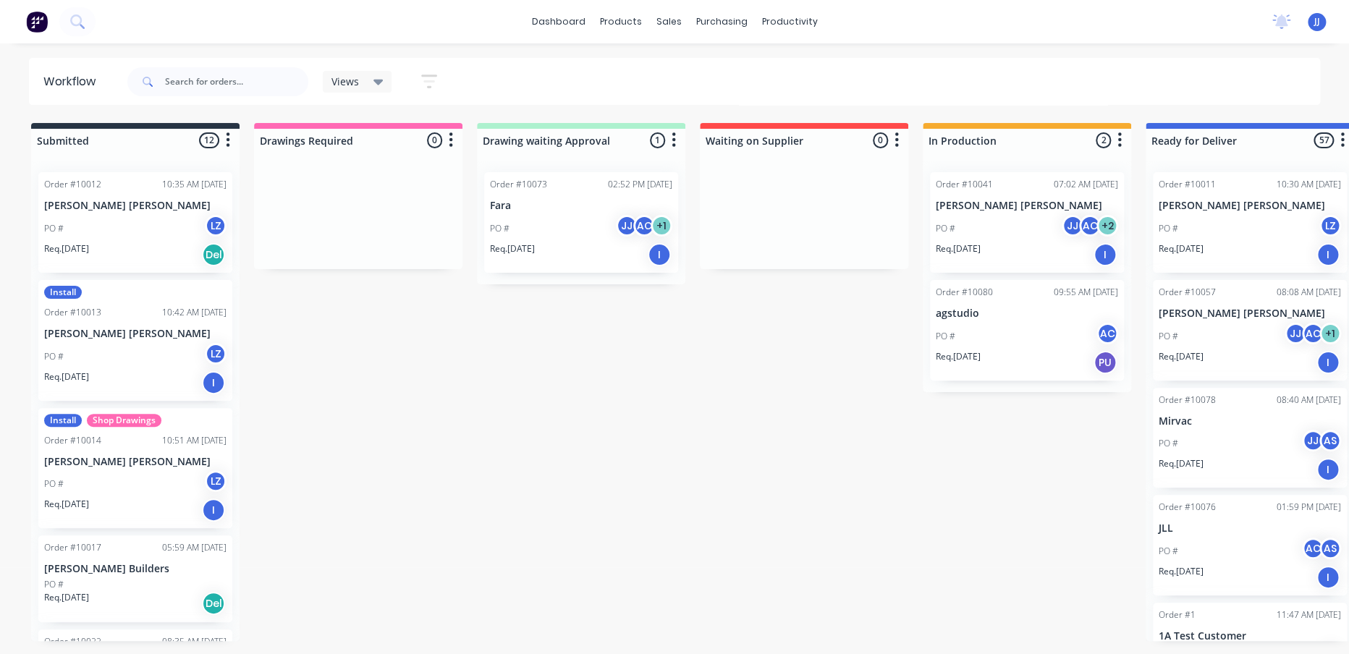
click at [103, 456] on p "[PERSON_NAME] [PERSON_NAME]" at bounding box center [135, 462] width 182 height 12
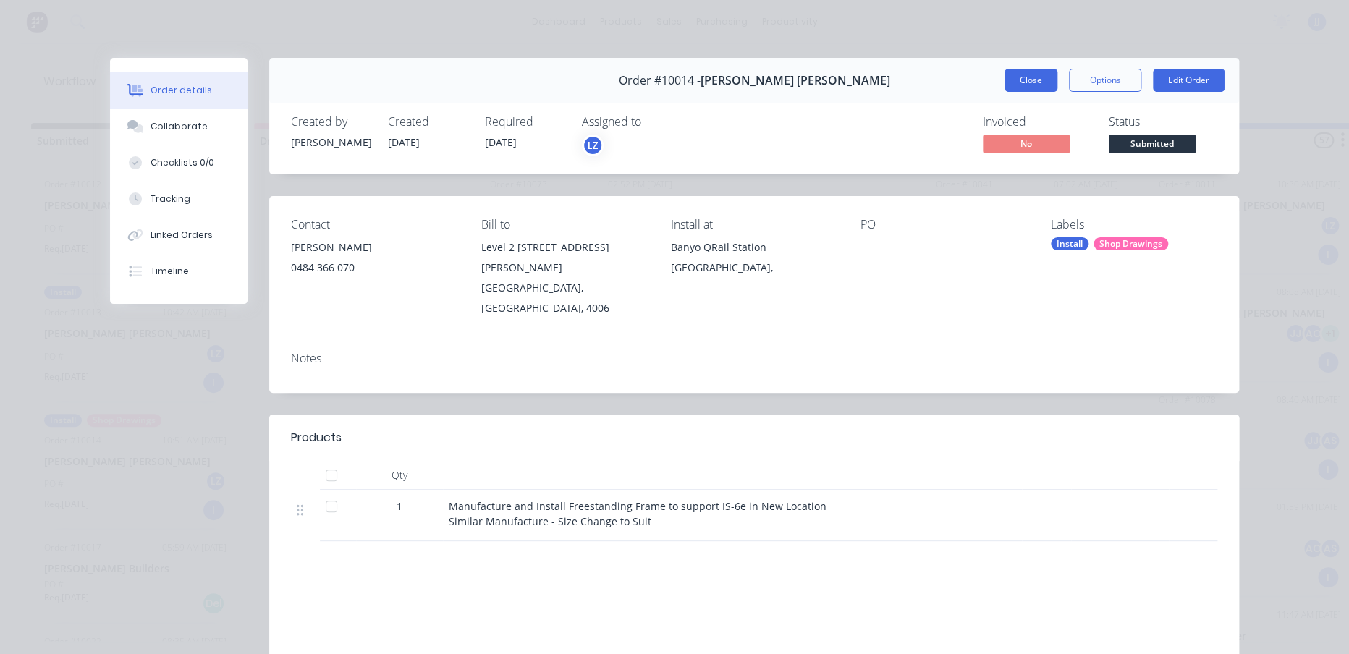
click at [1041, 79] on button "Close" at bounding box center [1030, 80] width 53 height 23
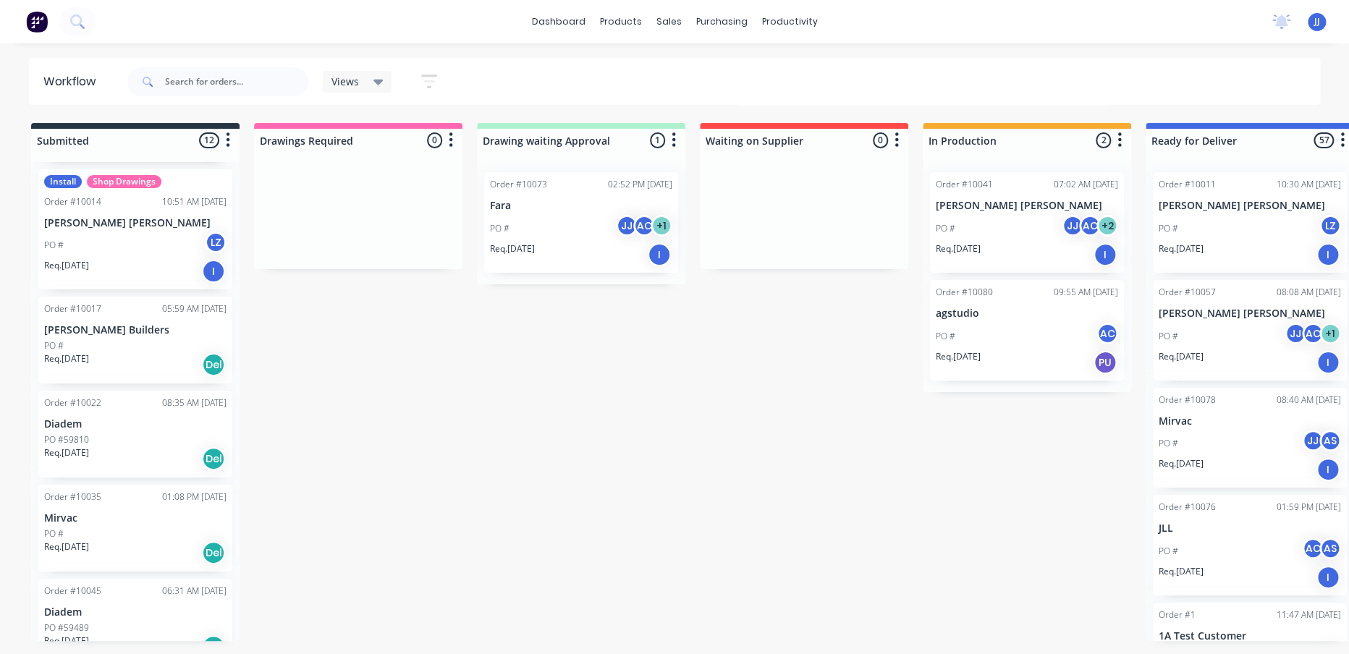
scroll to position [241, 0]
click at [147, 342] on div "PO #" at bounding box center [135, 343] width 182 height 13
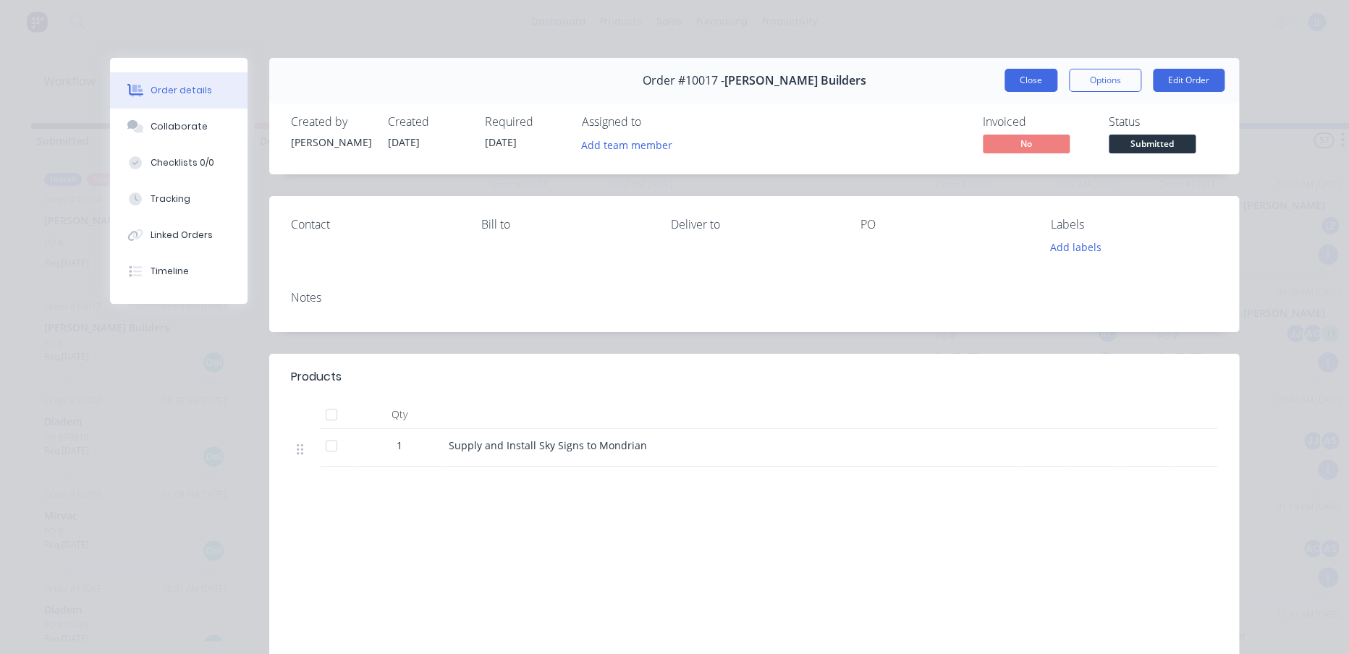
click at [1026, 78] on button "Close" at bounding box center [1030, 80] width 53 height 23
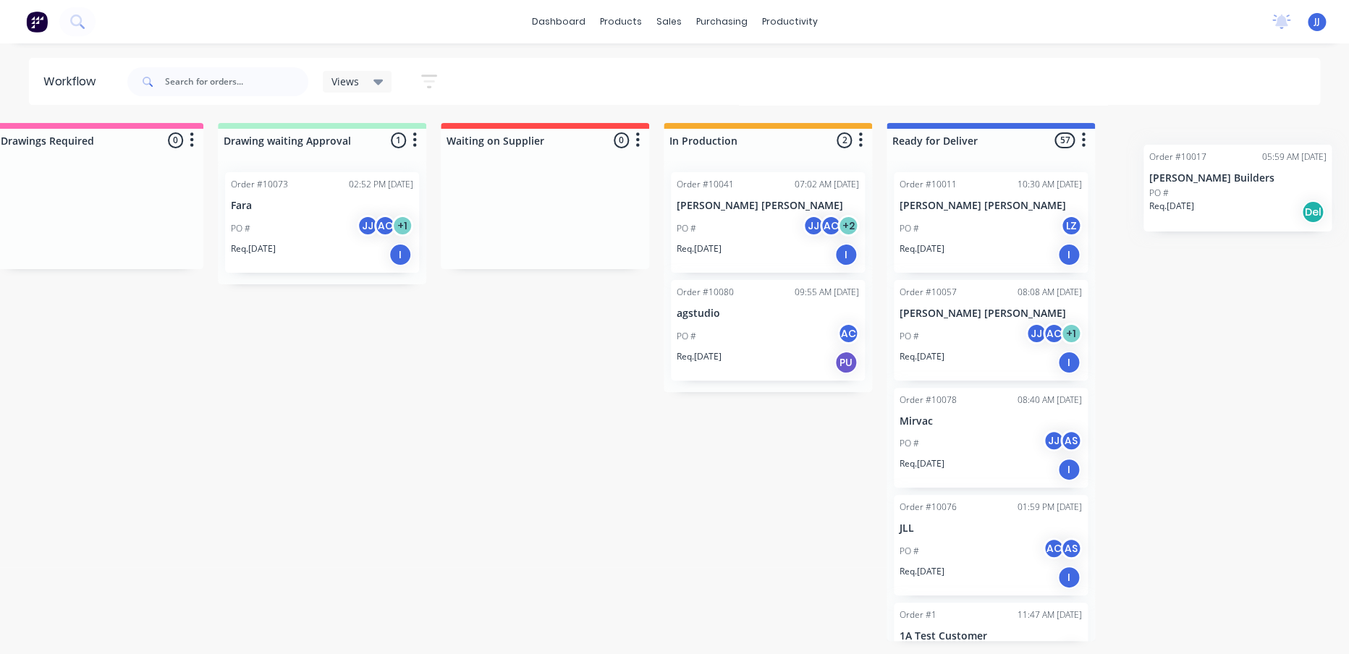
scroll to position [0, 263]
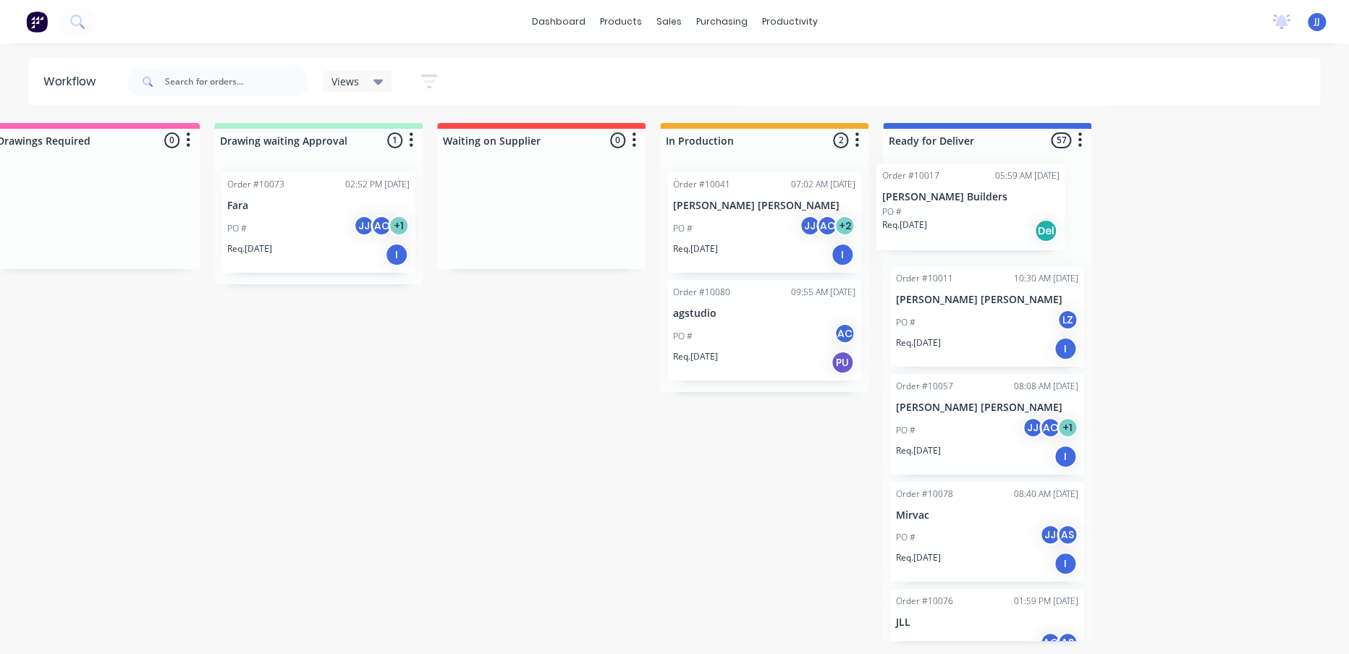
drag, startPoint x: 79, startPoint y: 344, endPoint x: 927, endPoint y: 211, distance: 858.4
click at [927, 211] on div "Submitted 12 Sort By Created date Required date Order number Customer name Most…" at bounding box center [618, 382] width 1784 height 518
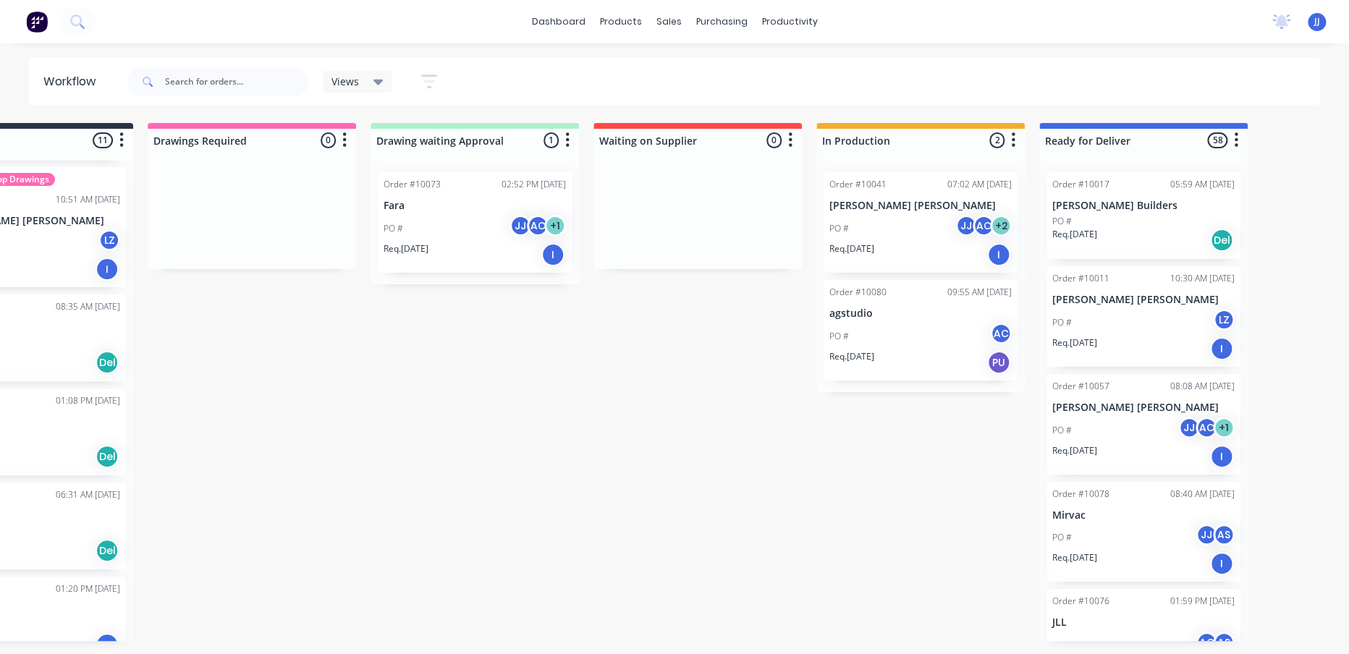
scroll to position [0, 0]
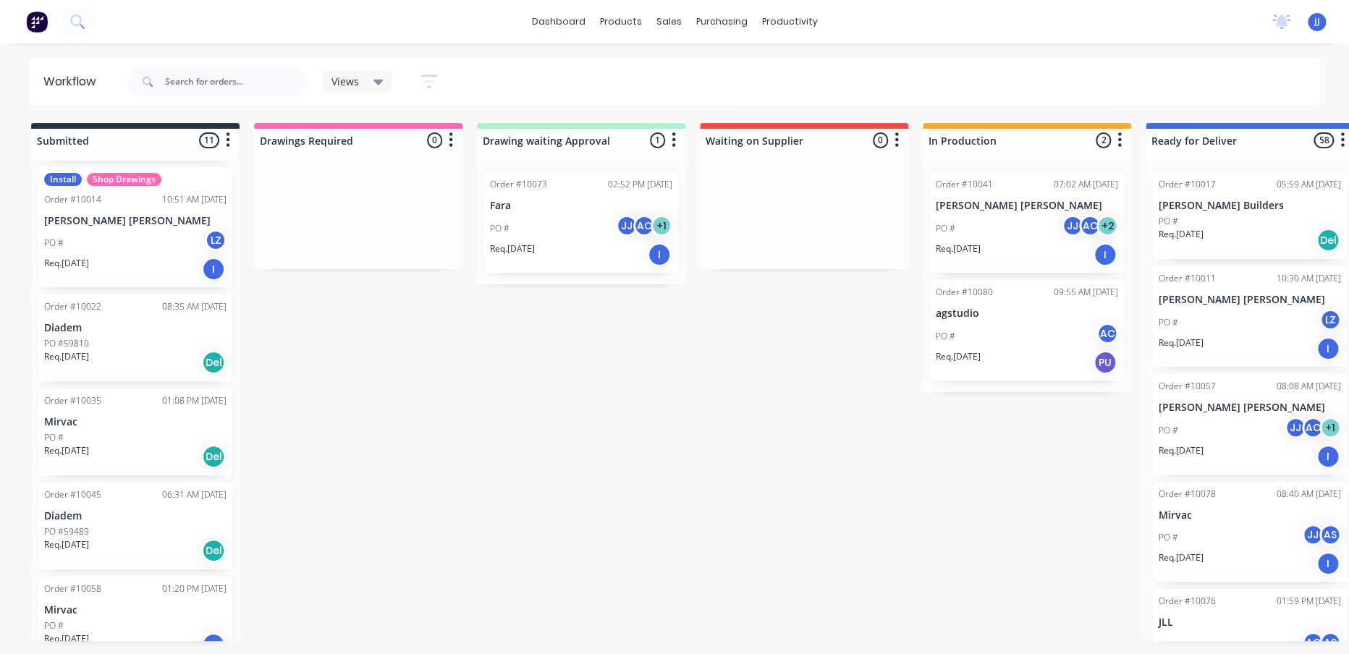
click at [155, 338] on div "PO #59810" at bounding box center [135, 343] width 182 height 13
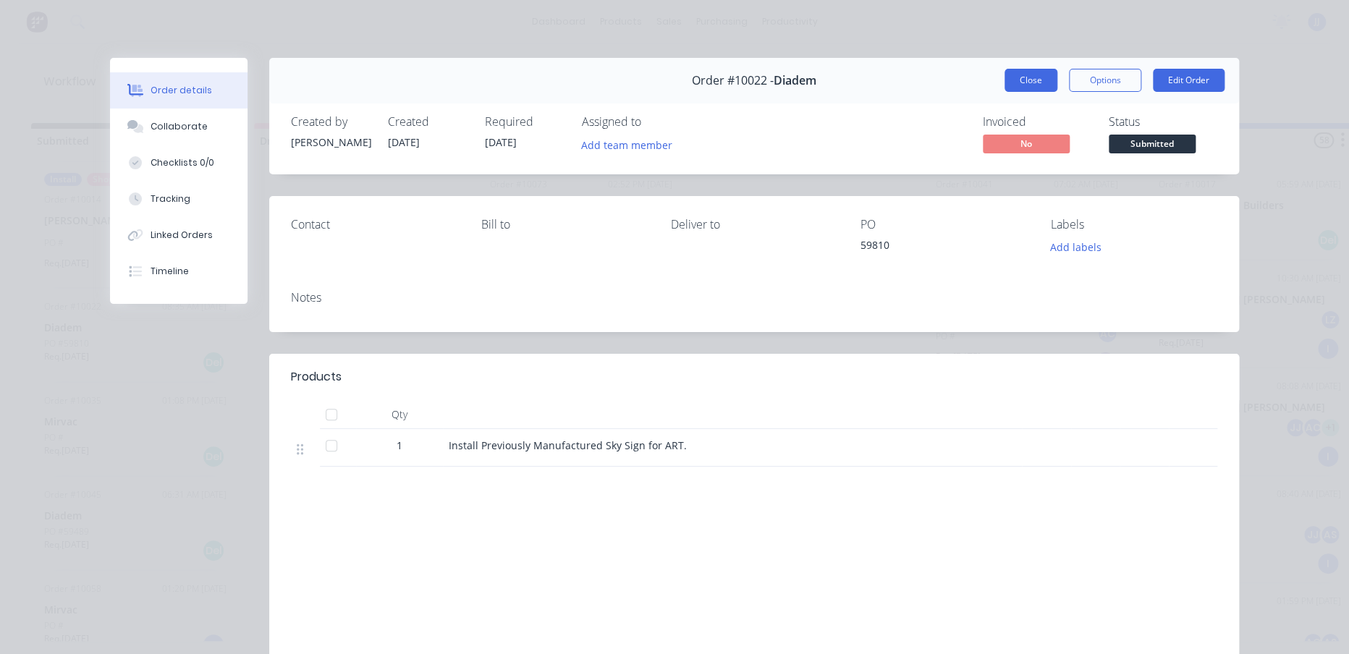
click at [1011, 75] on button "Close" at bounding box center [1030, 80] width 53 height 23
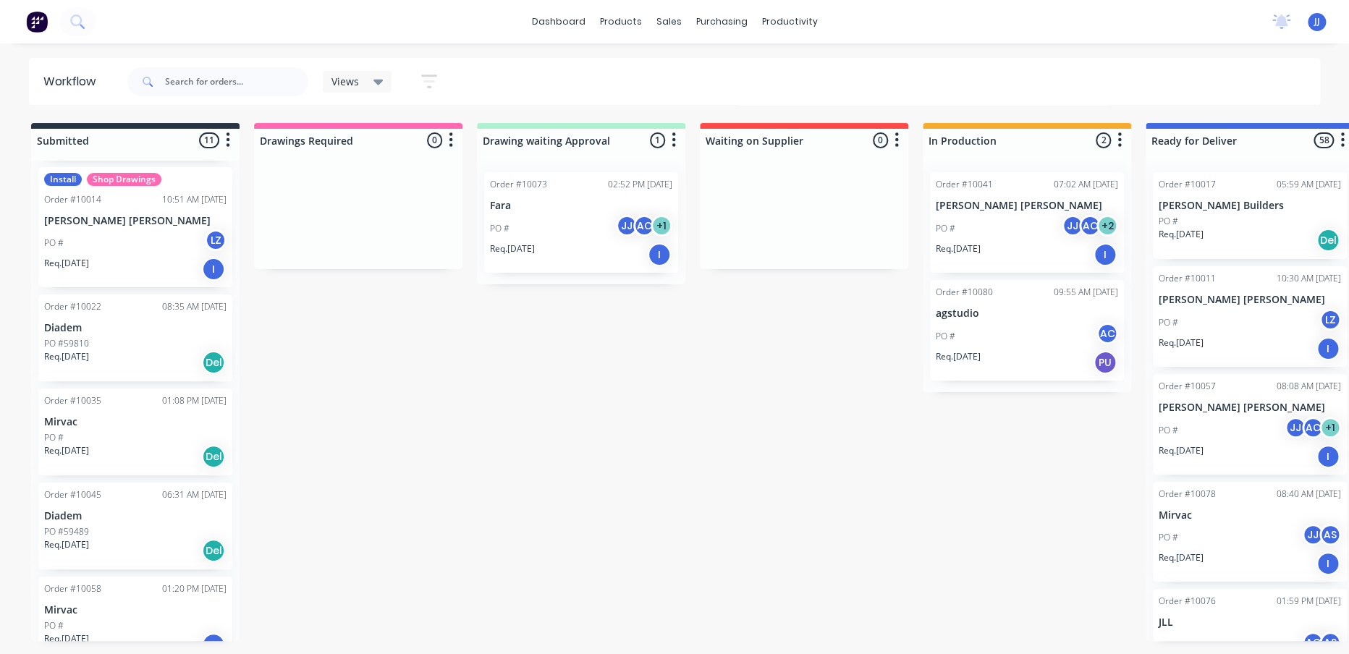
click at [135, 263] on div "Req. [DATE] I" at bounding box center [135, 269] width 182 height 25
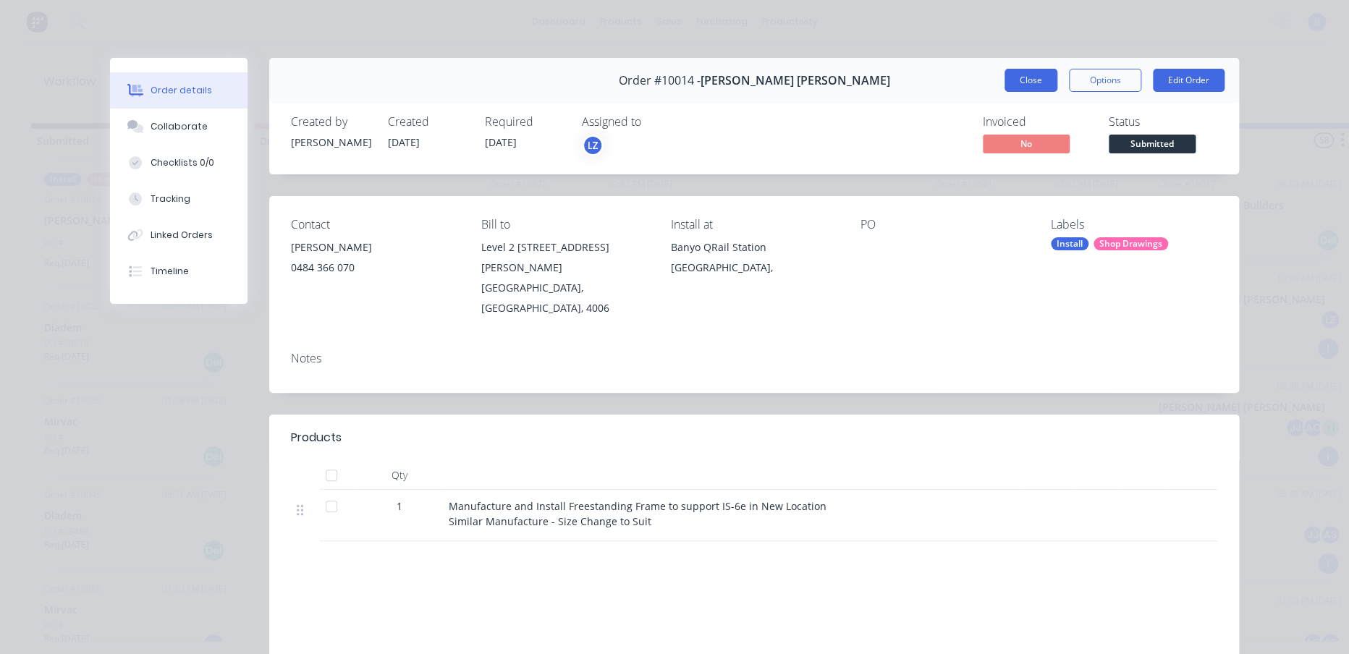
click at [1038, 80] on button "Close" at bounding box center [1030, 80] width 53 height 23
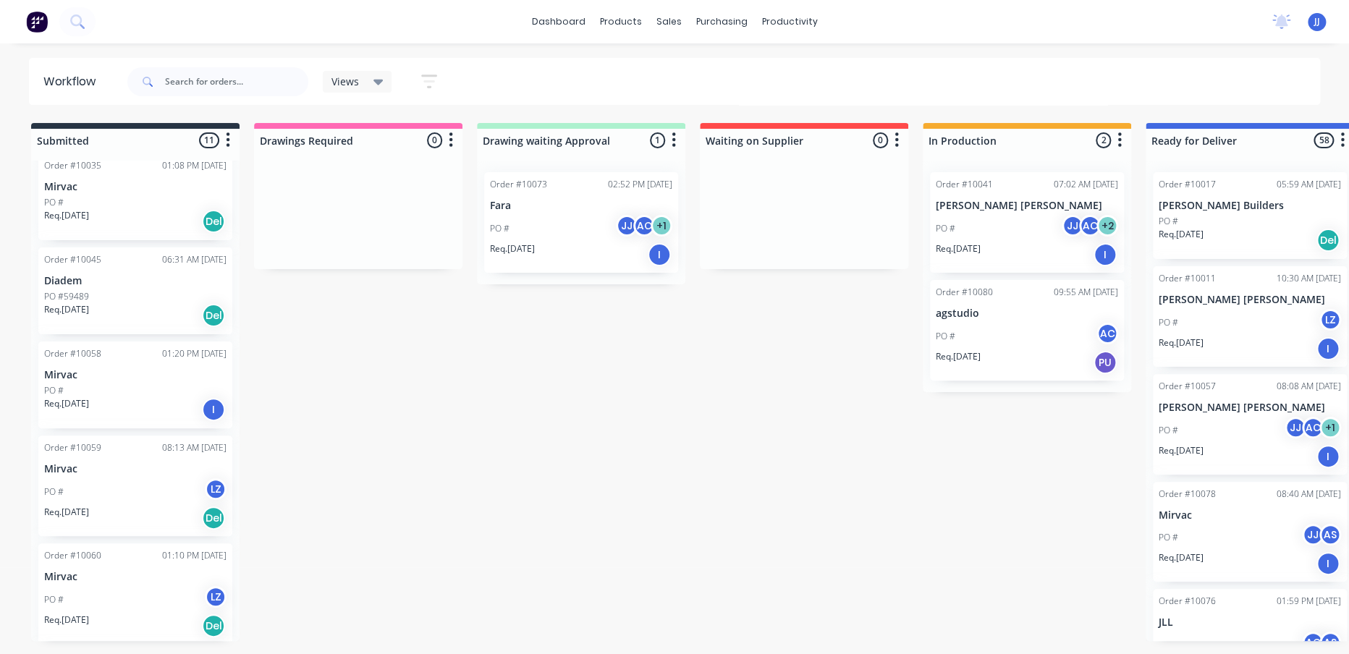
scroll to position [482, 0]
click at [151, 227] on div "Order #10035 01:08 PM [DATE] Mirvac PO # Req. [DATE] Del" at bounding box center [135, 191] width 194 height 87
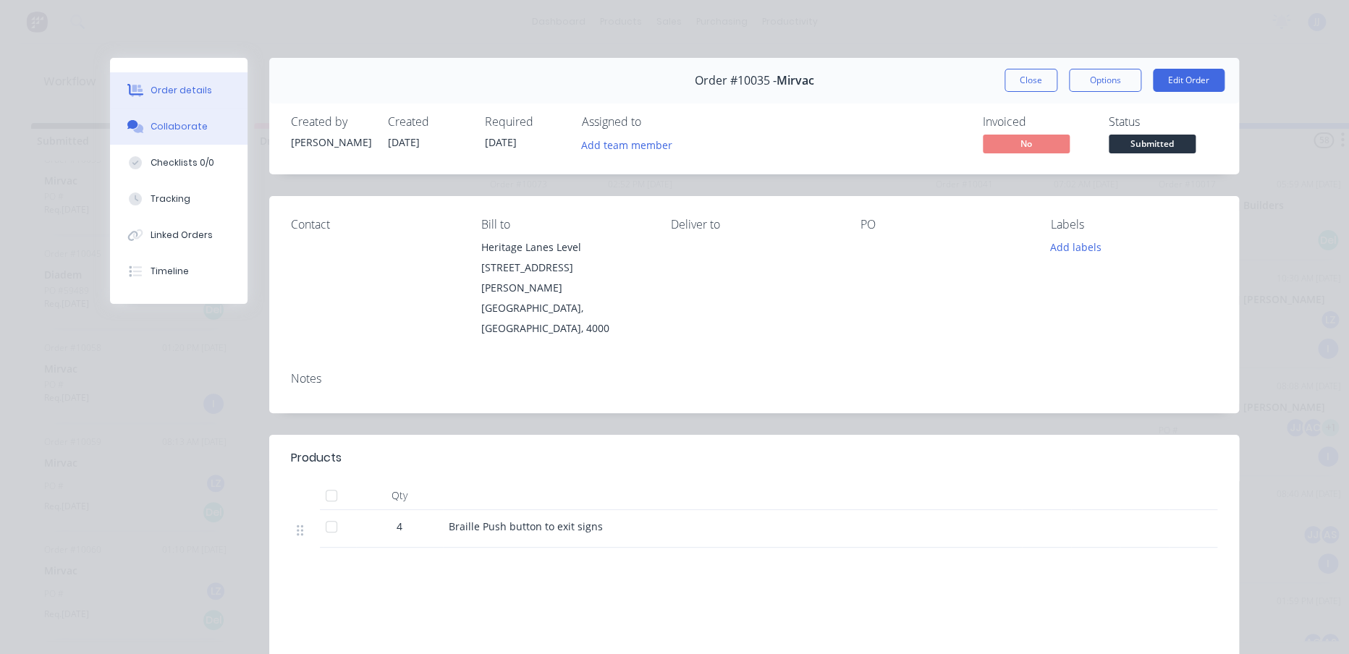
click at [185, 137] on button "Collaborate" at bounding box center [178, 127] width 137 height 36
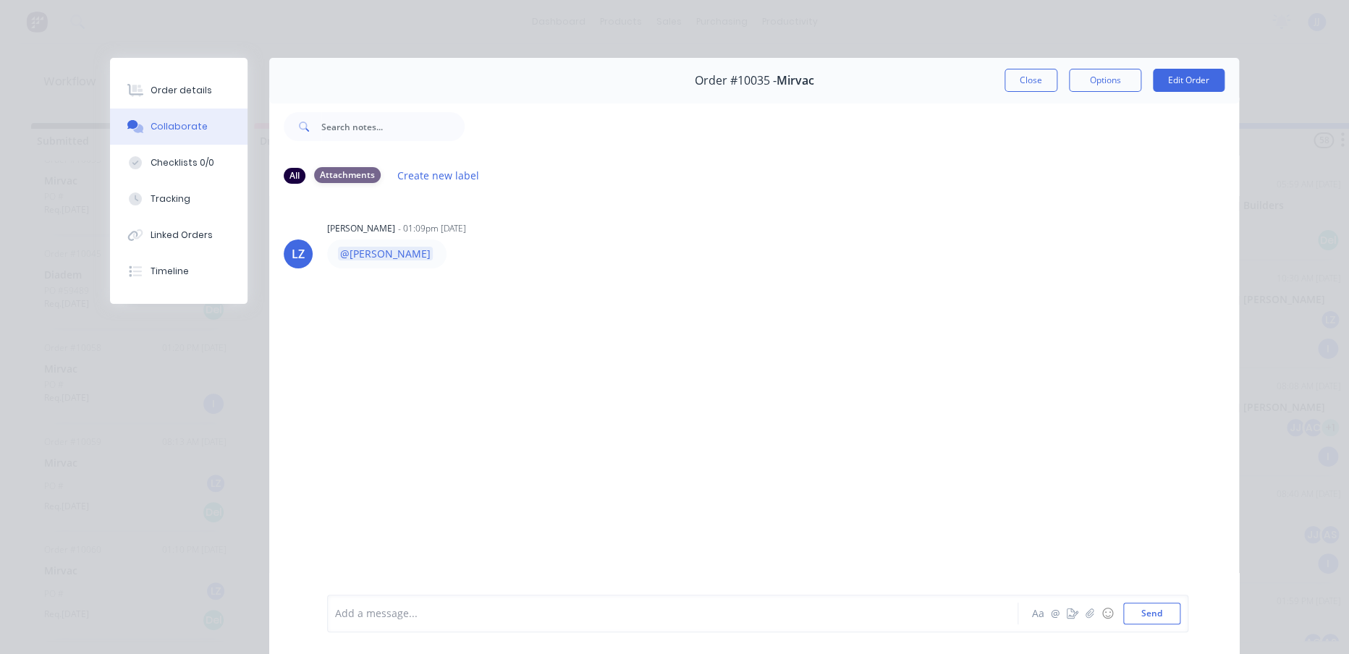
click at [345, 174] on div "Attachments" at bounding box center [347, 175] width 67 height 16
drag, startPoint x: 286, startPoint y: 178, endPoint x: 258, endPoint y: 178, distance: 28.2
click at [285, 178] on div "All" at bounding box center [295, 176] width 22 height 16
click at [153, 174] on button "Checklists 0/0" at bounding box center [178, 163] width 137 height 36
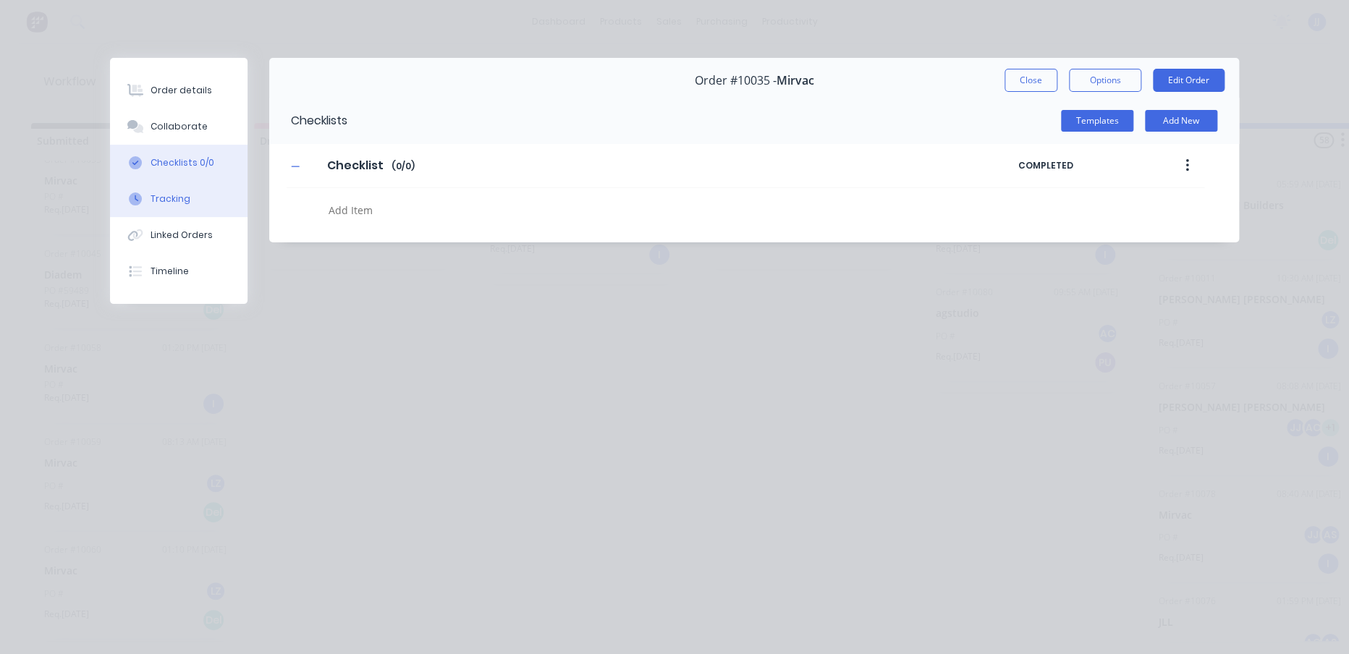
click at [183, 208] on button "Tracking" at bounding box center [178, 199] width 137 height 36
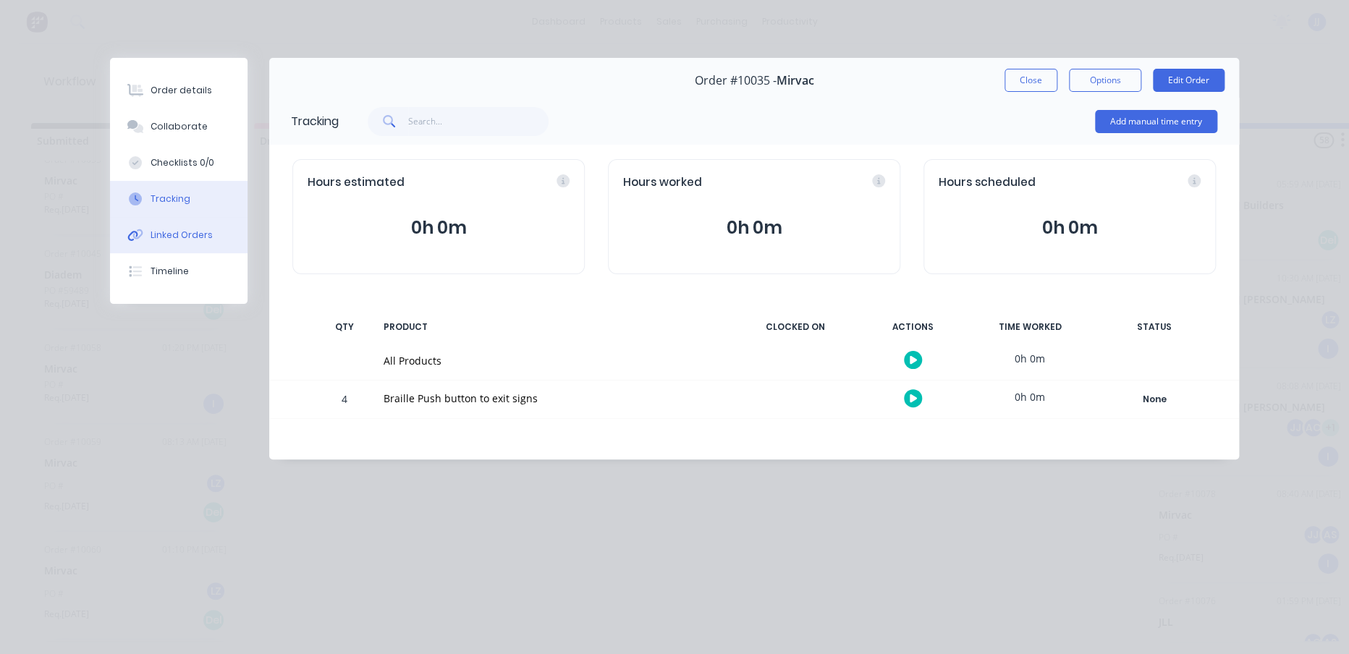
click at [185, 232] on div "Linked Orders" at bounding box center [182, 235] width 62 height 13
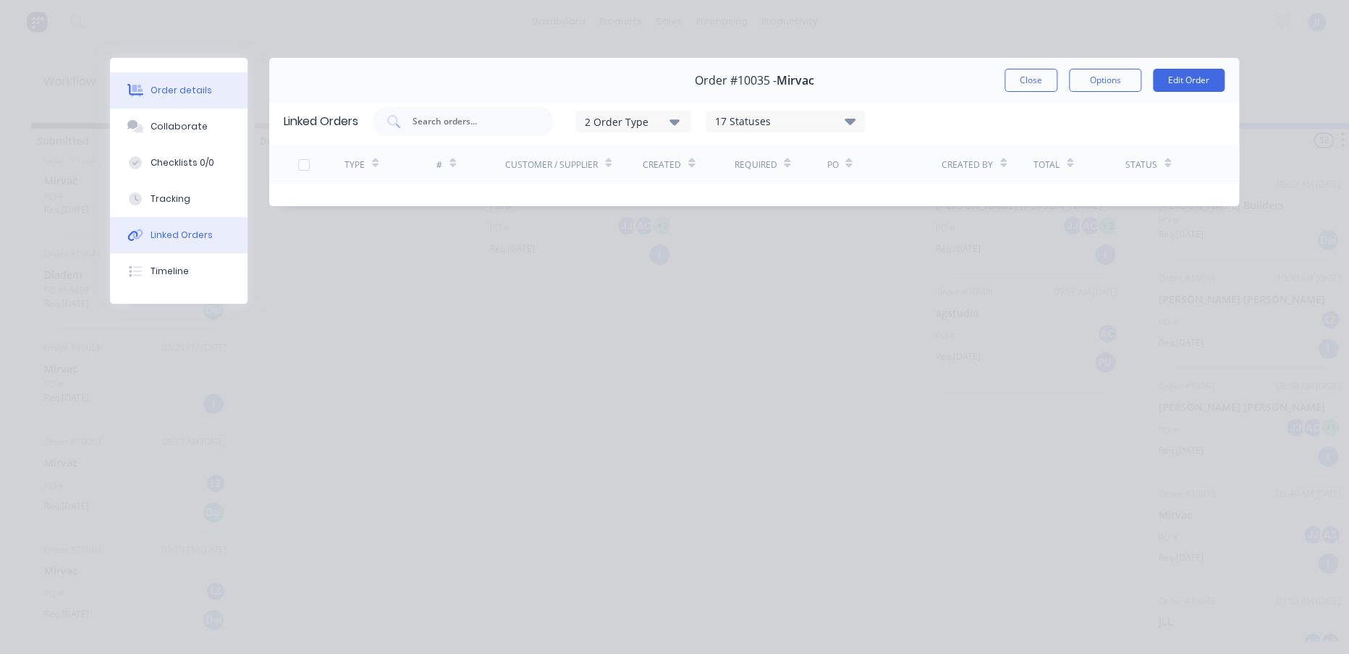
click at [190, 103] on button "Order details" at bounding box center [178, 90] width 137 height 36
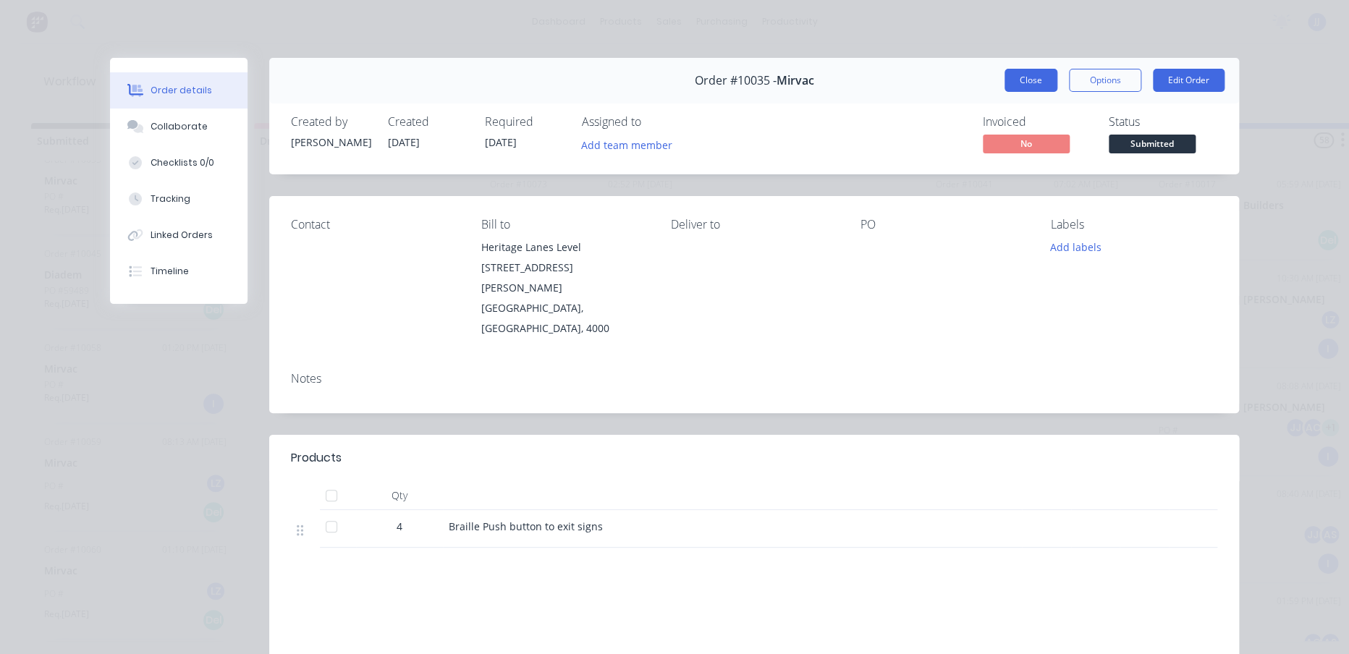
click at [1024, 80] on button "Close" at bounding box center [1030, 80] width 53 height 23
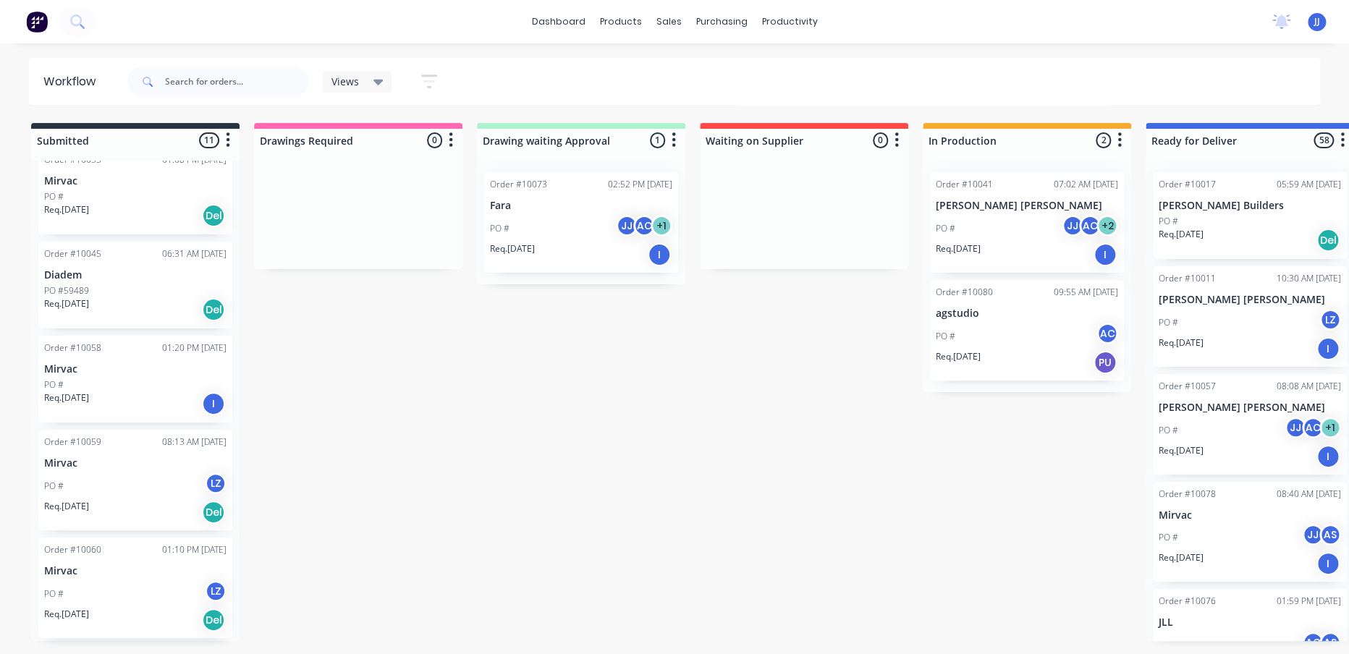
click at [155, 284] on div "PO #59489" at bounding box center [135, 290] width 182 height 13
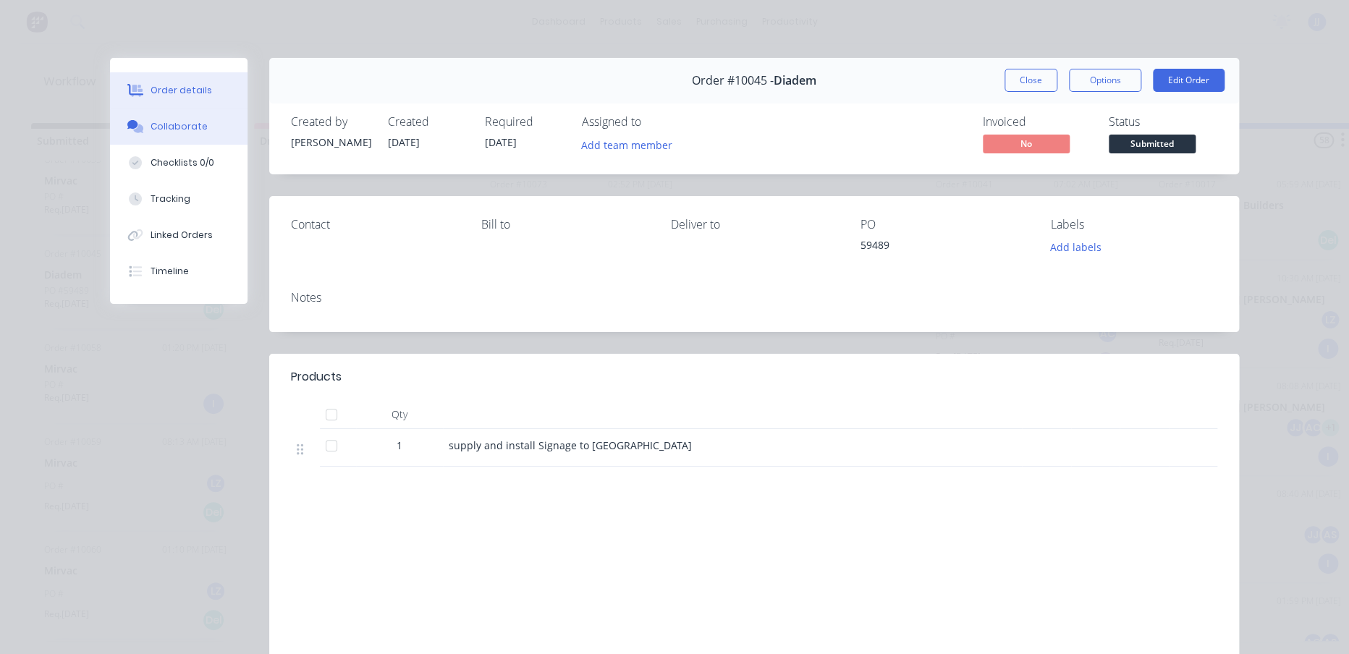
drag, startPoint x: 193, startPoint y: 137, endPoint x: 179, endPoint y: 135, distance: 14.0
click at [185, 135] on button "Collaborate" at bounding box center [178, 127] width 137 height 36
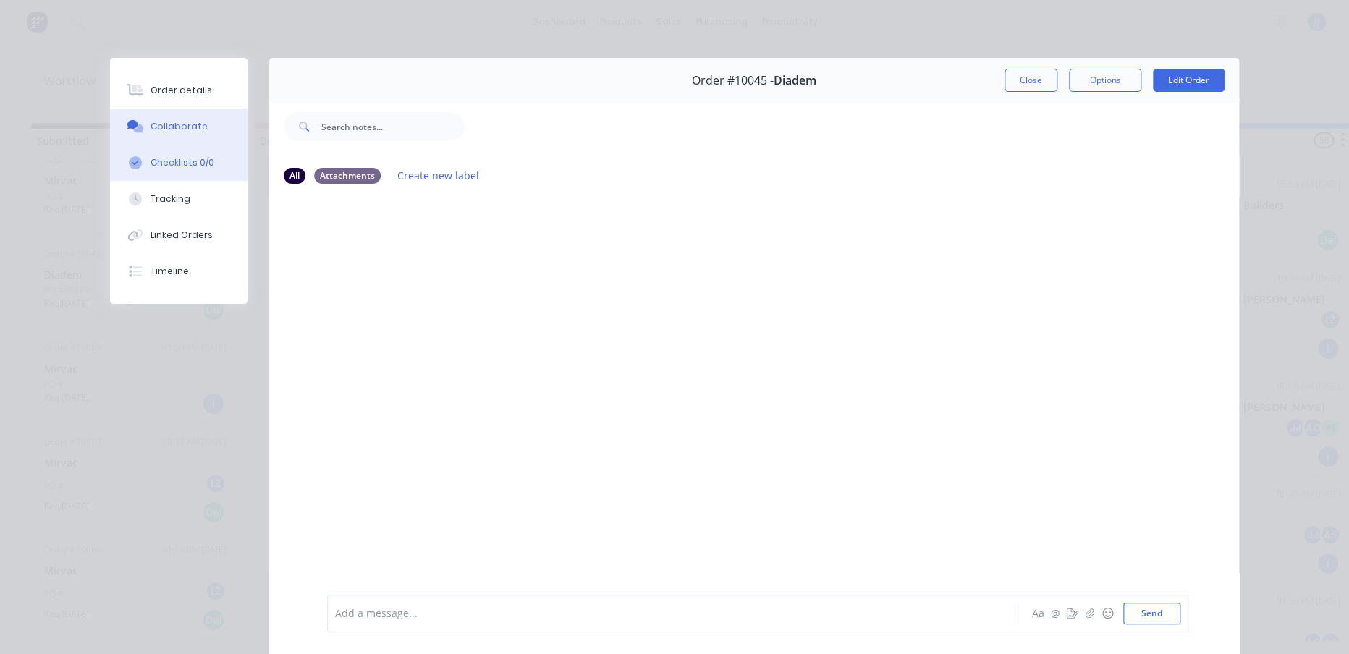
click at [192, 158] on div "Checklists 0/0" at bounding box center [183, 162] width 64 height 13
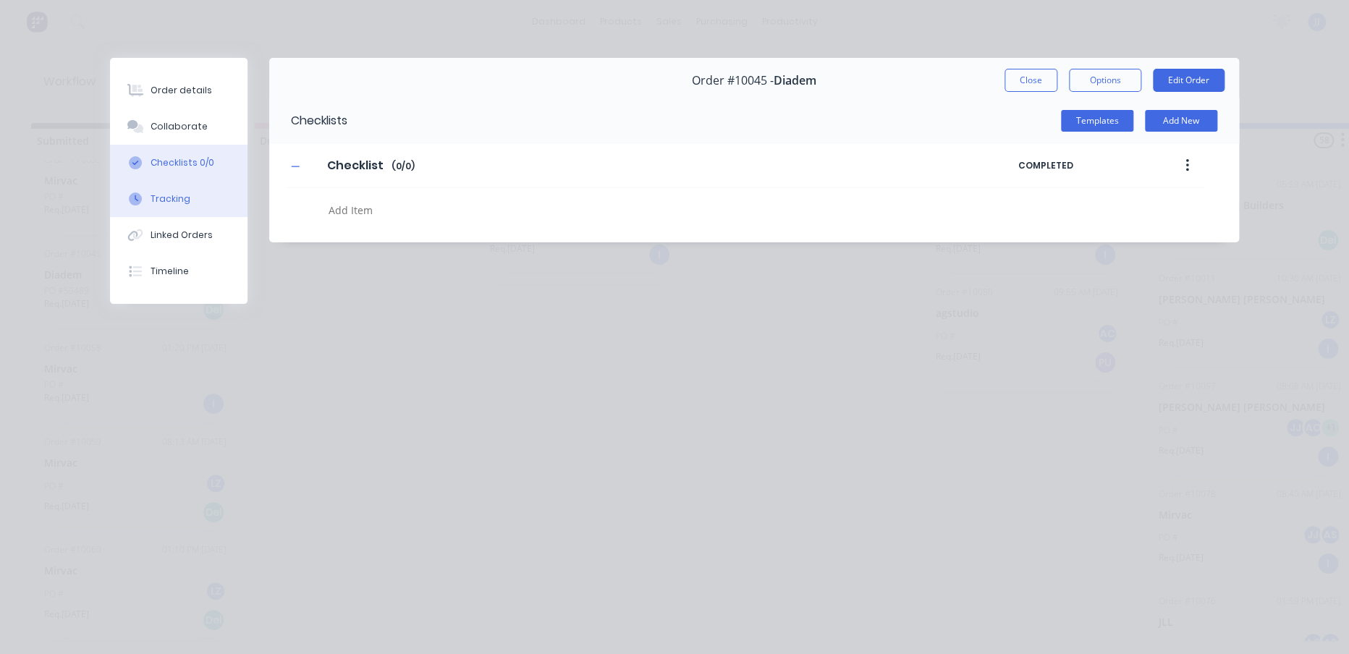
click at [189, 199] on button "Tracking" at bounding box center [178, 199] width 137 height 36
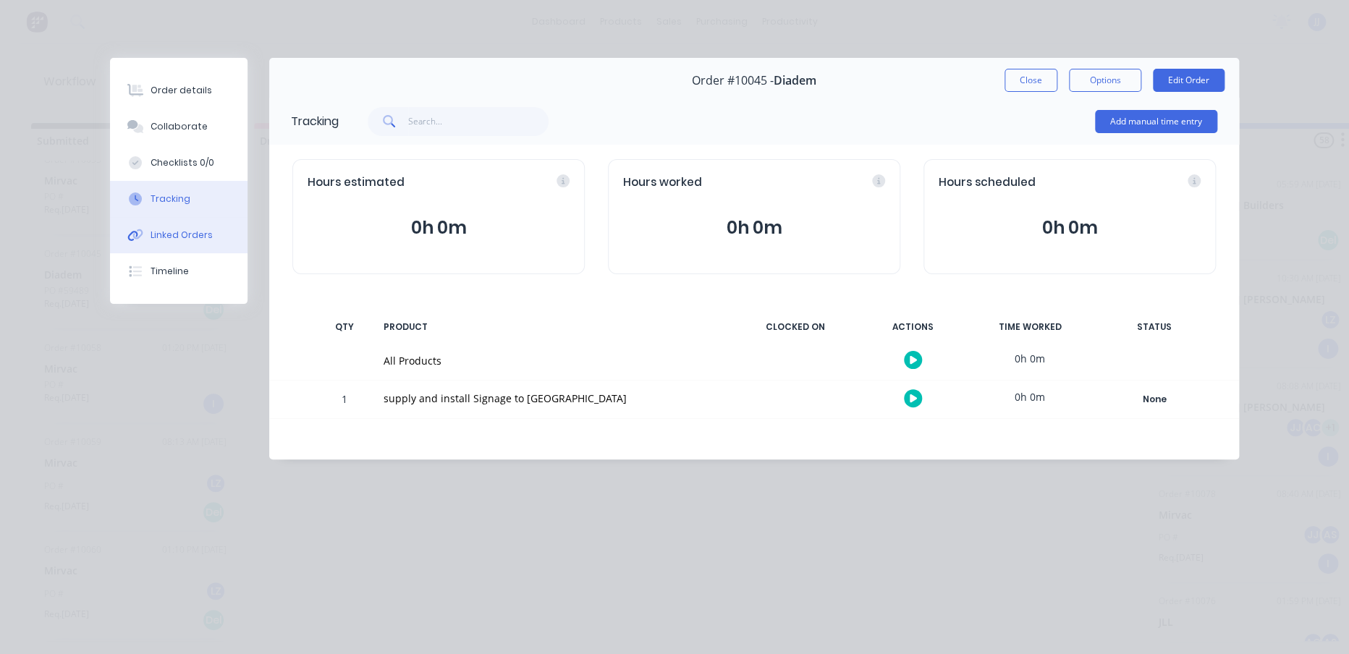
click at [213, 244] on button "Linked Orders" at bounding box center [178, 235] width 137 height 36
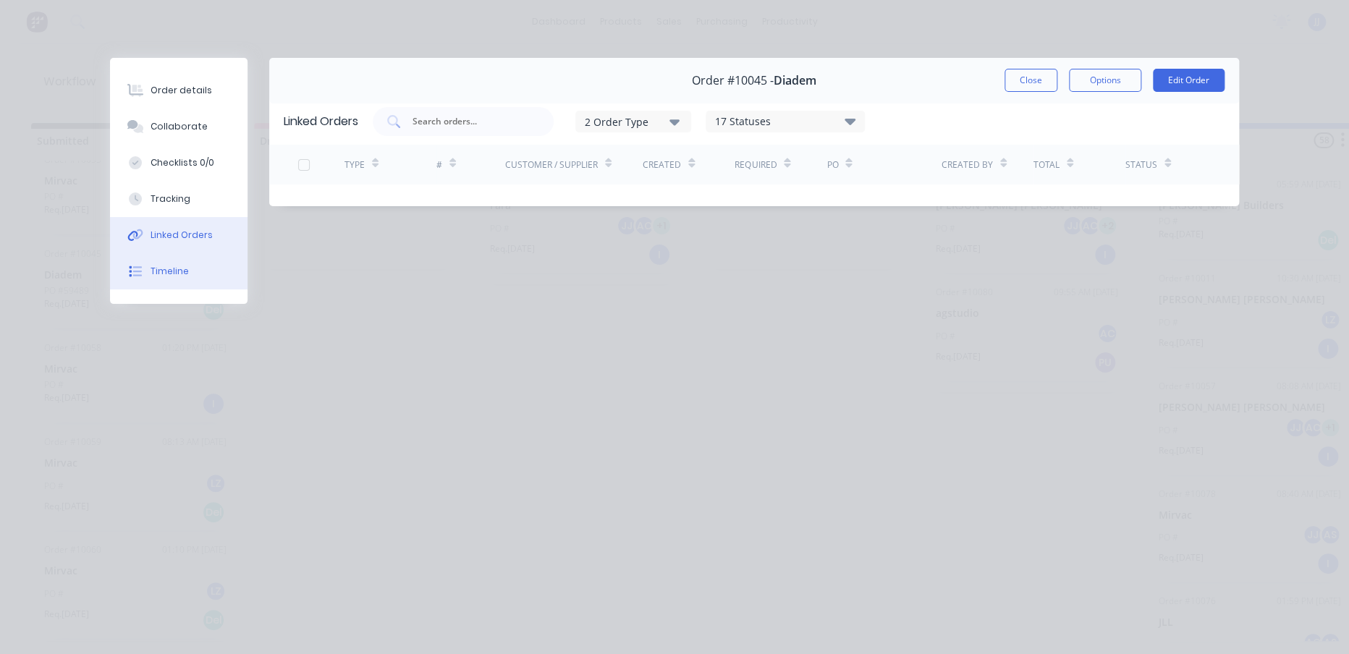
click at [185, 270] on div "Timeline" at bounding box center [170, 271] width 38 height 13
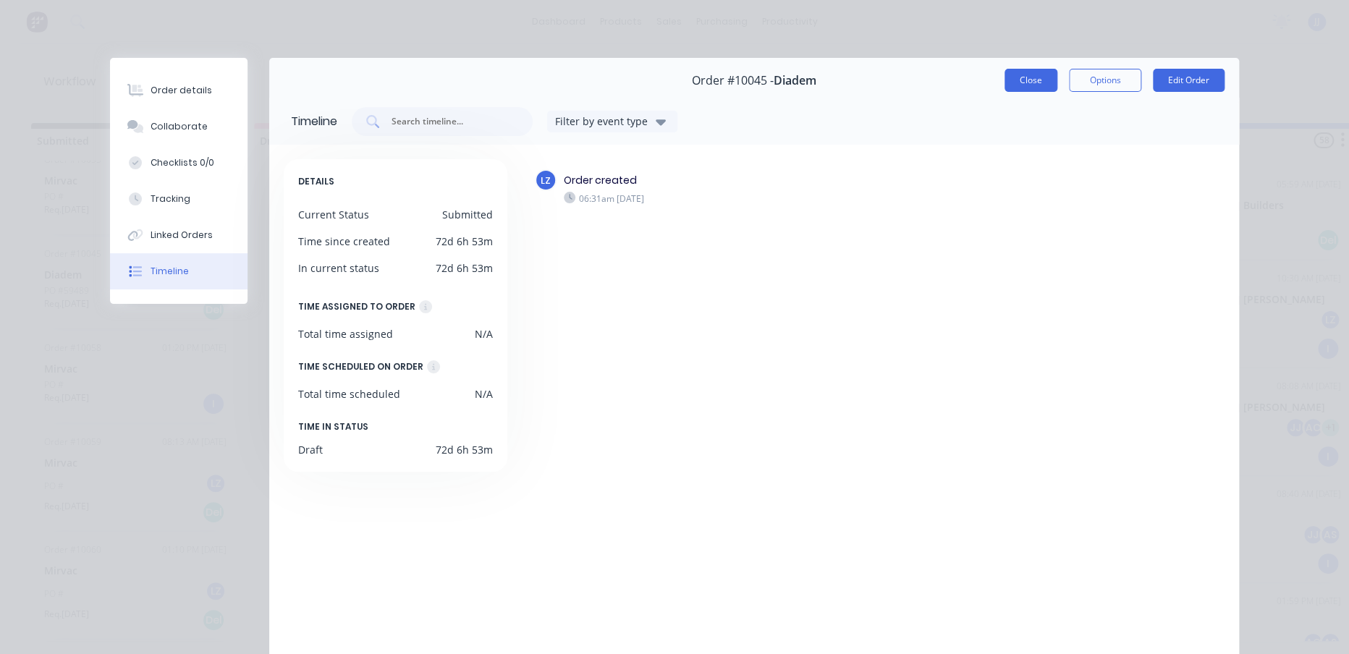
click at [1035, 77] on button "Close" at bounding box center [1030, 80] width 53 height 23
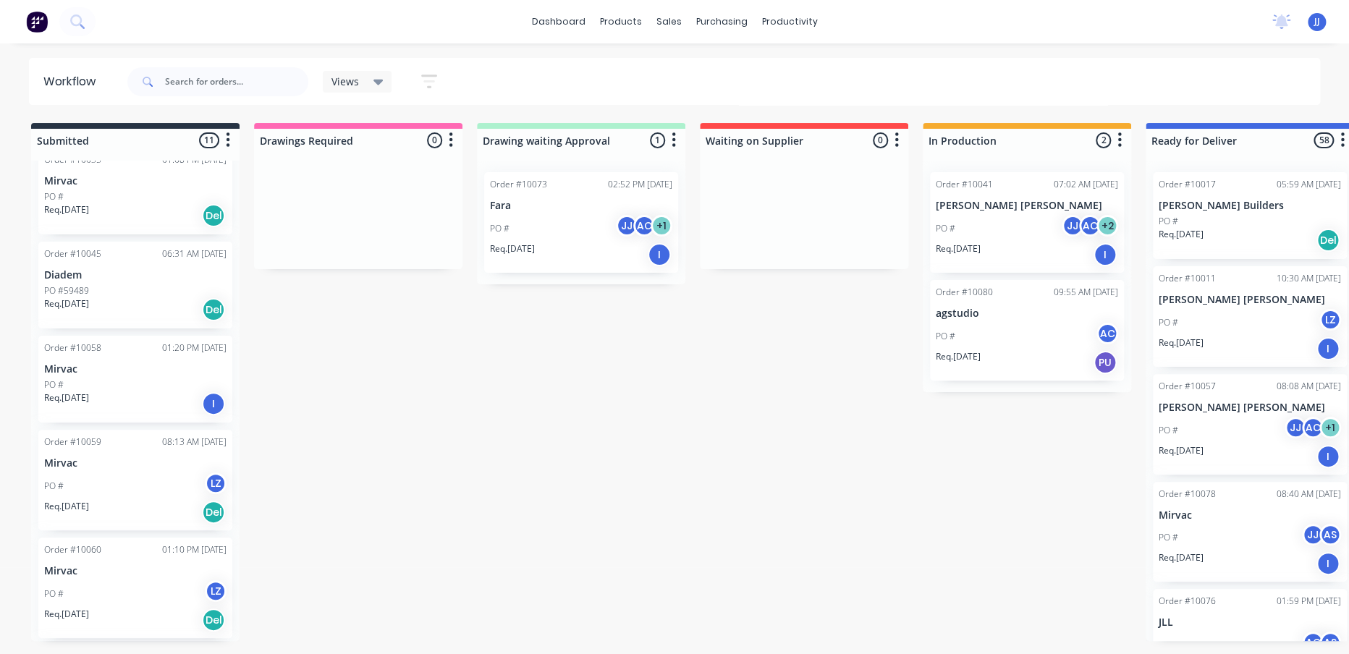
click at [87, 305] on p "Req. [DATE]" at bounding box center [66, 303] width 45 height 13
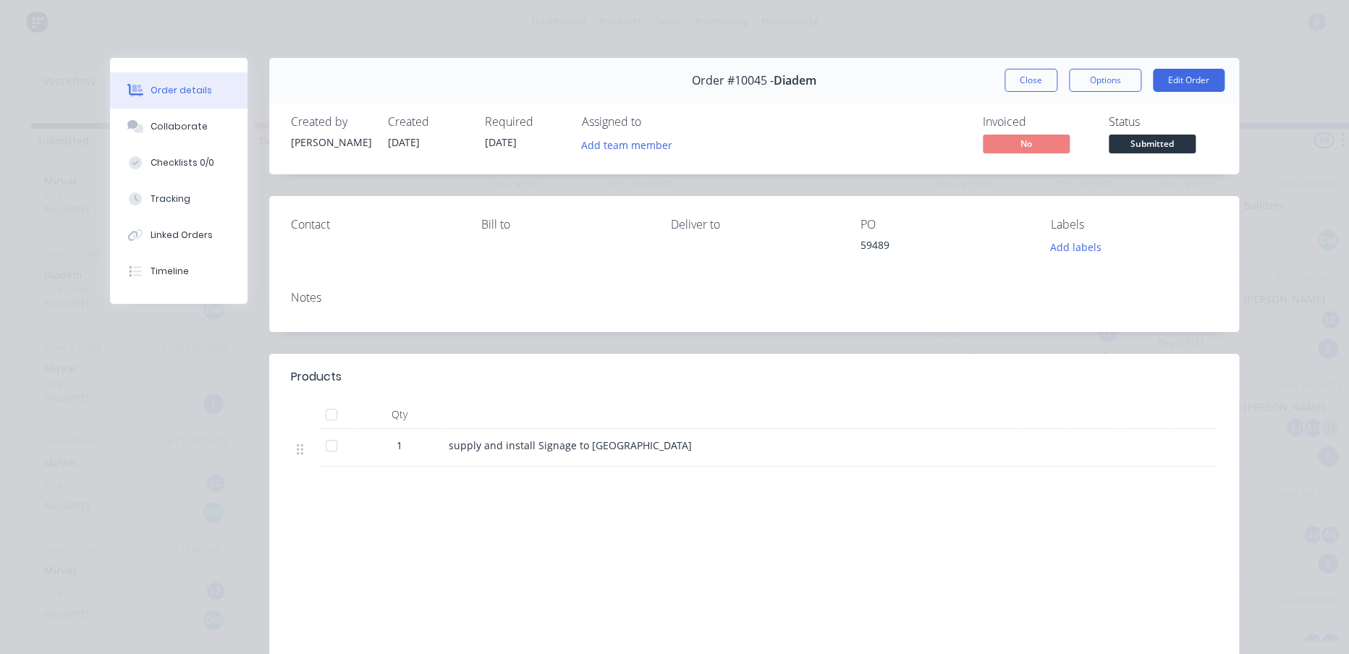
click at [126, 394] on div "Order #10045 - Diadem Close Options Edit Order Created by [PERSON_NAME] Created…" at bounding box center [674, 391] width 1129 height 666
click at [1043, 76] on button "Close" at bounding box center [1030, 80] width 53 height 23
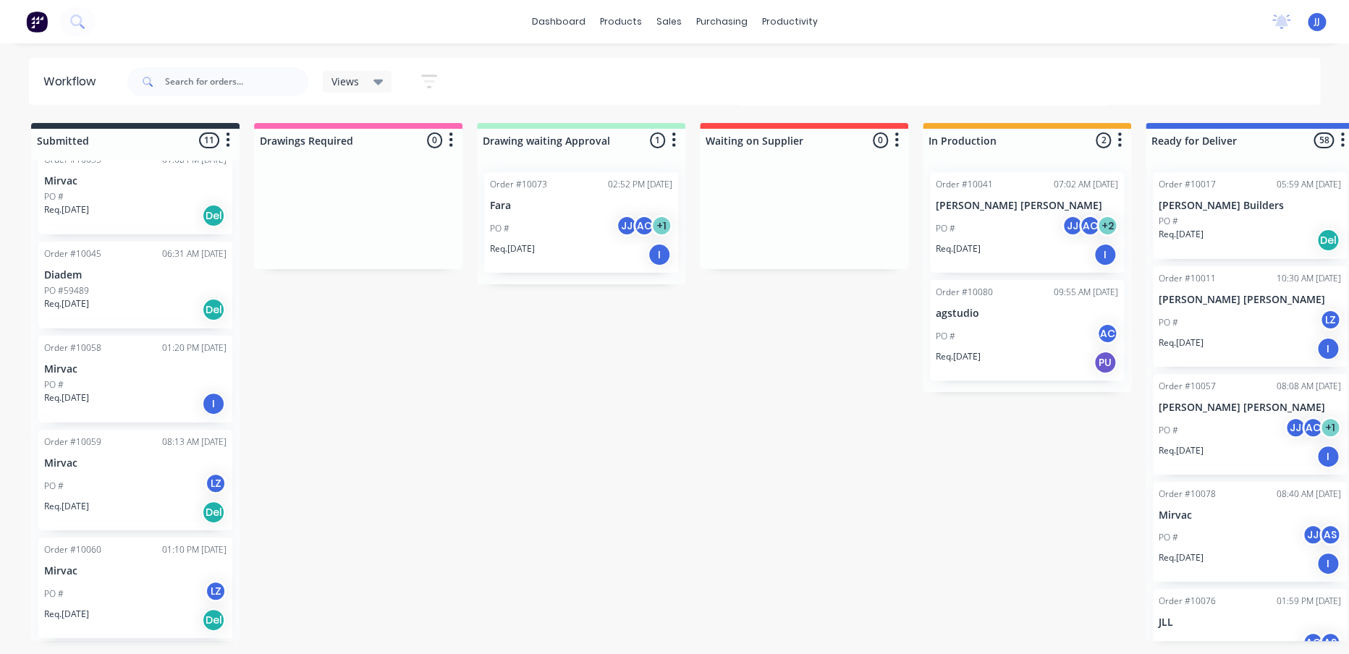
click at [101, 399] on div "Req. [DATE] I" at bounding box center [135, 403] width 182 height 25
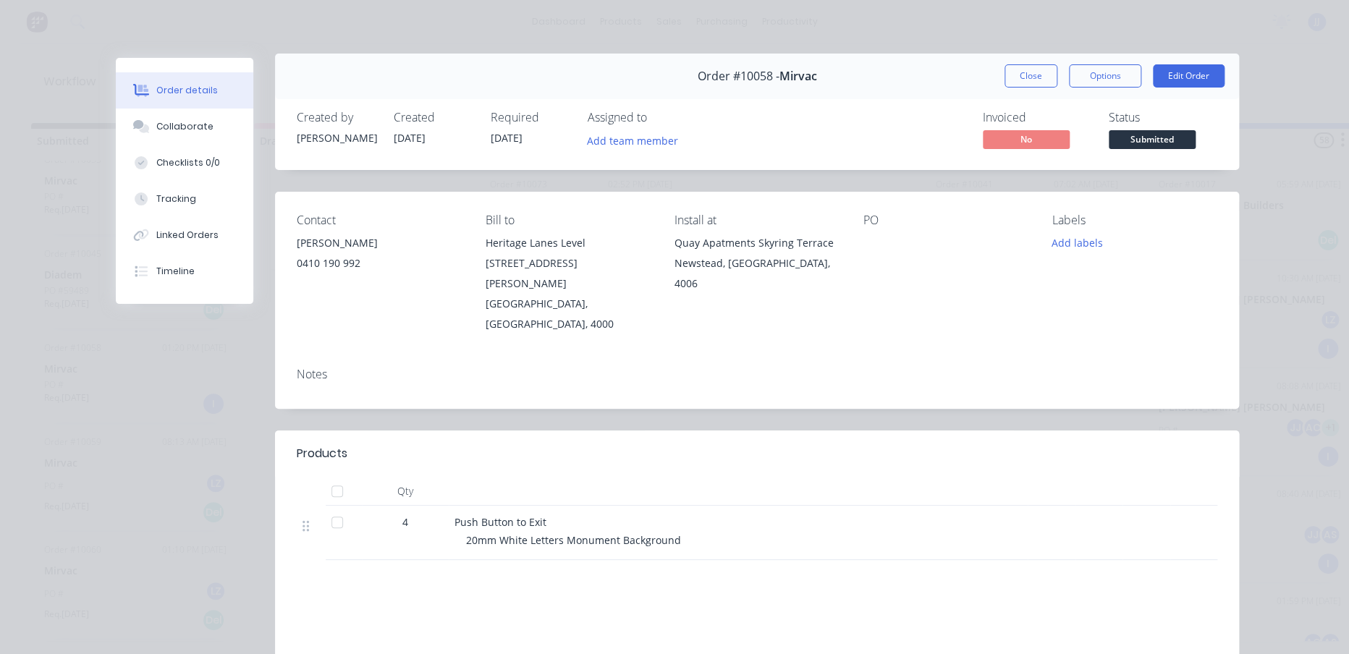
scroll to position [0, 0]
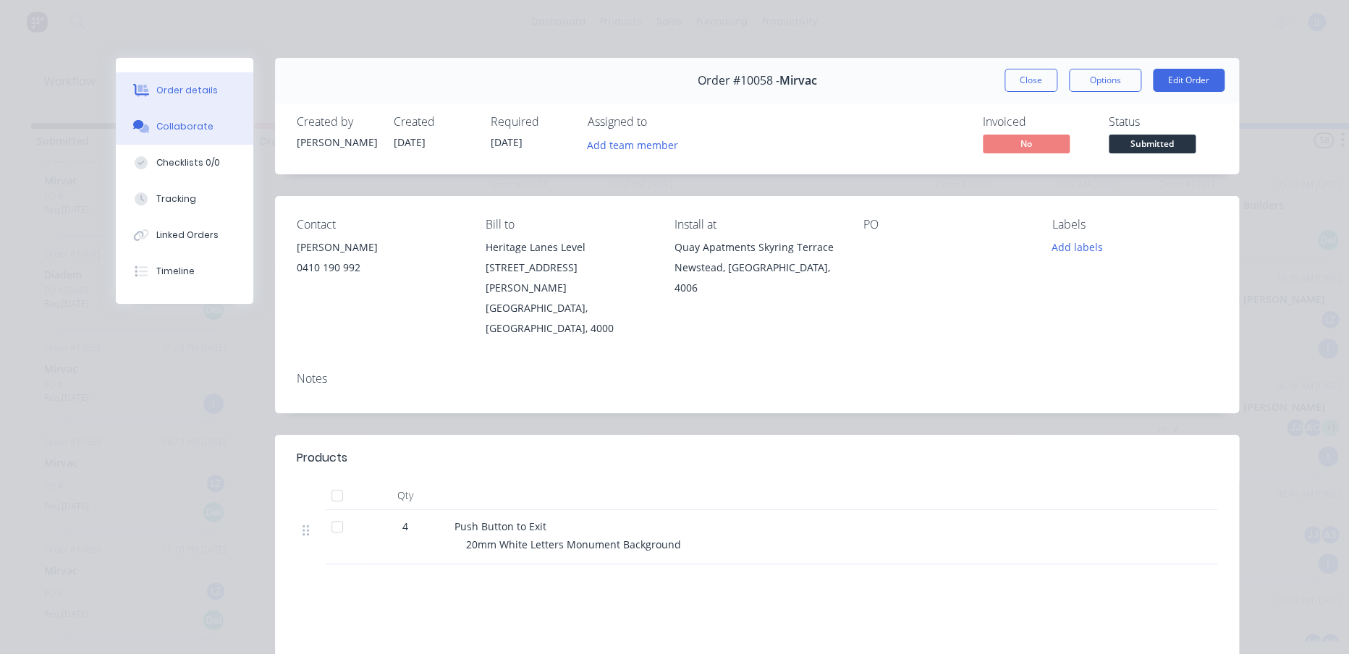
click at [179, 129] on div "Collaborate" at bounding box center [184, 126] width 57 height 13
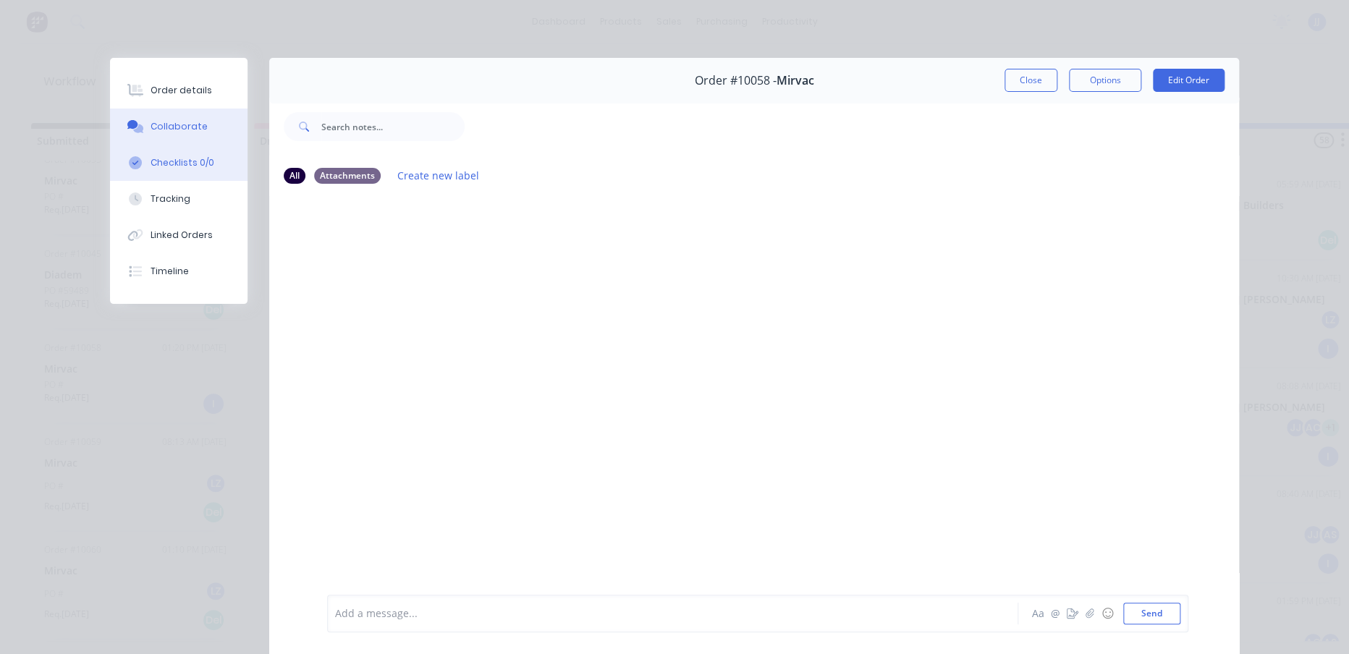
click at [186, 164] on div "Checklists 0/0" at bounding box center [183, 162] width 64 height 13
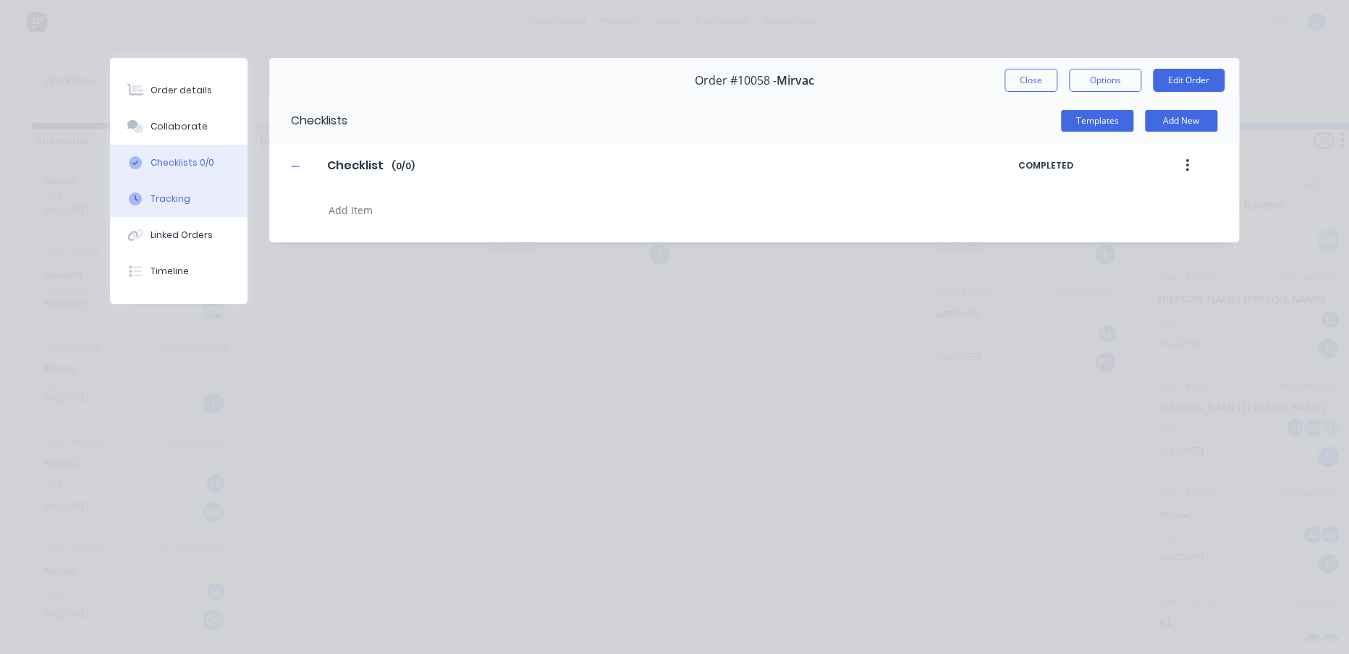
click at [191, 201] on button "Tracking" at bounding box center [178, 199] width 137 height 36
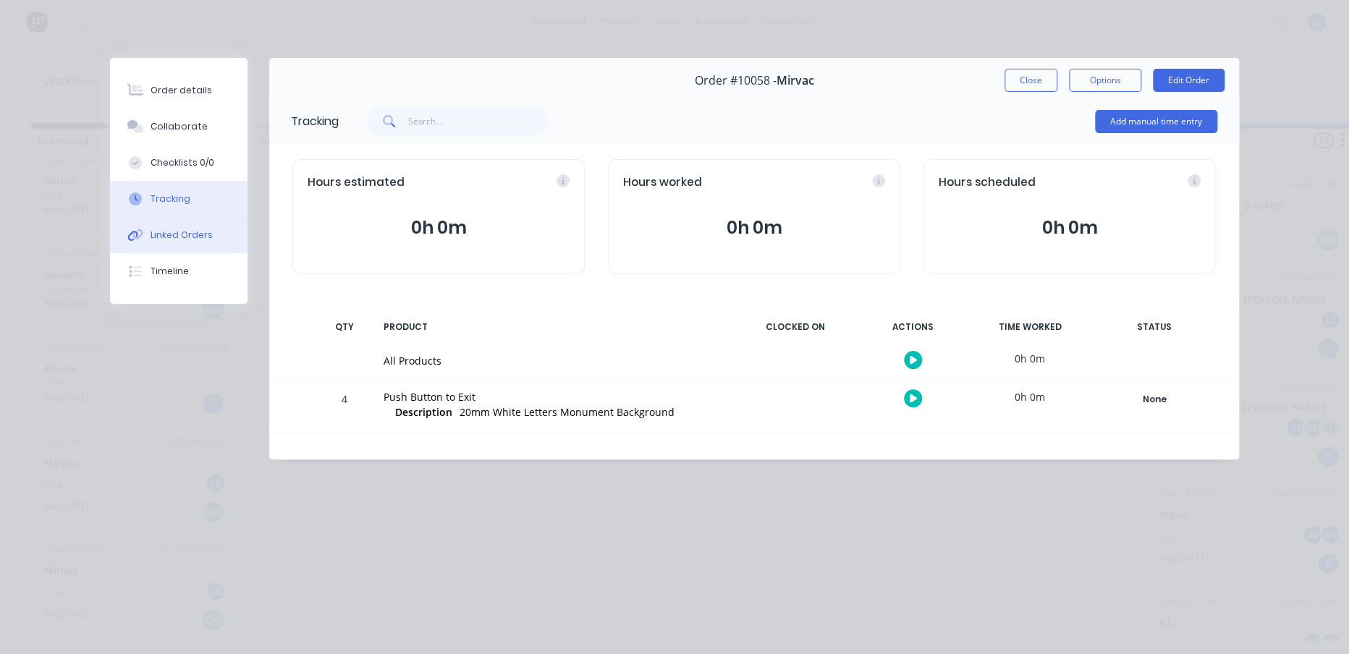
click at [182, 233] on div "Linked Orders" at bounding box center [182, 235] width 62 height 13
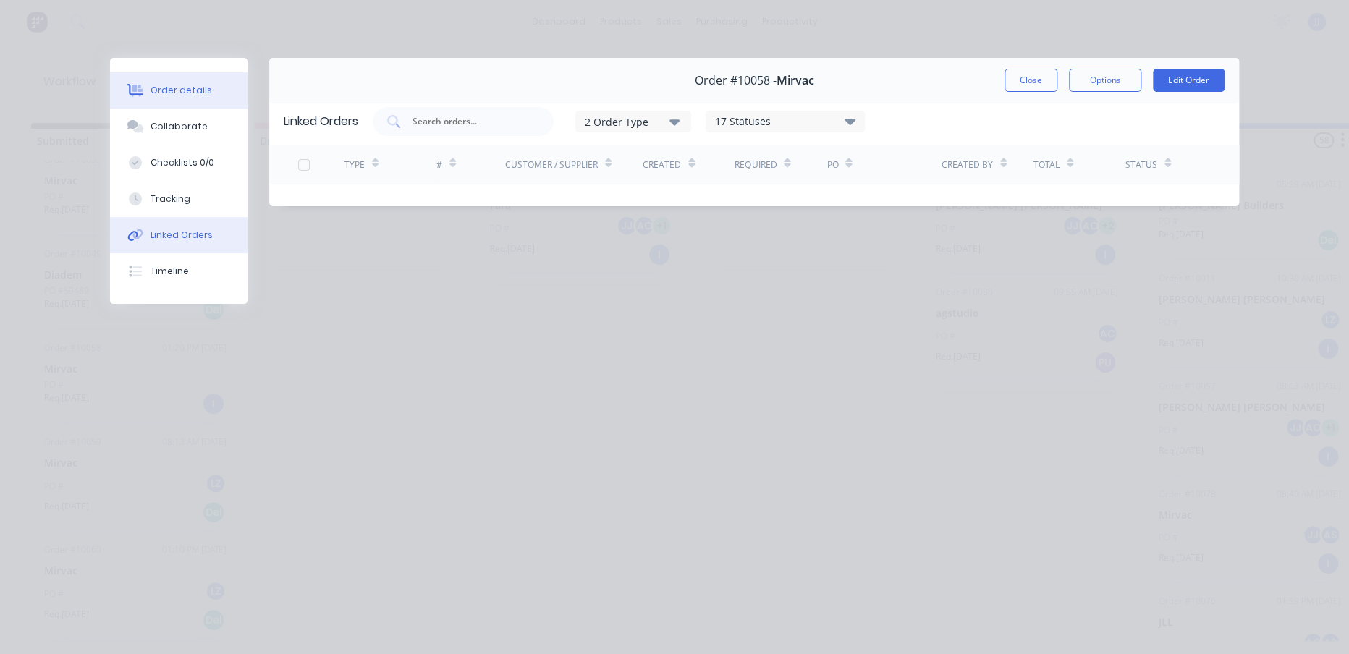
click at [169, 103] on button "Order details" at bounding box center [178, 90] width 137 height 36
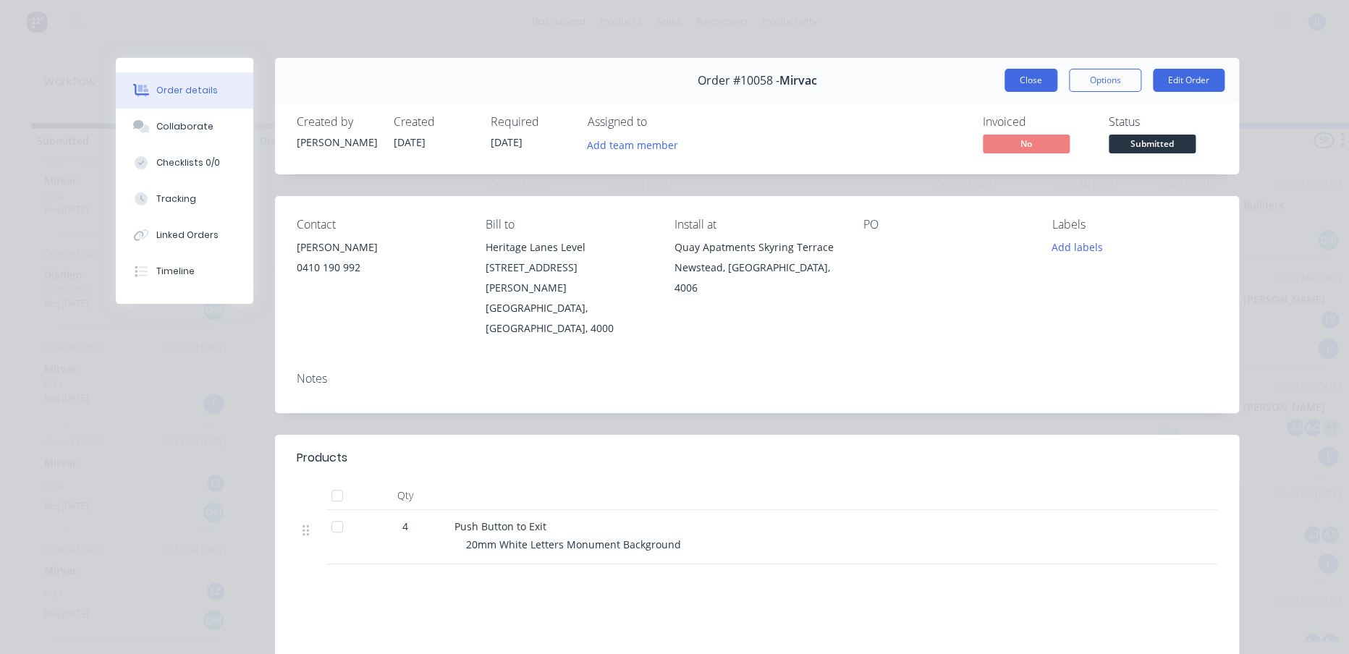
click at [1021, 80] on button "Close" at bounding box center [1030, 80] width 53 height 23
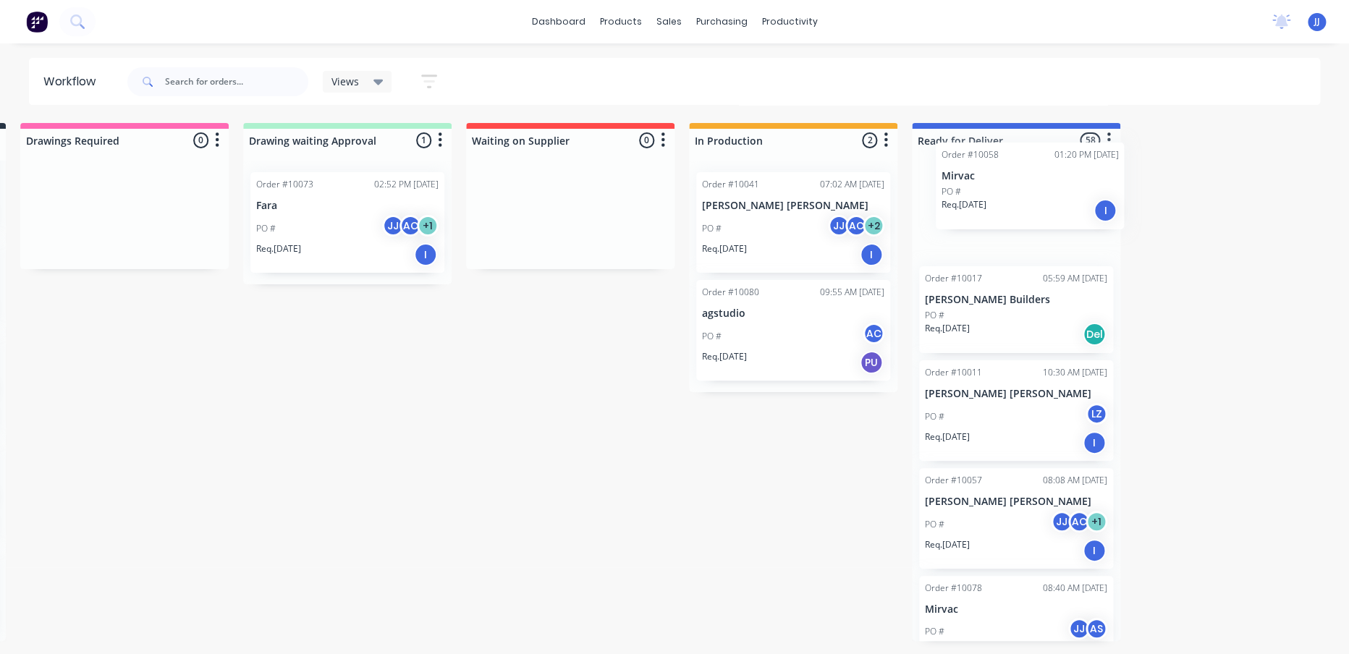
drag, startPoint x: 99, startPoint y: 376, endPoint x: 1005, endPoint y: 185, distance: 925.7
click at [1005, 185] on div "Submitted 11 Sort By Created date Required date Order number Customer name Most…" at bounding box center [647, 382] width 1784 height 518
drag, startPoint x: 562, startPoint y: 644, endPoint x: 554, endPoint y: 650, distance: 9.8
click at [554, 641] on div "Submitted 10 Sort By Created date Required date Order number Customer name Most…" at bounding box center [647, 382] width 1784 height 518
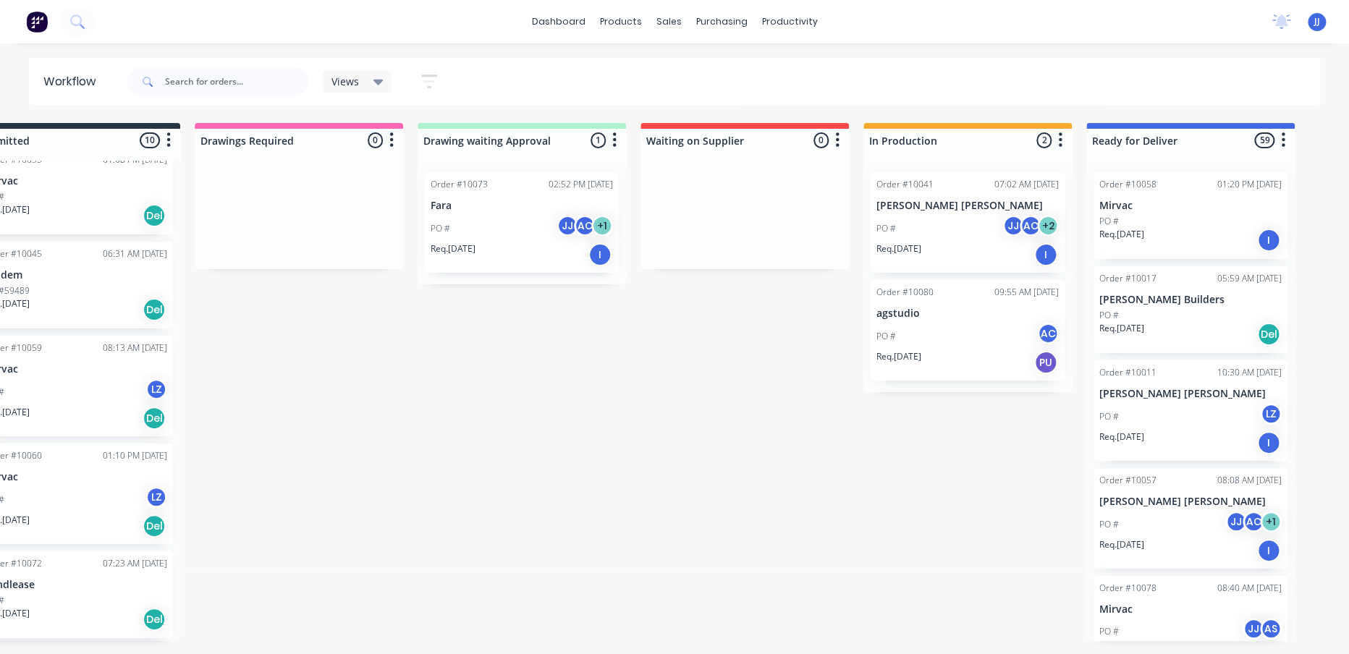
scroll to position [0, 0]
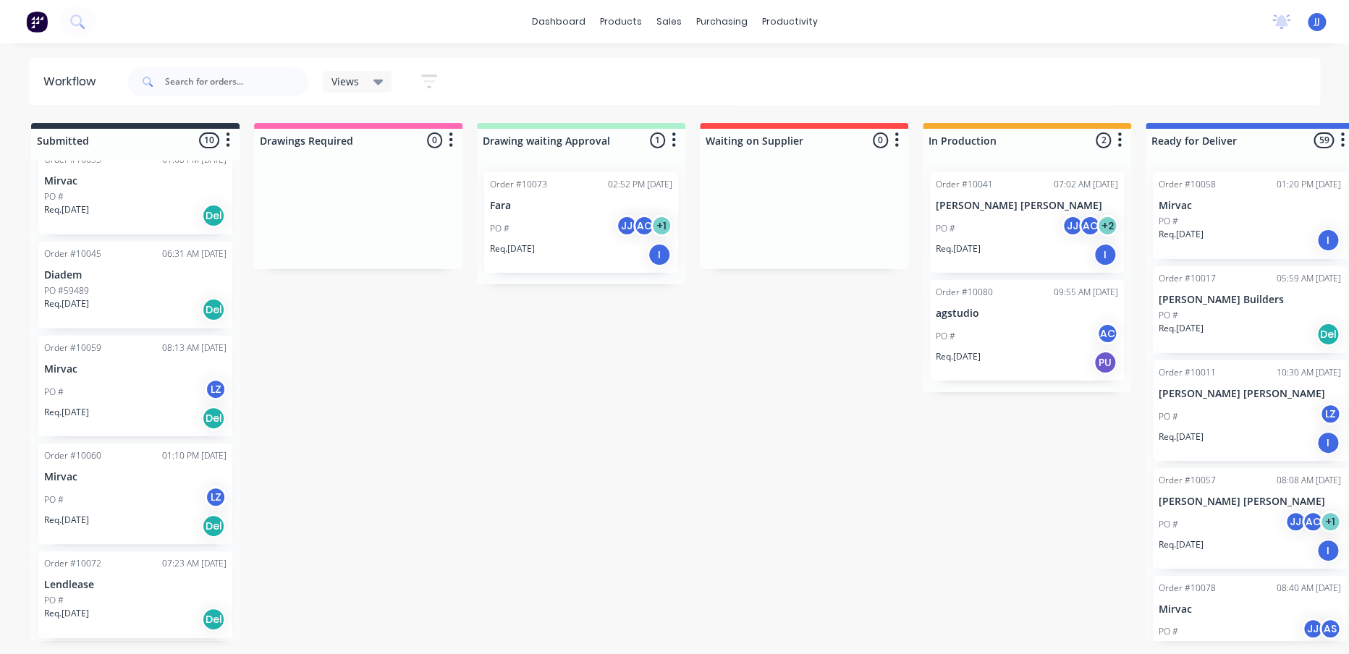
drag, startPoint x: 373, startPoint y: 122, endPoint x: 396, endPoint y: 124, distance: 22.6
click at [396, 124] on div "Workflow Views Save new view None (Default) edit Show/Hide statuses Show line i…" at bounding box center [674, 341] width 1349 height 567
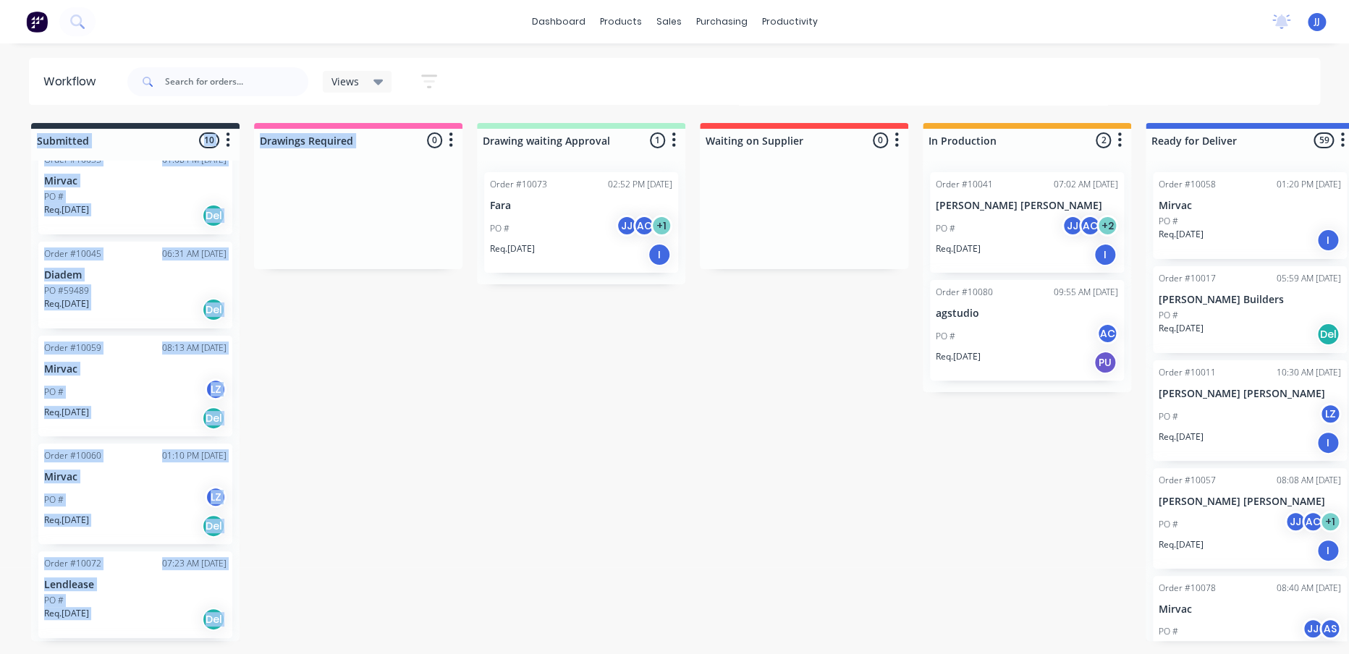
drag, startPoint x: 396, startPoint y: 124, endPoint x: 384, endPoint y: 129, distance: 12.4
click at [384, 129] on div at bounding box center [358, 140] width 208 height 23
click at [331, 491] on div "Submitted 10 Sort By Created date Required date Order number Customer name Most…" at bounding box center [881, 382] width 1784 height 518
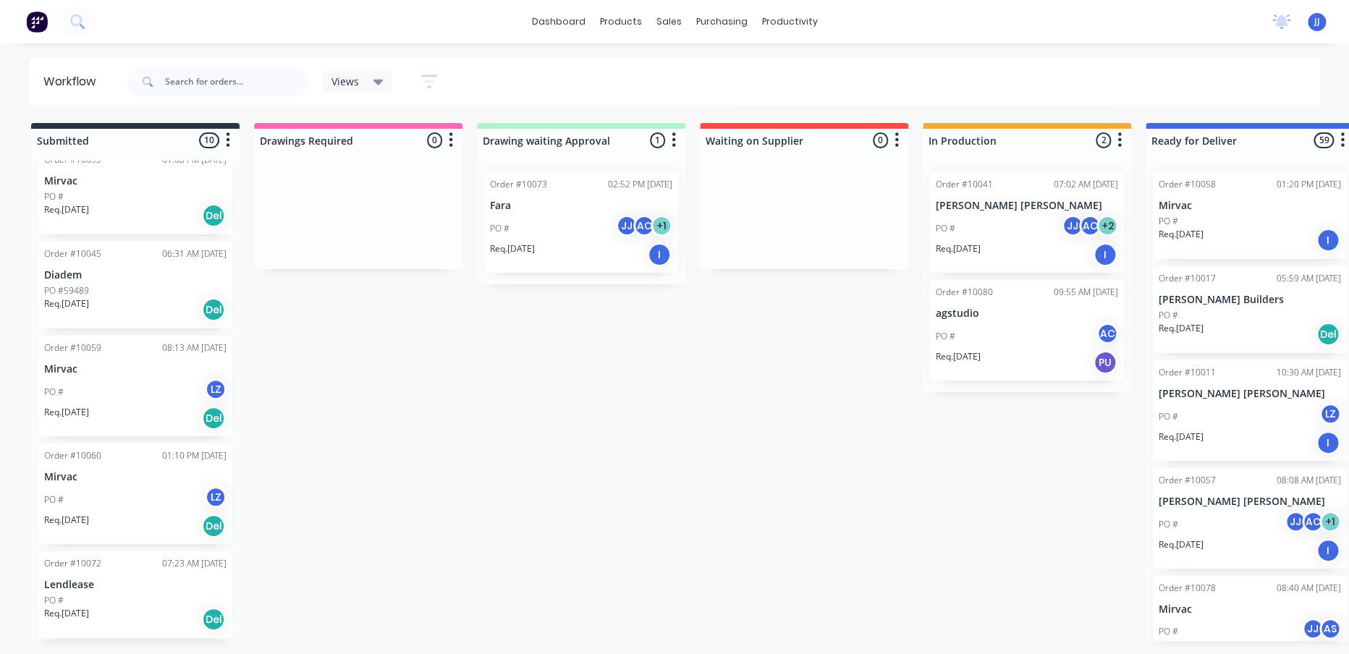
click at [90, 384] on div "PO # LZ" at bounding box center [135, 391] width 182 height 27
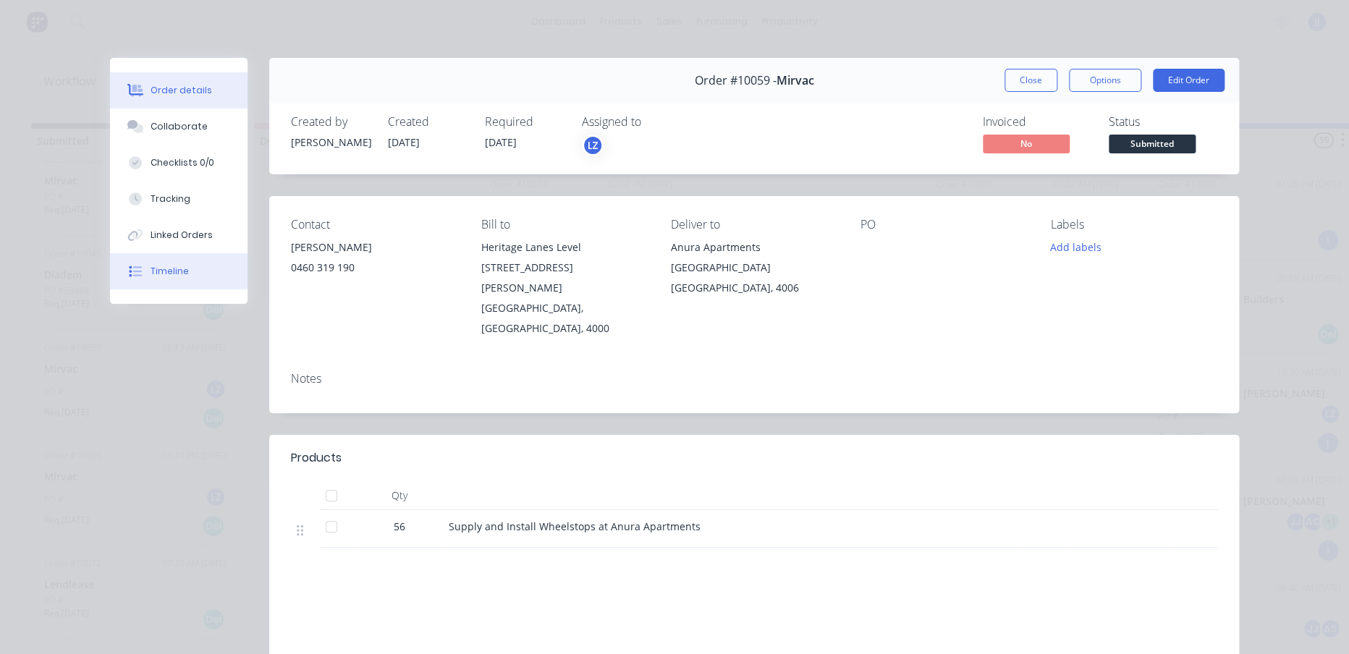
click at [162, 272] on div "Timeline" at bounding box center [170, 271] width 38 height 13
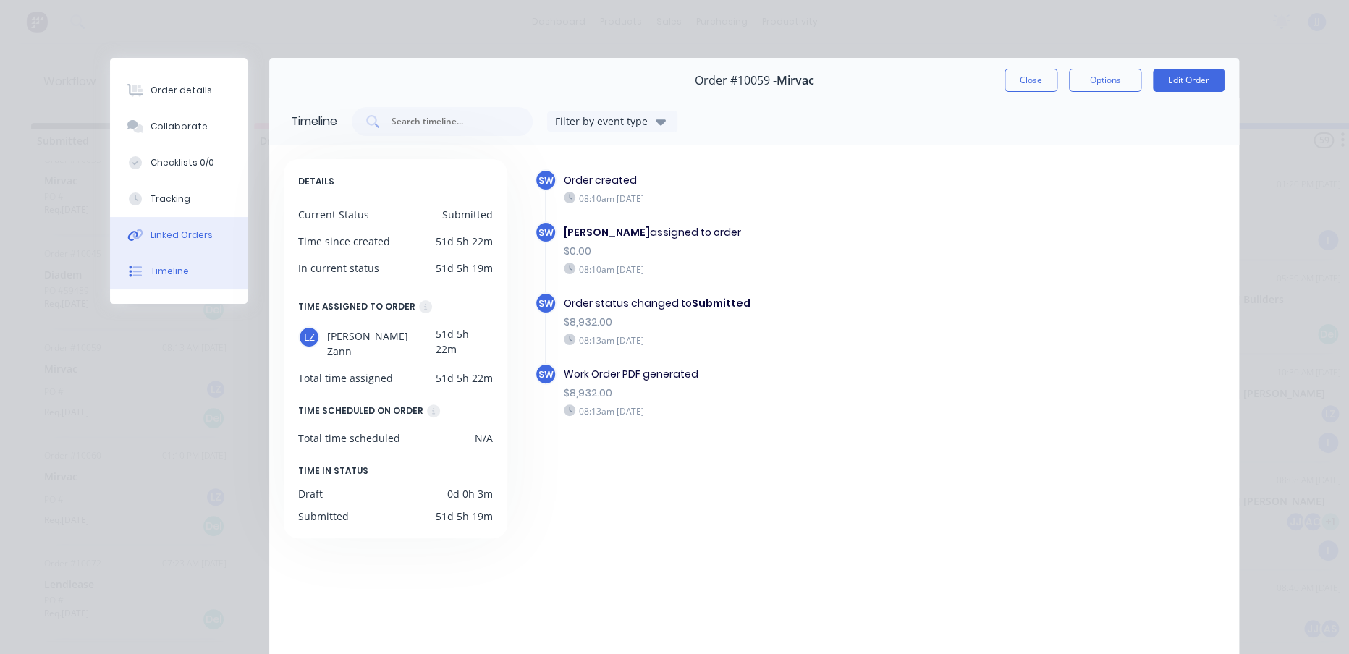
click at [185, 232] on div "Linked Orders" at bounding box center [182, 235] width 62 height 13
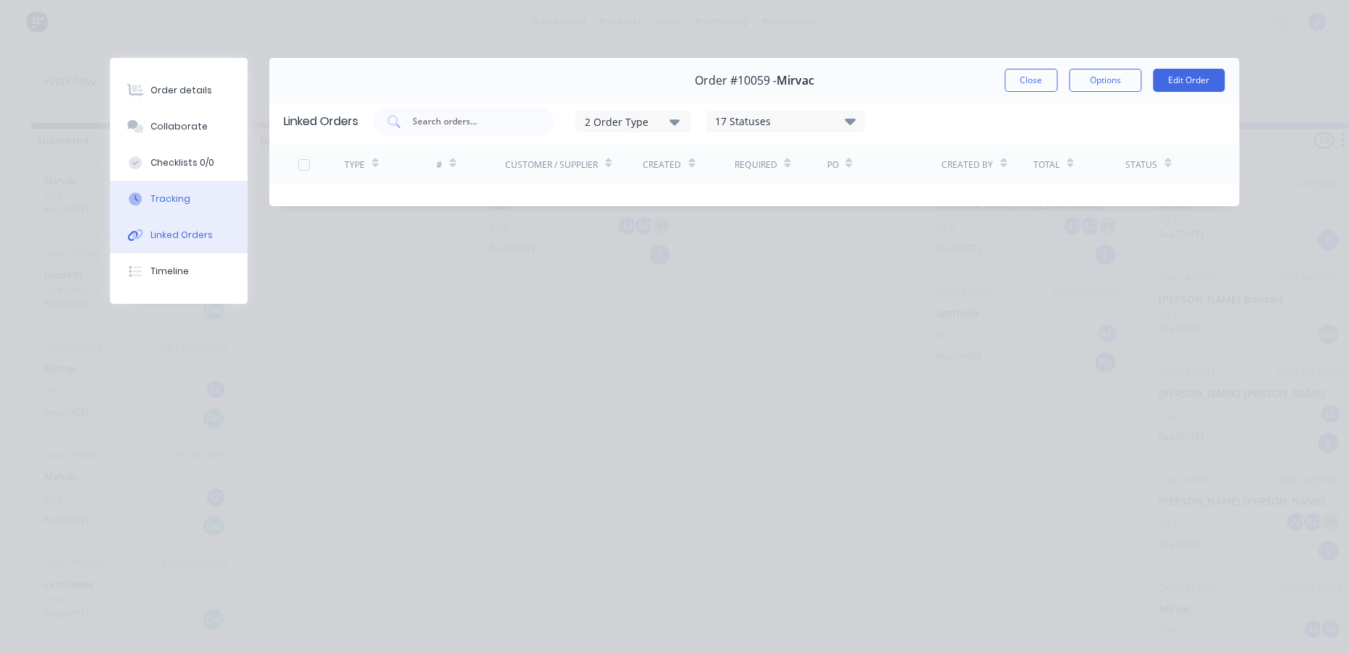
click at [192, 204] on button "Tracking" at bounding box center [178, 199] width 137 height 36
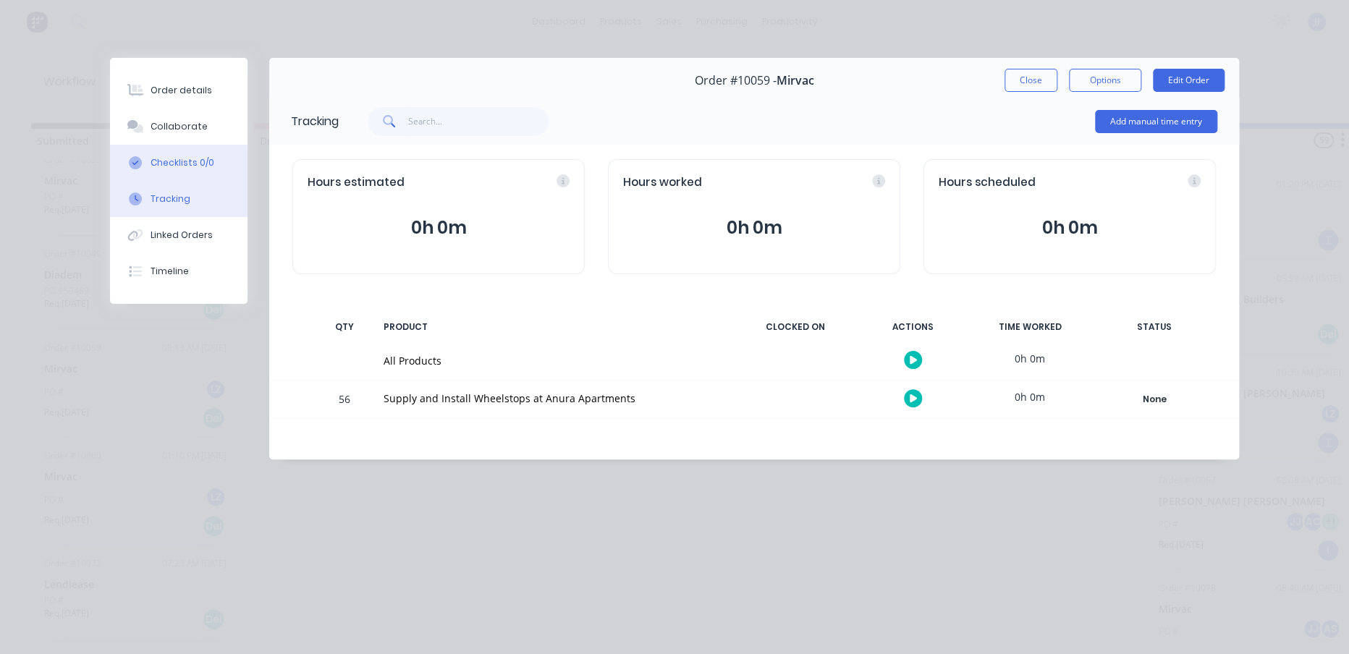
click at [200, 161] on div "Checklists 0/0" at bounding box center [183, 162] width 64 height 13
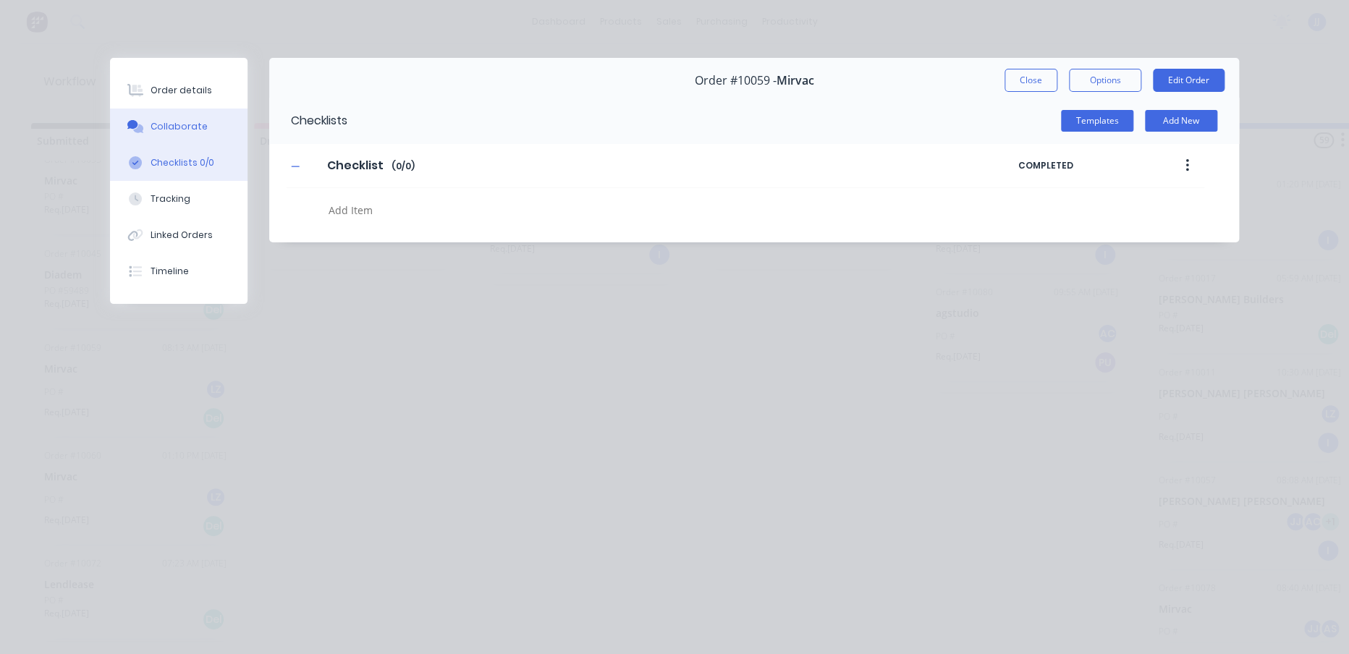
click at [207, 131] on button "Collaborate" at bounding box center [178, 127] width 137 height 36
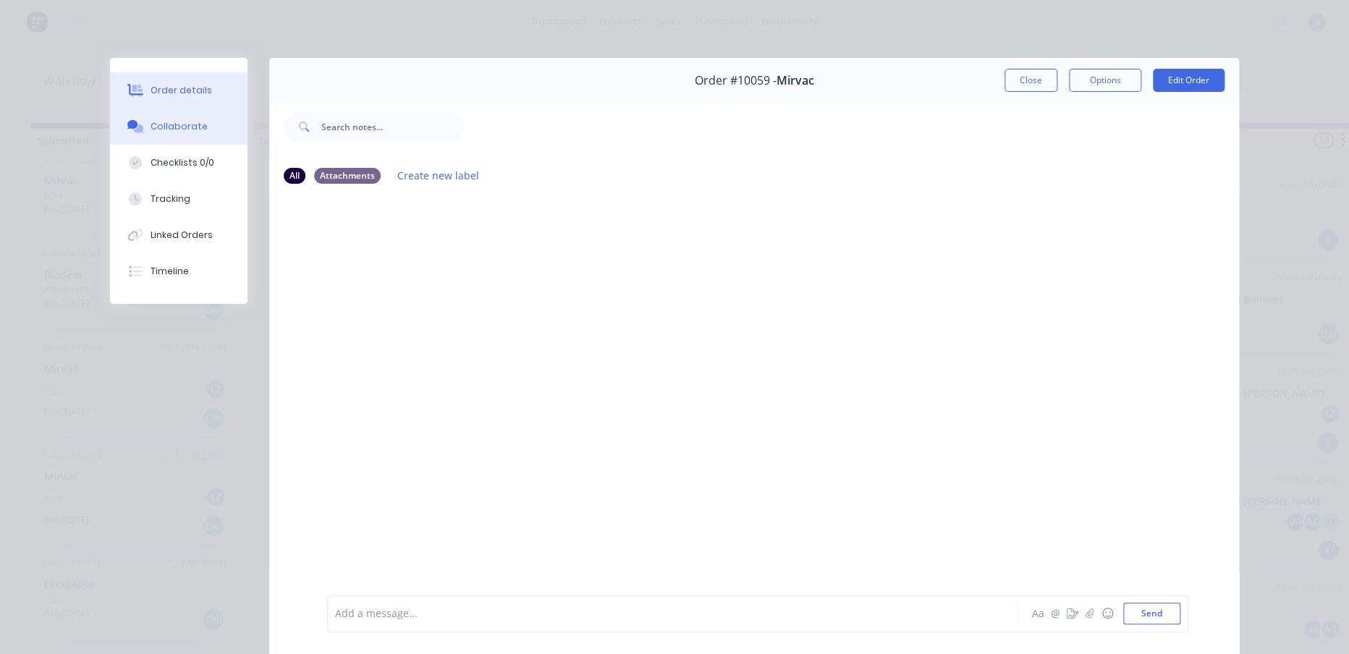
click at [214, 90] on button "Order details" at bounding box center [178, 90] width 137 height 36
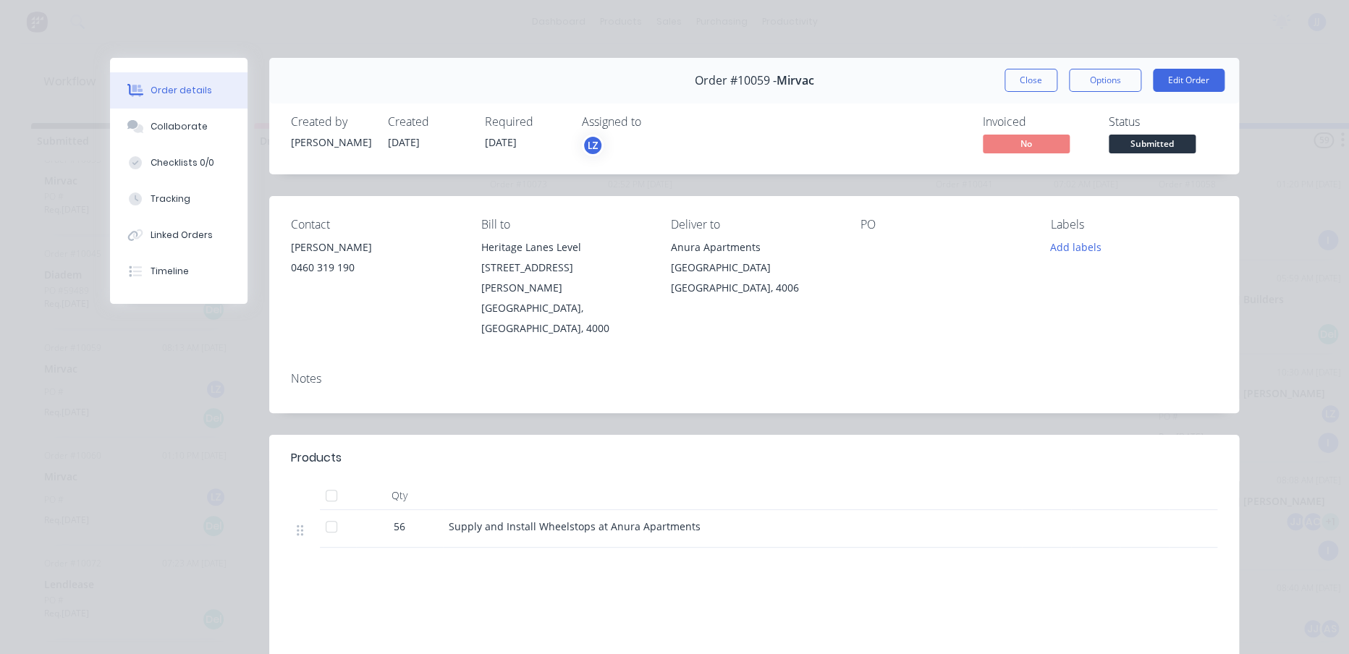
click at [159, 501] on div "Order #10059 - Mirvac Close Options Edit Order Created by [PERSON_NAME] Created…" at bounding box center [674, 431] width 1129 height 747
click at [1005, 79] on button "Close" at bounding box center [1030, 80] width 53 height 23
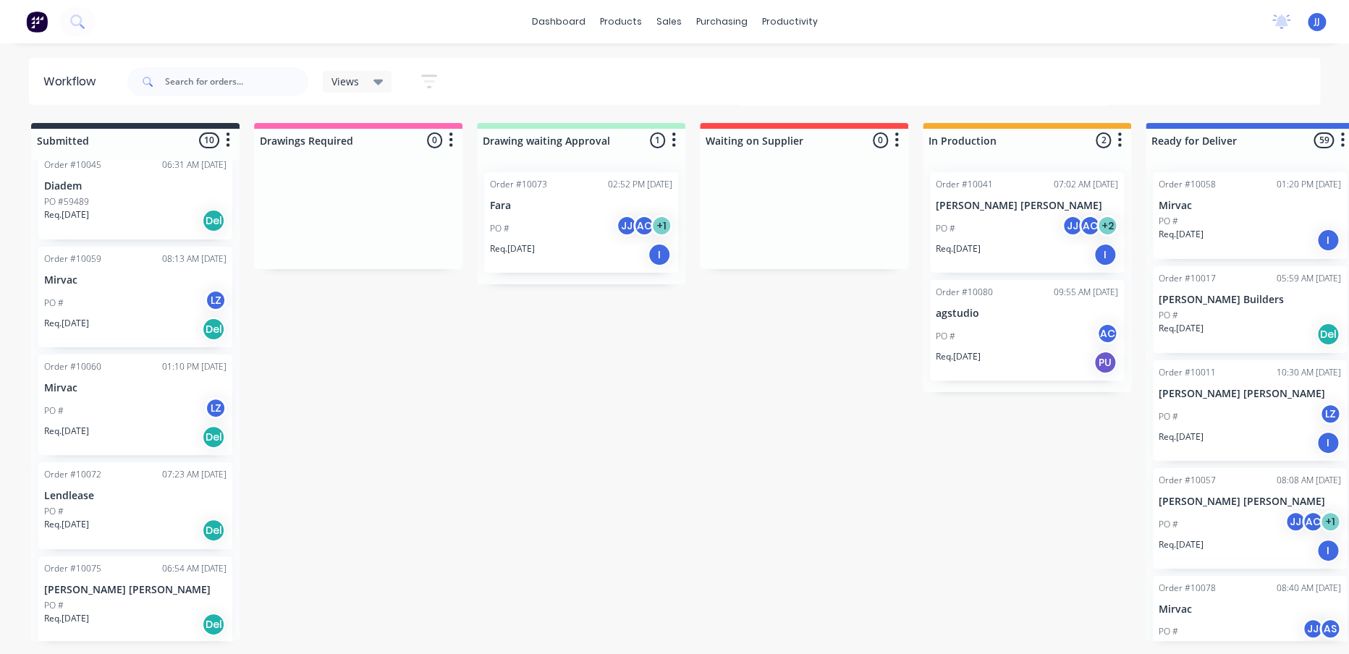
scroll to position [572, 0]
click at [118, 410] on div "PO # LZ" at bounding box center [135, 409] width 182 height 27
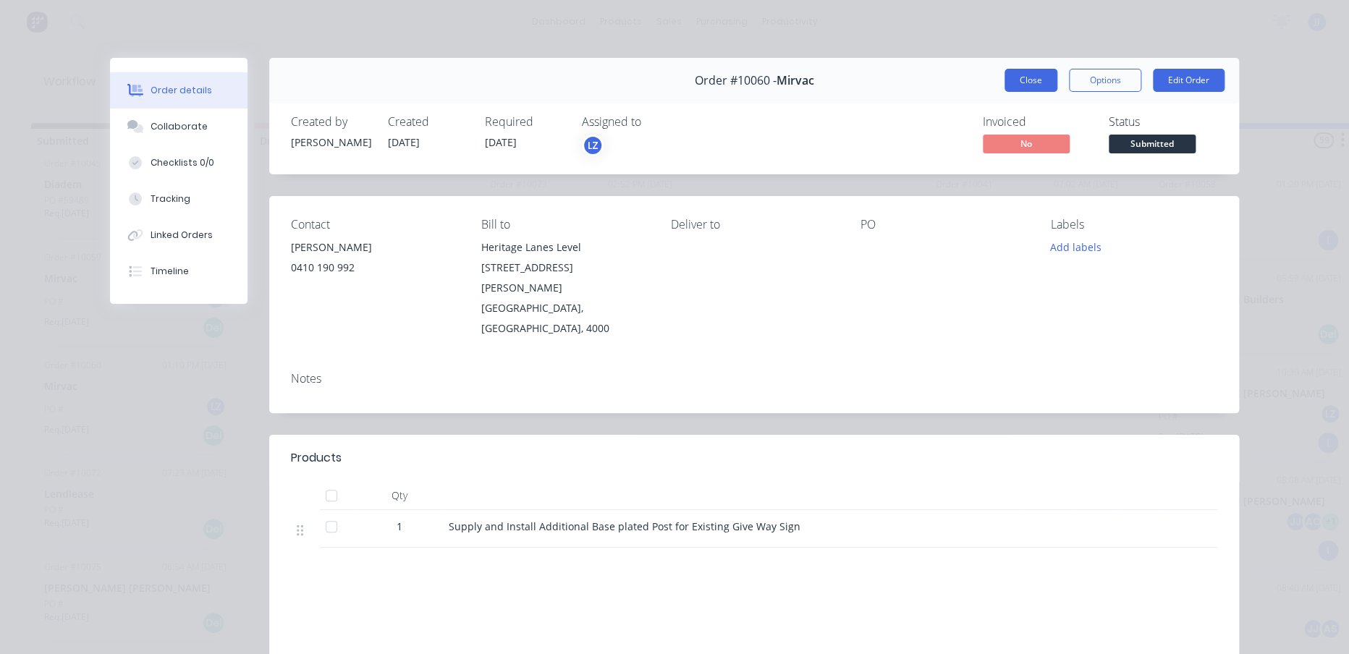
click at [1009, 89] on button "Close" at bounding box center [1030, 80] width 53 height 23
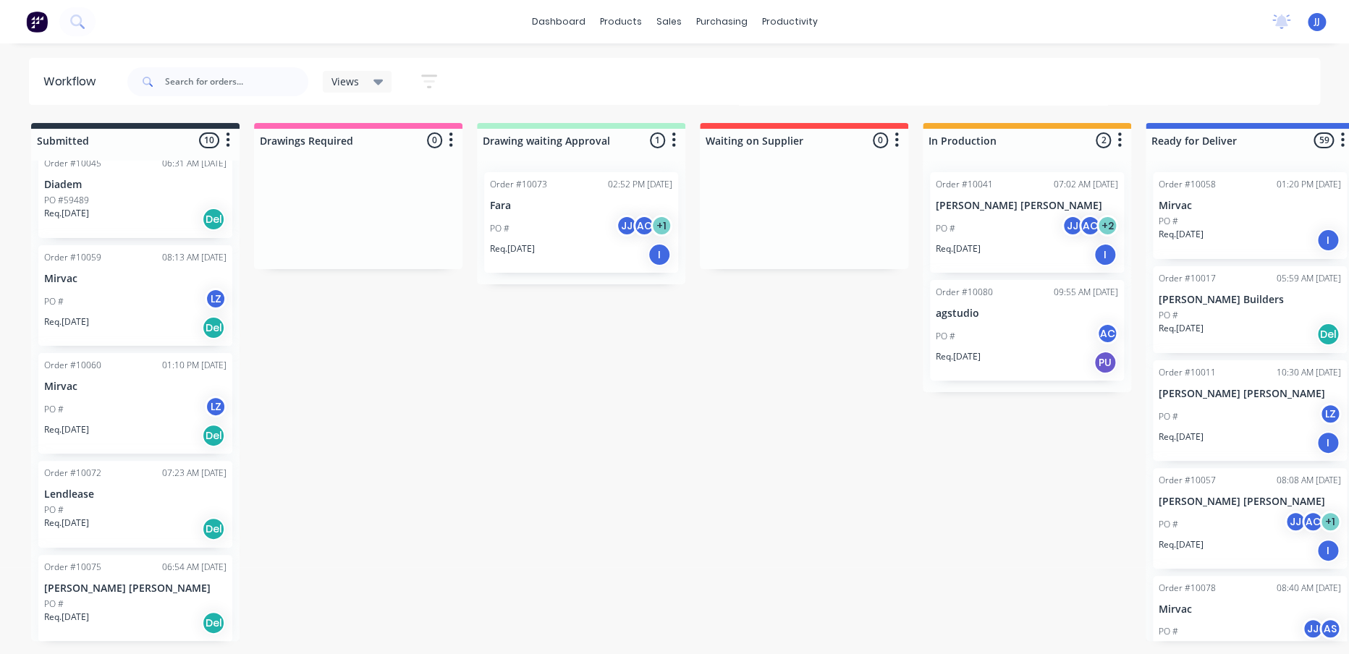
click at [111, 504] on div "PO #" at bounding box center [135, 510] width 182 height 13
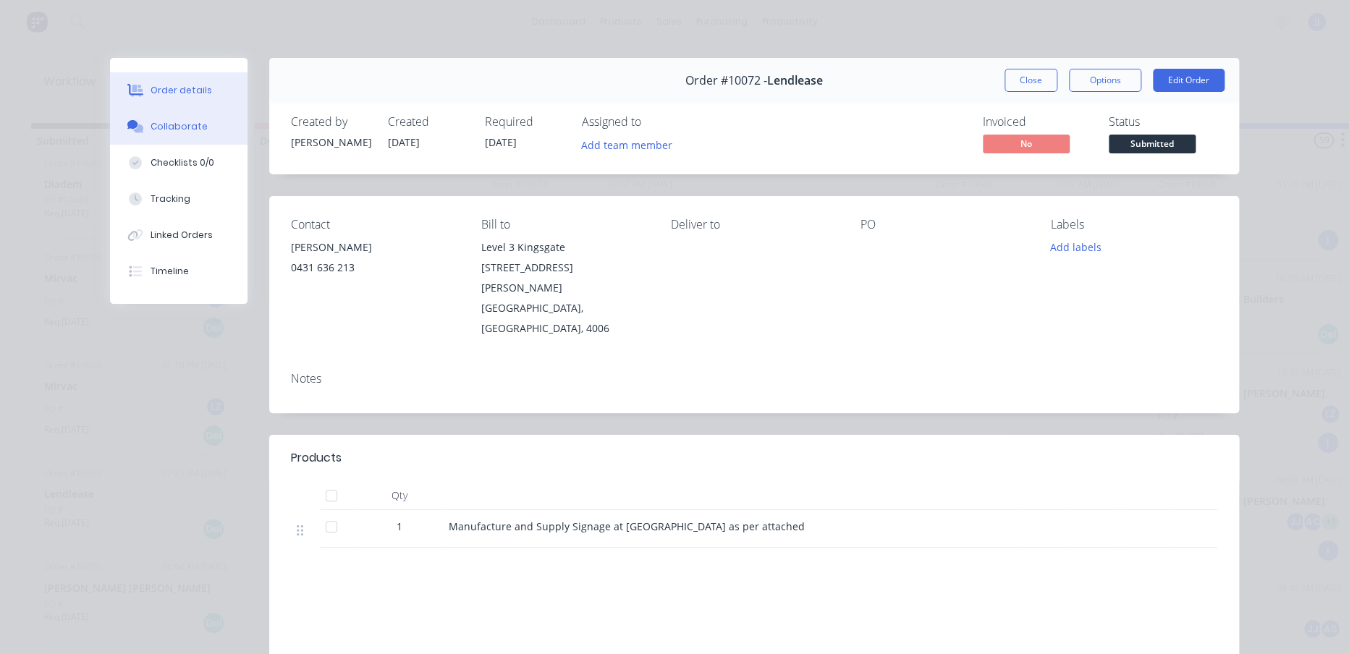
click at [184, 127] on div "Collaborate" at bounding box center [179, 126] width 57 height 13
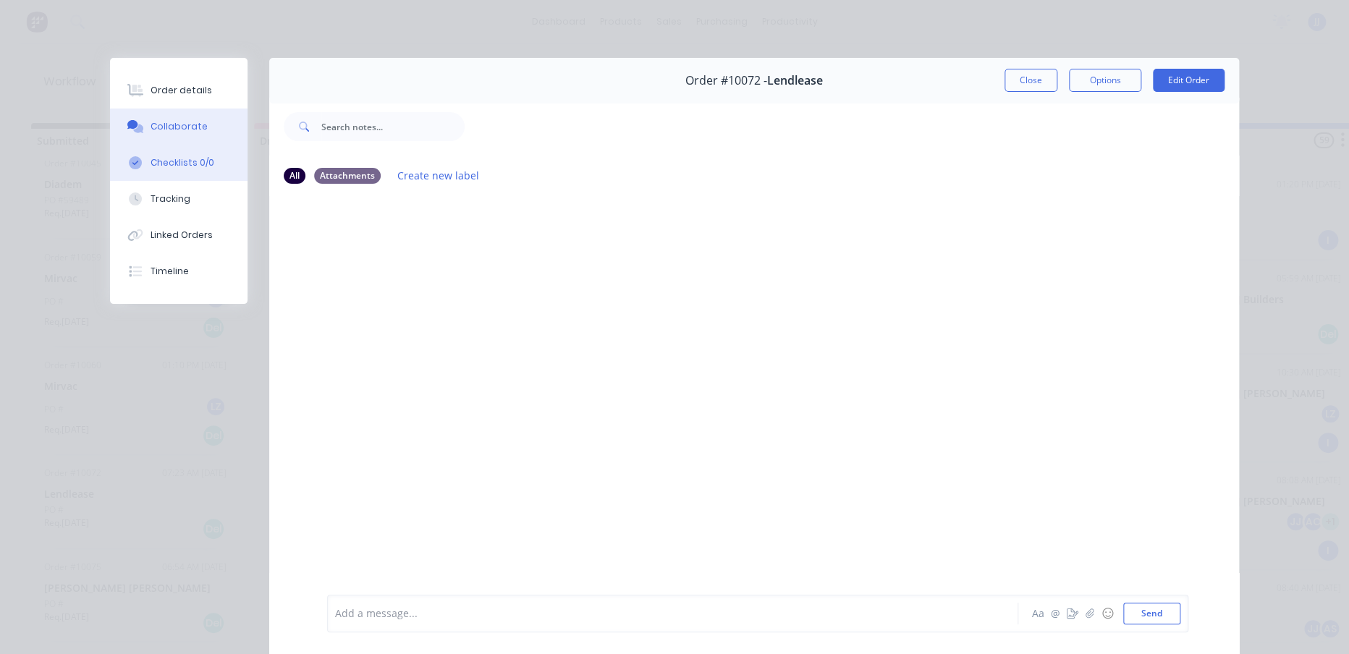
click at [162, 156] on div "Checklists 0/0" at bounding box center [183, 162] width 64 height 13
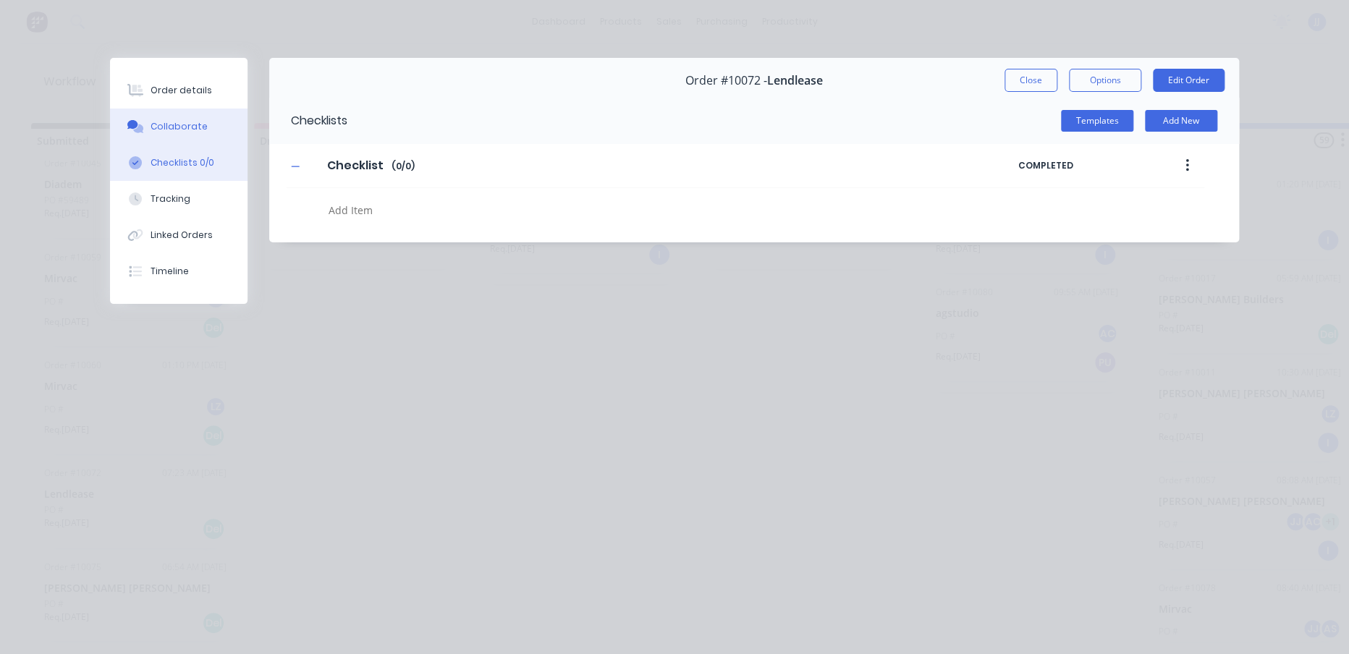
click at [171, 115] on button "Collaborate" at bounding box center [178, 127] width 137 height 36
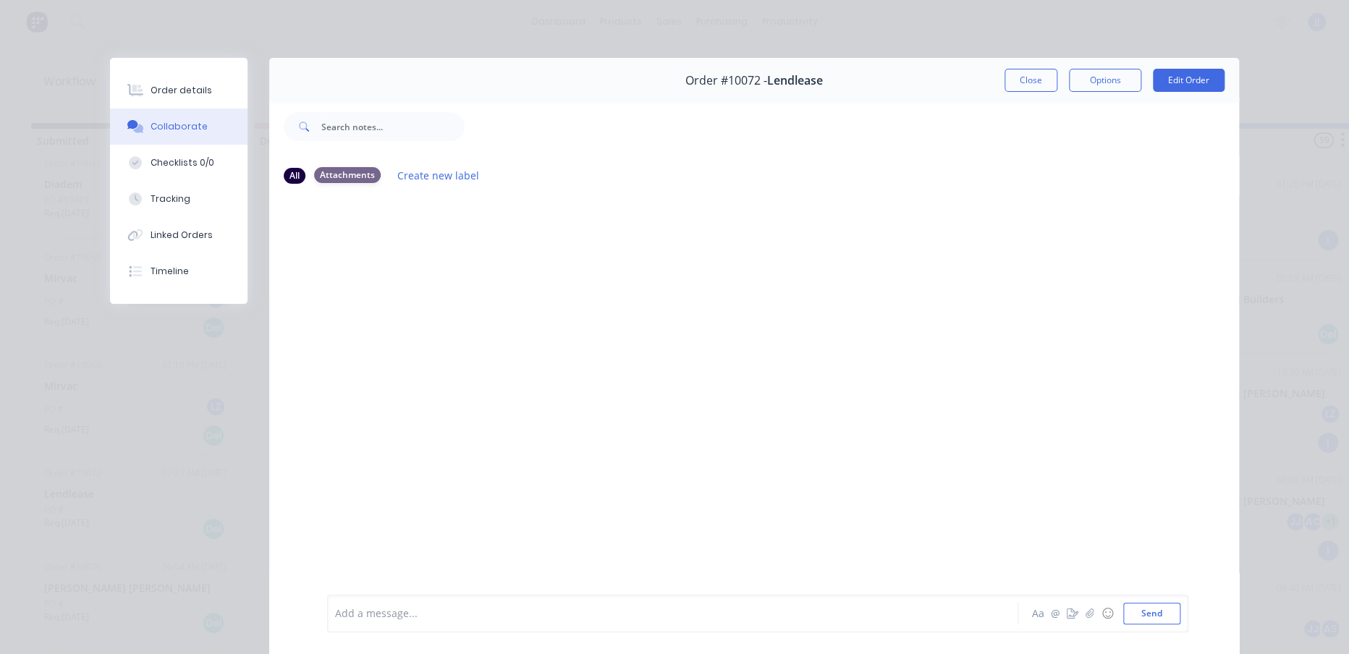
click at [322, 172] on div "Attachments" at bounding box center [347, 175] width 67 height 16
click at [144, 210] on button "Tracking" at bounding box center [178, 199] width 137 height 36
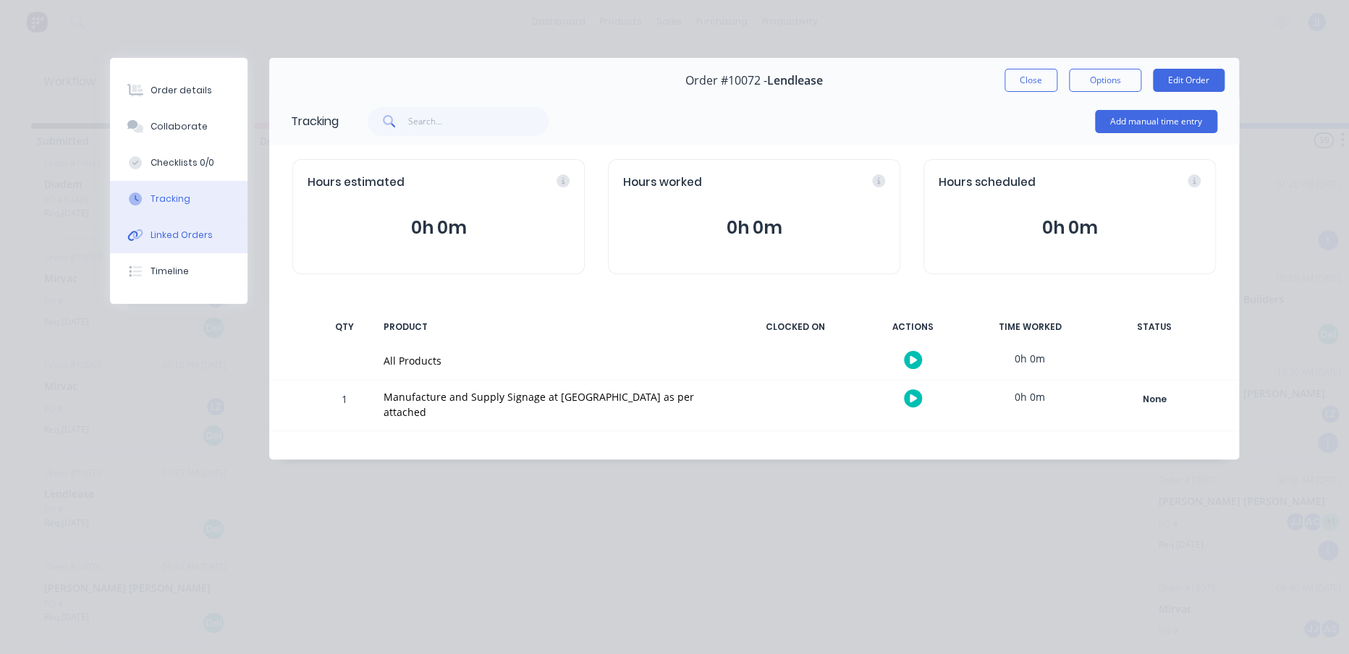
click at [164, 236] on div "Linked Orders" at bounding box center [182, 235] width 62 height 13
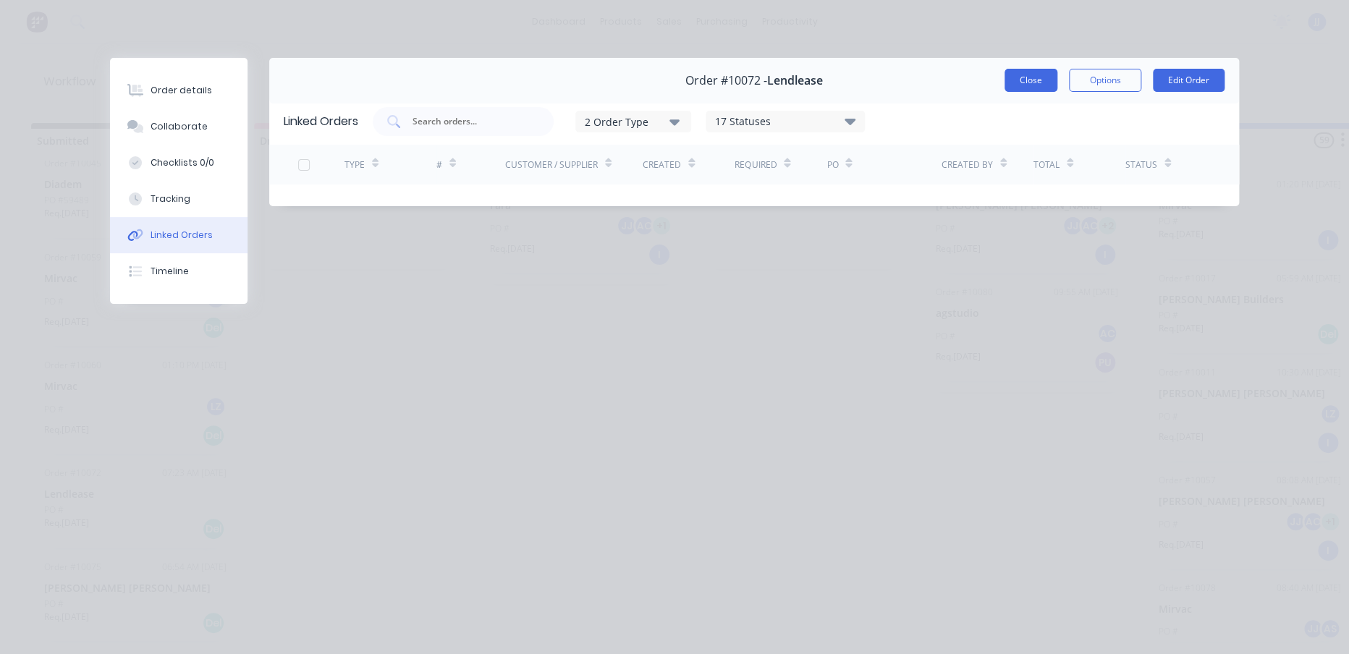
click at [1017, 80] on button "Close" at bounding box center [1030, 80] width 53 height 23
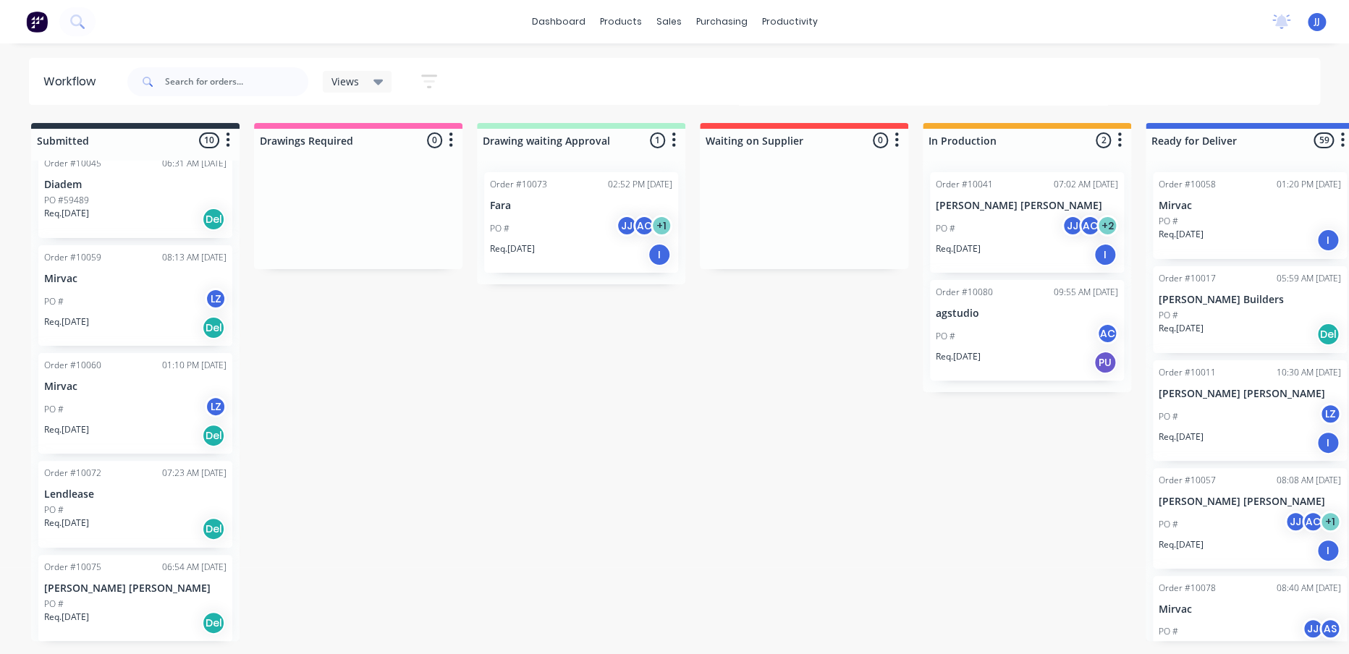
click at [136, 423] on div "Req. [DATE] Del" at bounding box center [135, 435] width 182 height 25
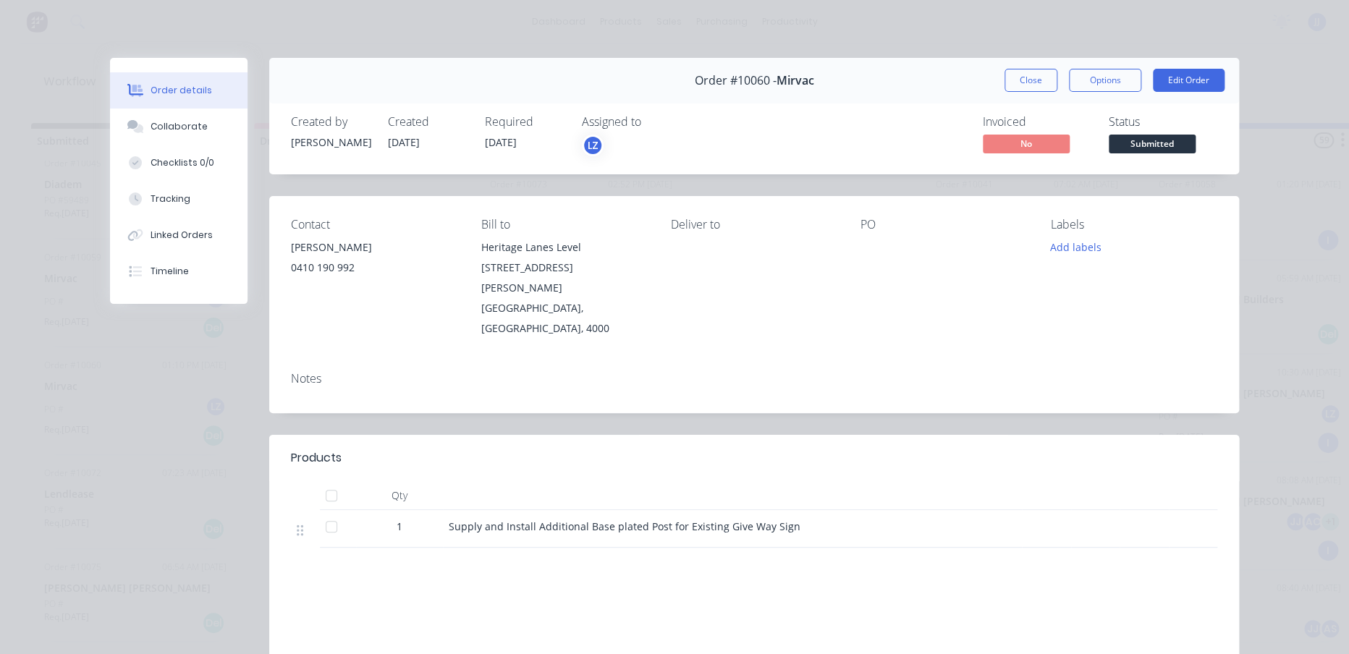
click at [135, 457] on div "Order #10060 - Mirvac Close Options Edit Order Created by [PERSON_NAME] Created…" at bounding box center [674, 431] width 1129 height 747
click at [1029, 73] on button "Close" at bounding box center [1030, 80] width 53 height 23
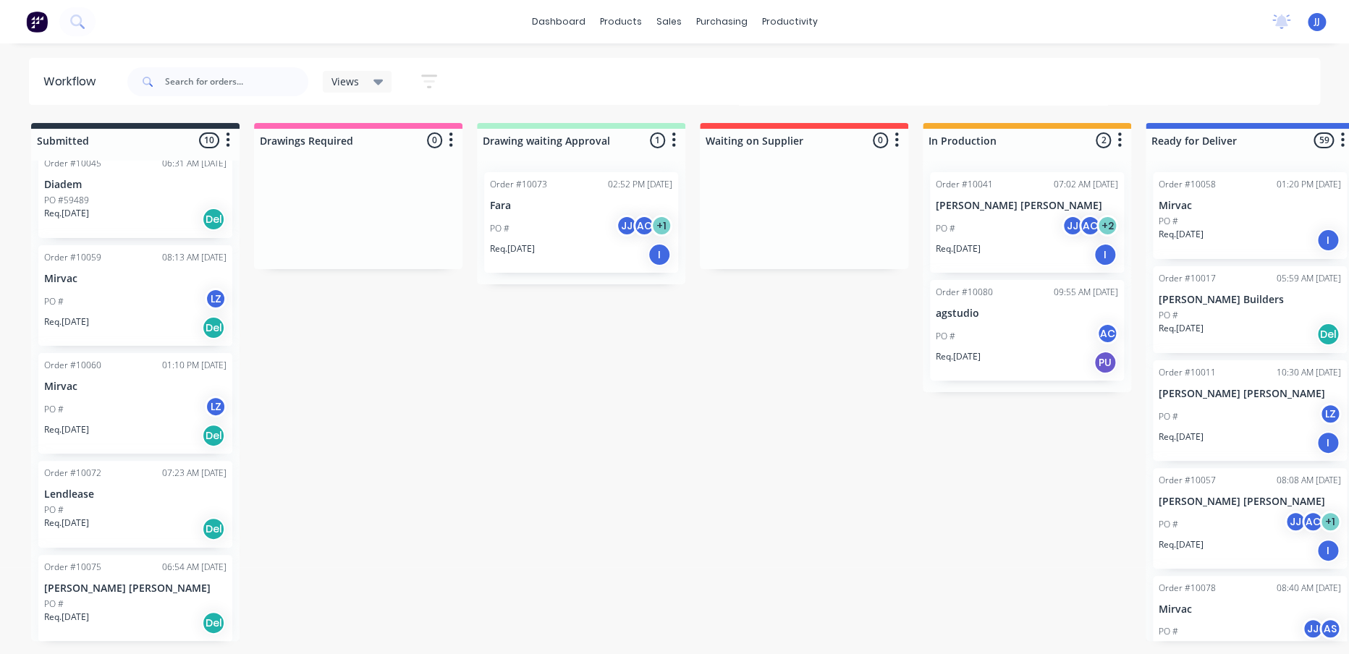
click at [71, 617] on p "Req. [DATE]" at bounding box center [66, 617] width 45 height 13
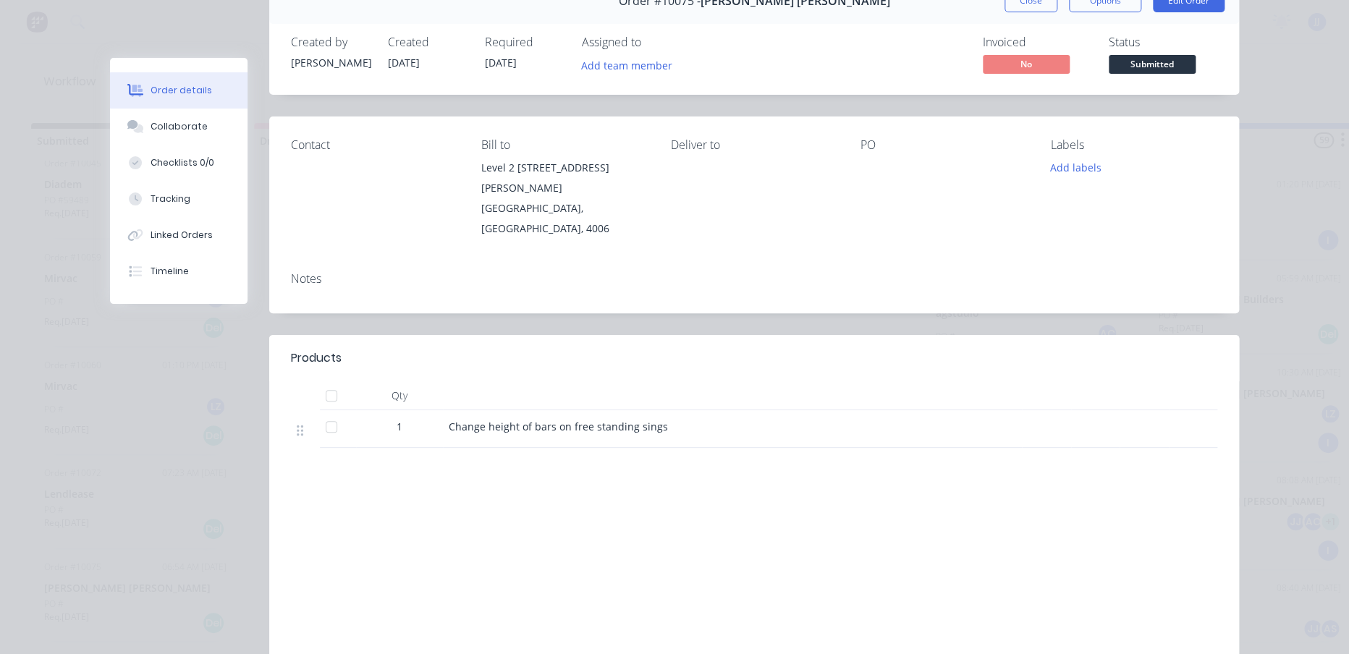
scroll to position [0, 0]
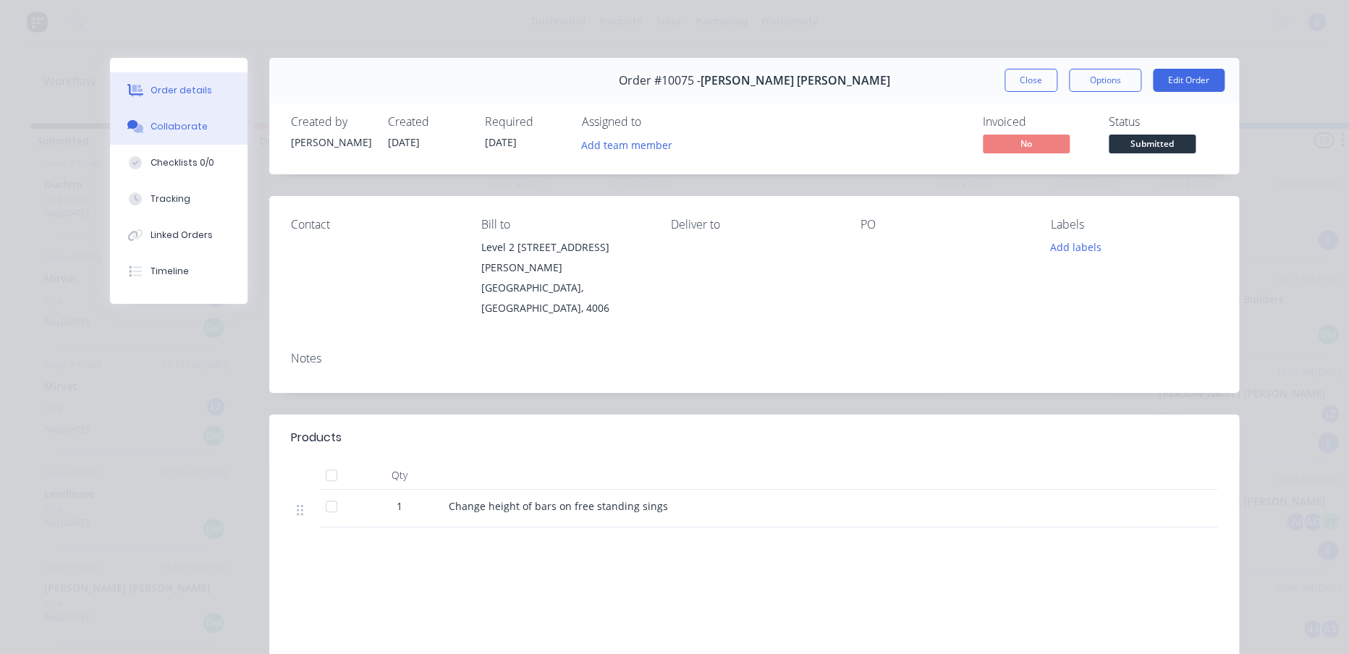
click at [188, 137] on button "Collaborate" at bounding box center [178, 127] width 137 height 36
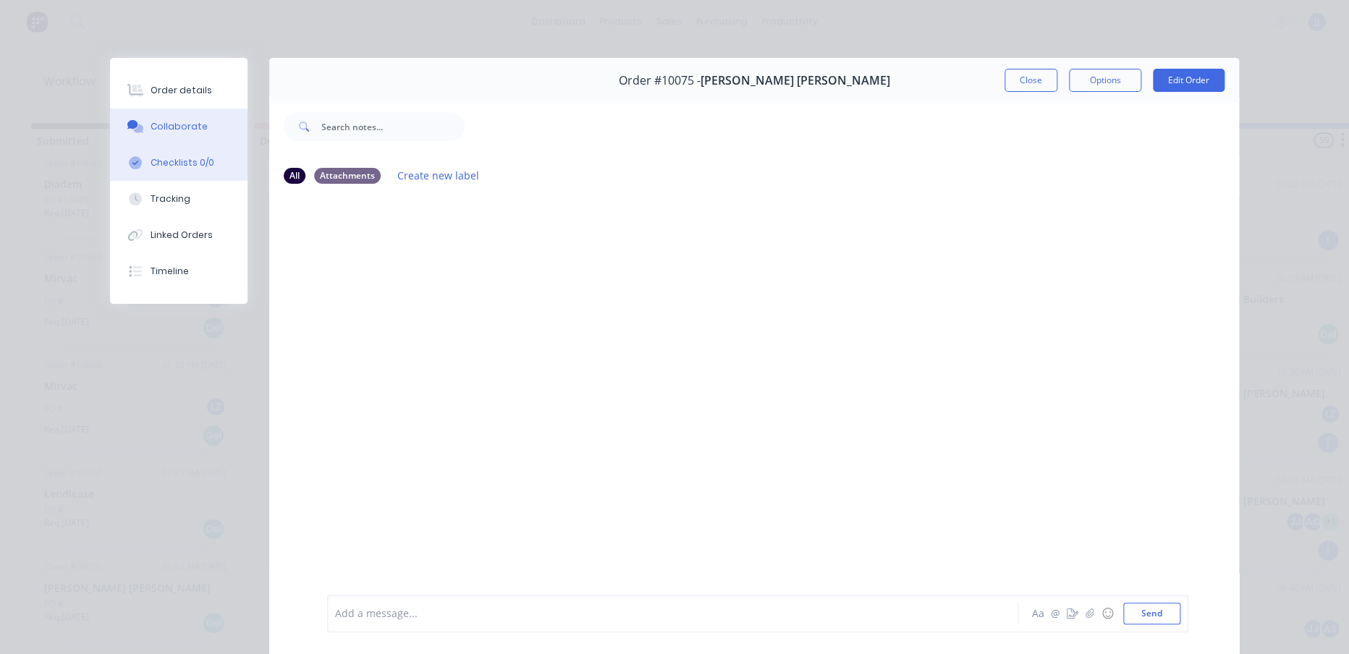
click at [182, 161] on div "Checklists 0/0" at bounding box center [183, 162] width 64 height 13
type textarea "x"
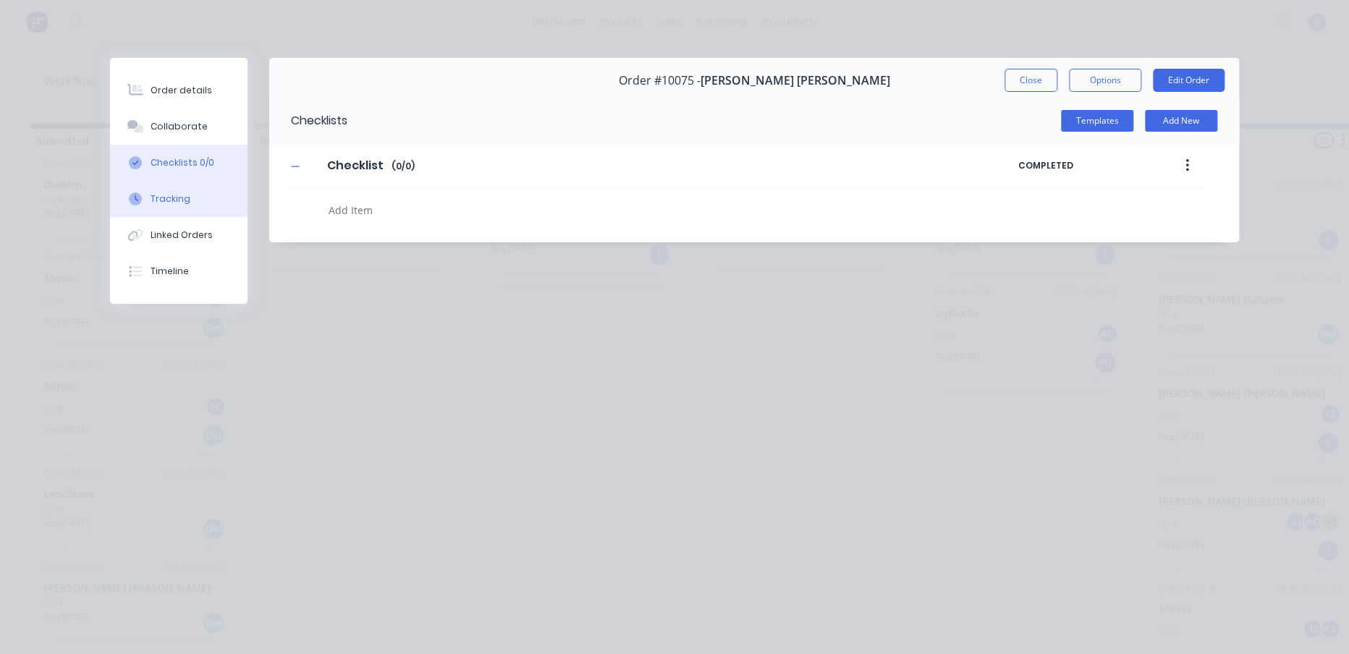
click at [169, 195] on div "Tracking" at bounding box center [171, 198] width 40 height 13
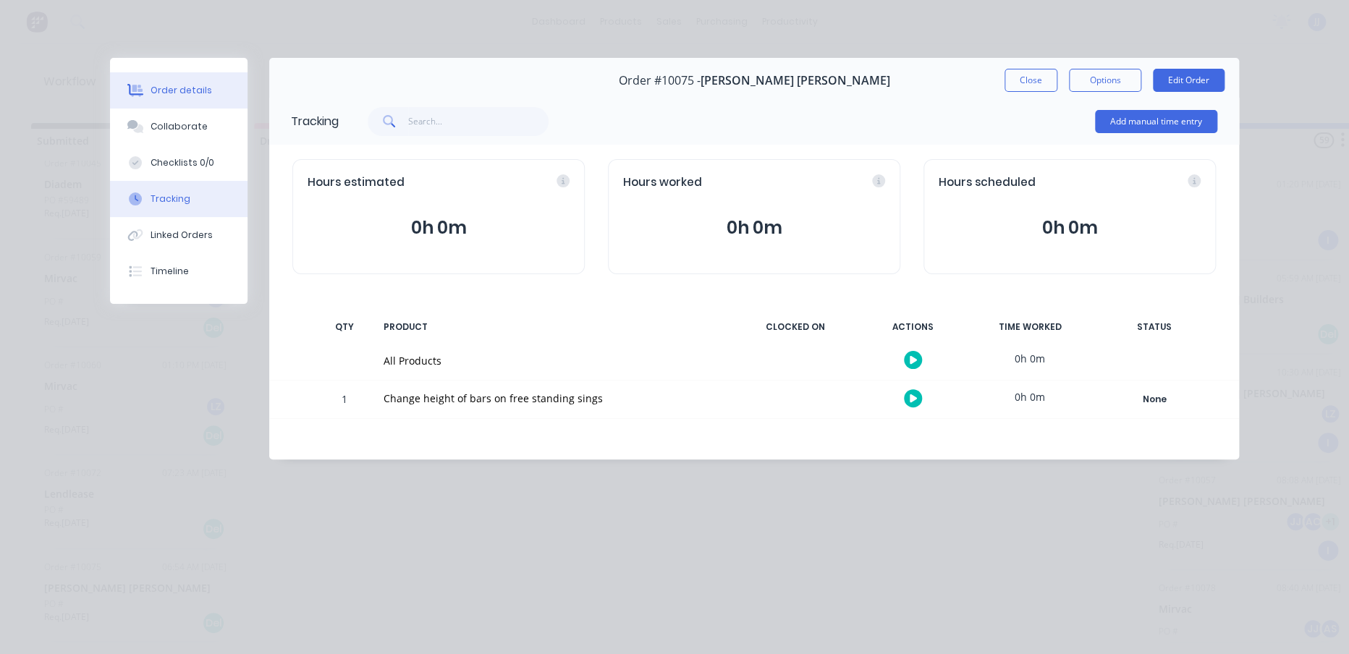
click at [193, 94] on div "Order details" at bounding box center [182, 90] width 62 height 13
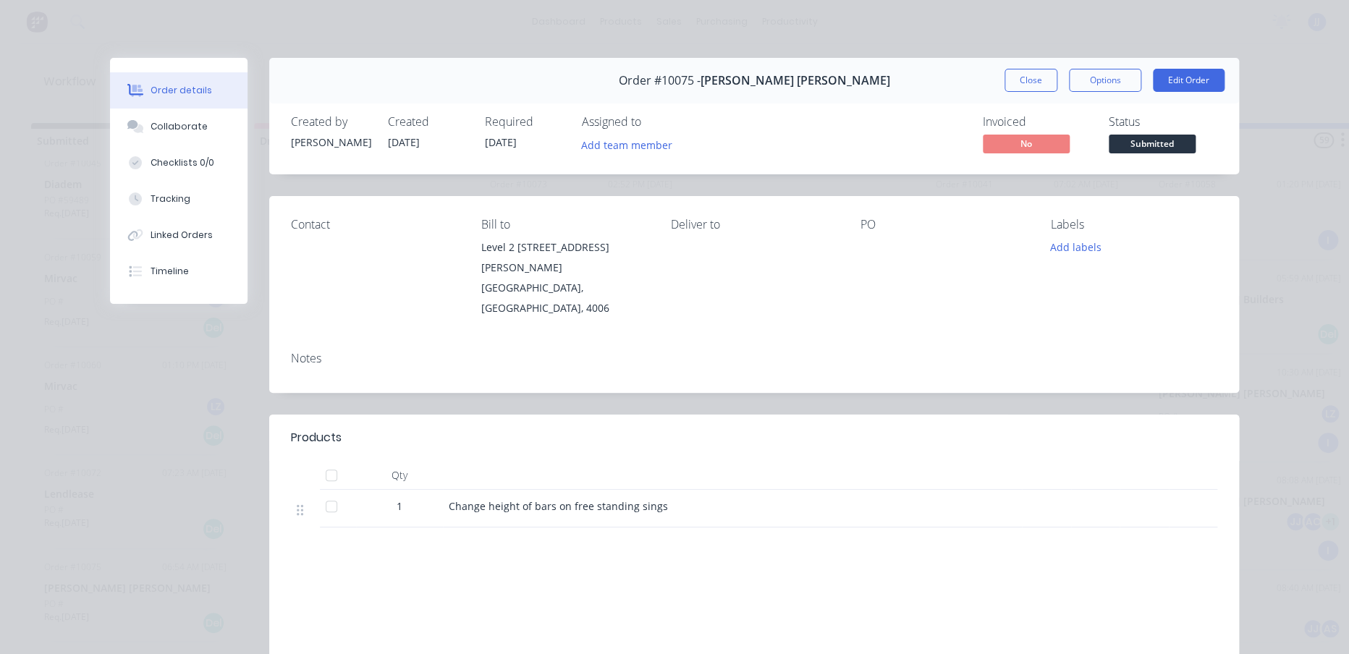
click at [504, 246] on div "Level 2 [STREET_ADDRESS][PERSON_NAME]" at bounding box center [563, 257] width 166 height 41
click at [503, 246] on div "Level 2 [STREET_ADDRESS][PERSON_NAME]" at bounding box center [563, 257] width 166 height 41
drag, startPoint x: 503, startPoint y: 246, endPoint x: 479, endPoint y: 247, distance: 23.9
click at [480, 247] on div "Level 2 [STREET_ADDRESS][PERSON_NAME]" at bounding box center [563, 257] width 166 height 41
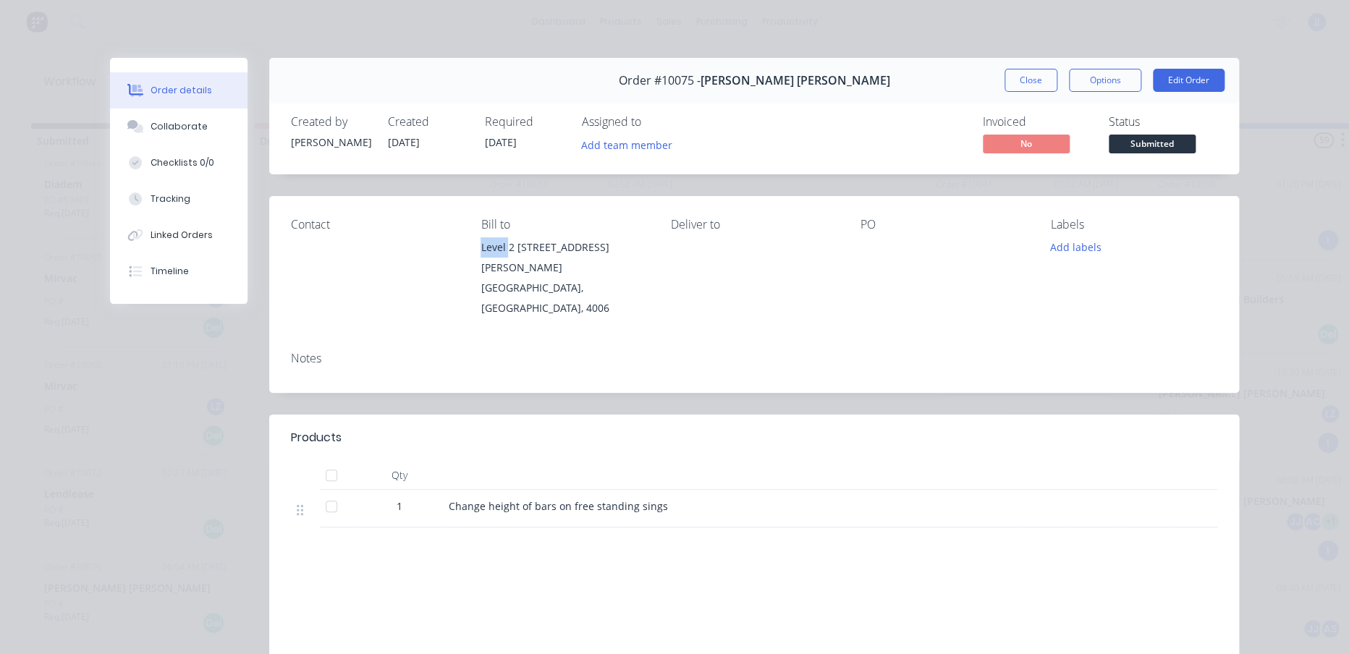
click at [480, 247] on div "Level 2 [STREET_ADDRESS][PERSON_NAME]" at bounding box center [563, 257] width 166 height 41
click at [468, 255] on div "Contact Bill to Level [GEOGRAPHIC_DATA][STREET_ADDRESS][PERSON_NAME] Deliver to…" at bounding box center [754, 268] width 970 height 144
drag, startPoint x: 476, startPoint y: 247, endPoint x: 612, endPoint y: 275, distance: 138.8
click at [612, 275] on div "Level [GEOGRAPHIC_DATA][STREET_ADDRESS][PERSON_NAME]" at bounding box center [563, 277] width 166 height 81
copy div "Level [GEOGRAPHIC_DATA][STREET_ADDRESS][PERSON_NAME]"
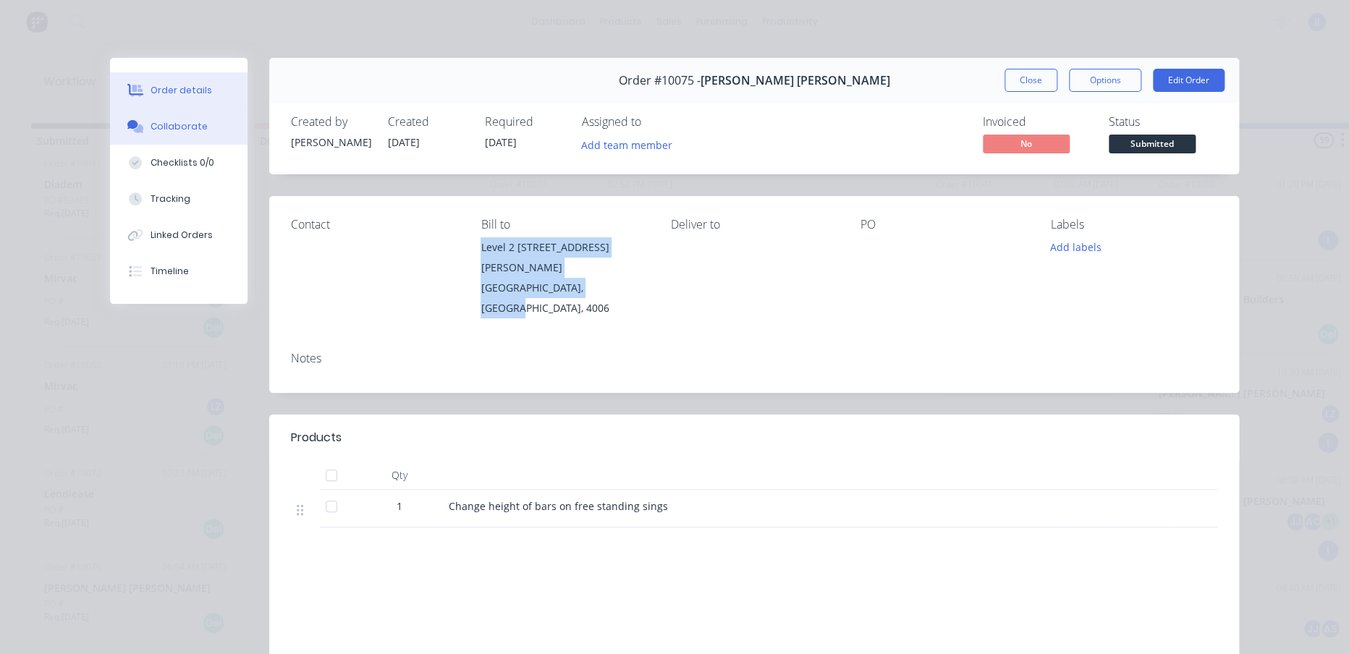
click at [182, 110] on button "Collaborate" at bounding box center [178, 127] width 137 height 36
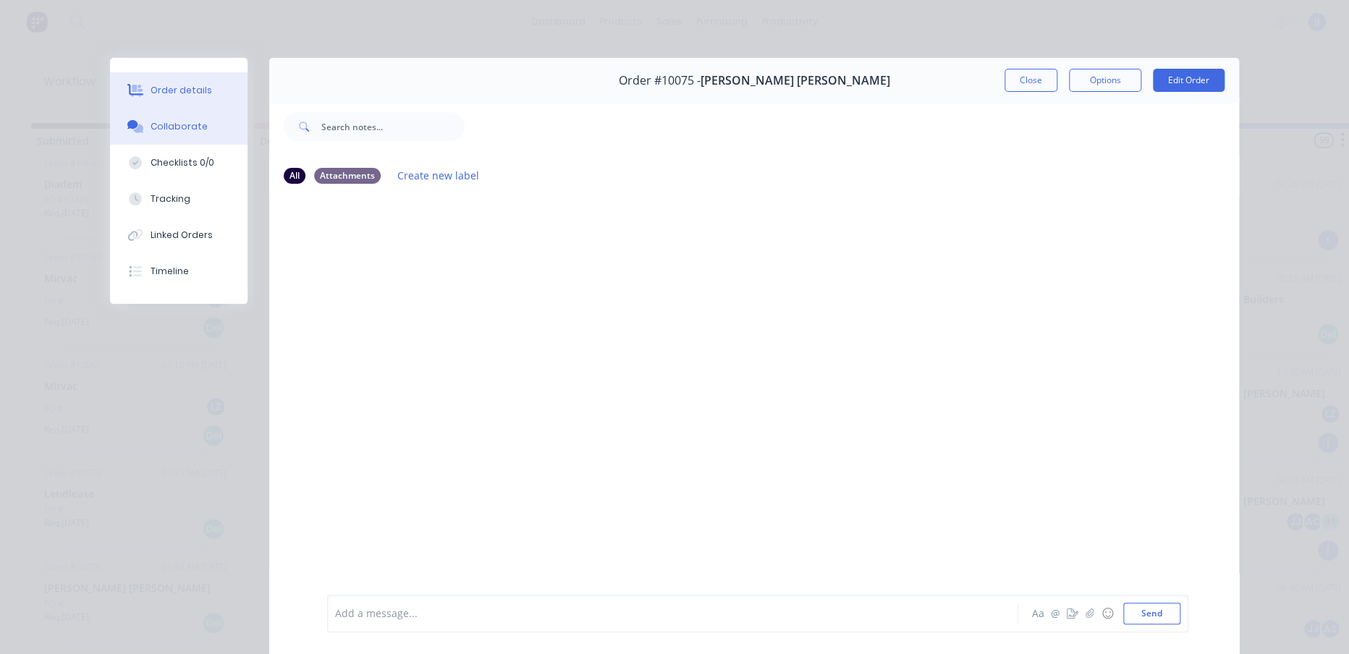
click at [181, 93] on div "Order details" at bounding box center [182, 90] width 62 height 13
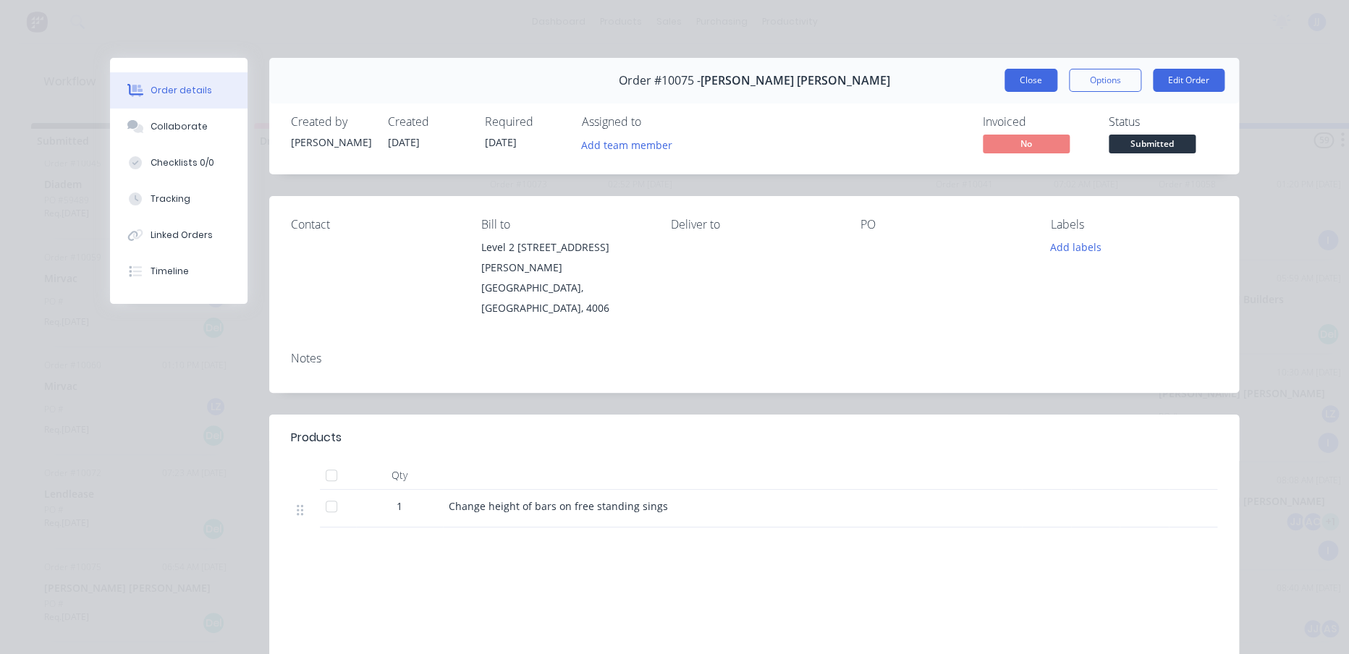
click at [1028, 74] on button "Close" at bounding box center [1030, 80] width 53 height 23
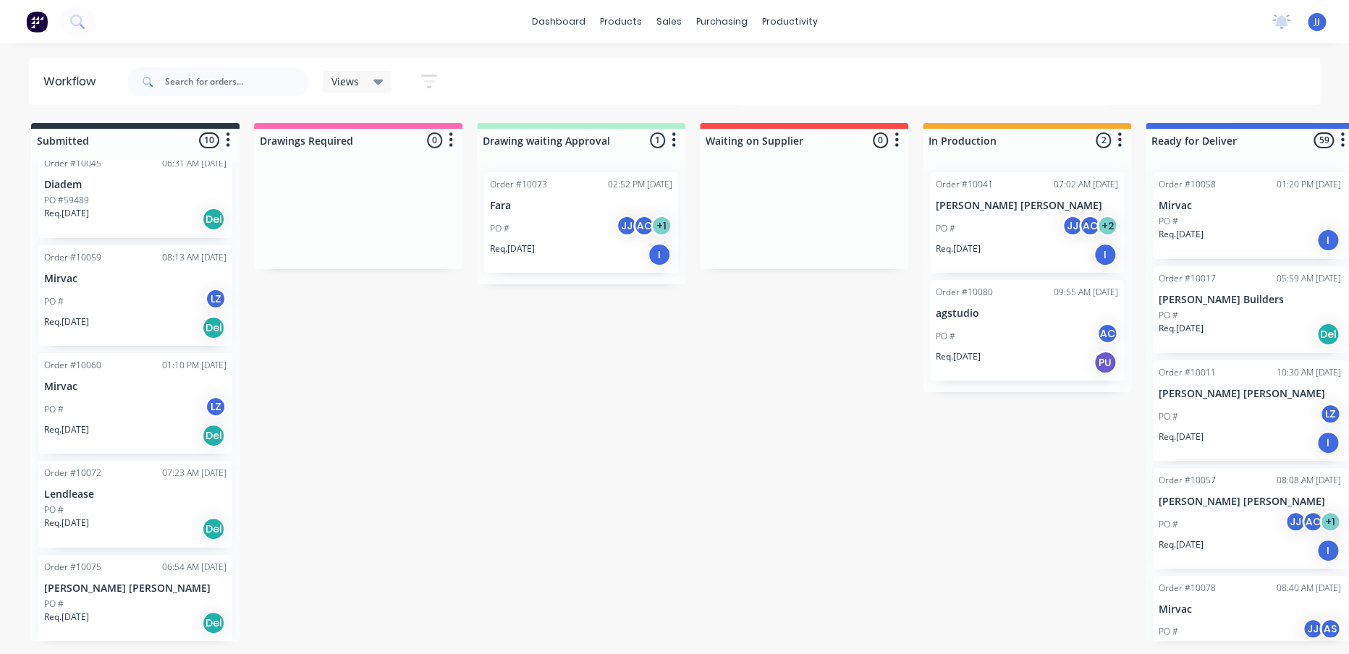
click at [141, 585] on p "[PERSON_NAME] [PERSON_NAME]" at bounding box center [135, 588] width 182 height 12
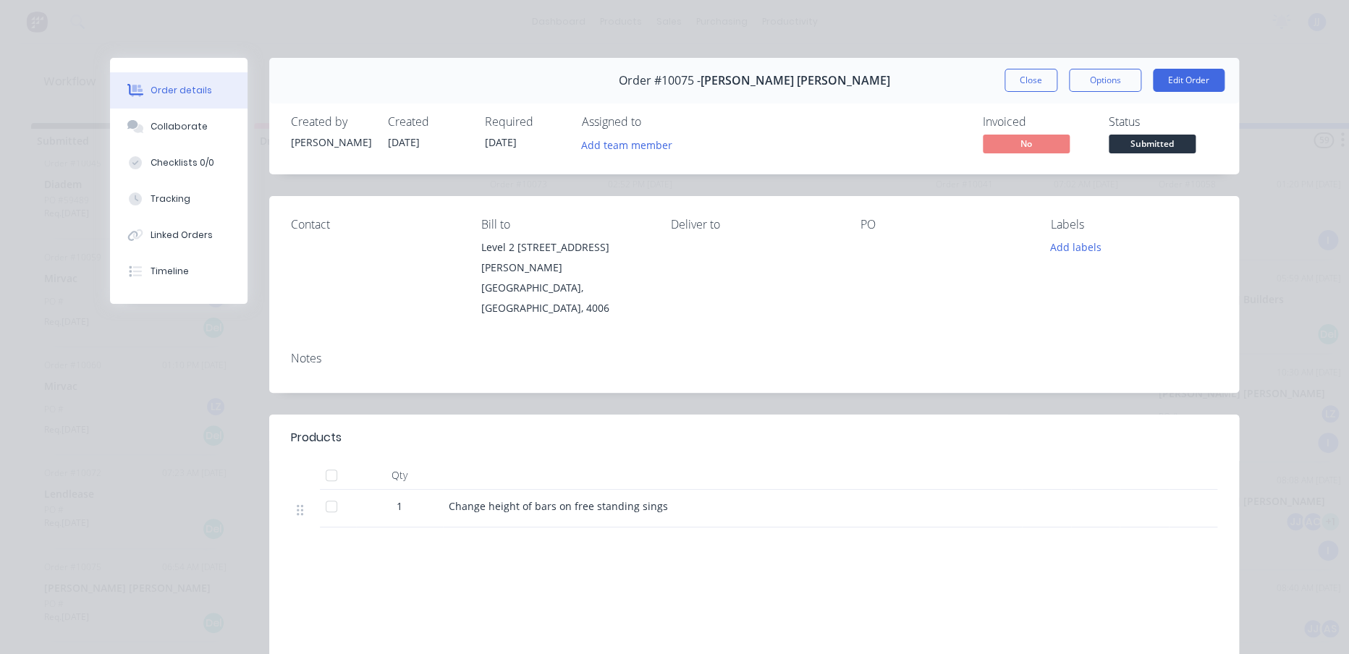
click at [1030, 78] on button "Close" at bounding box center [1030, 80] width 53 height 23
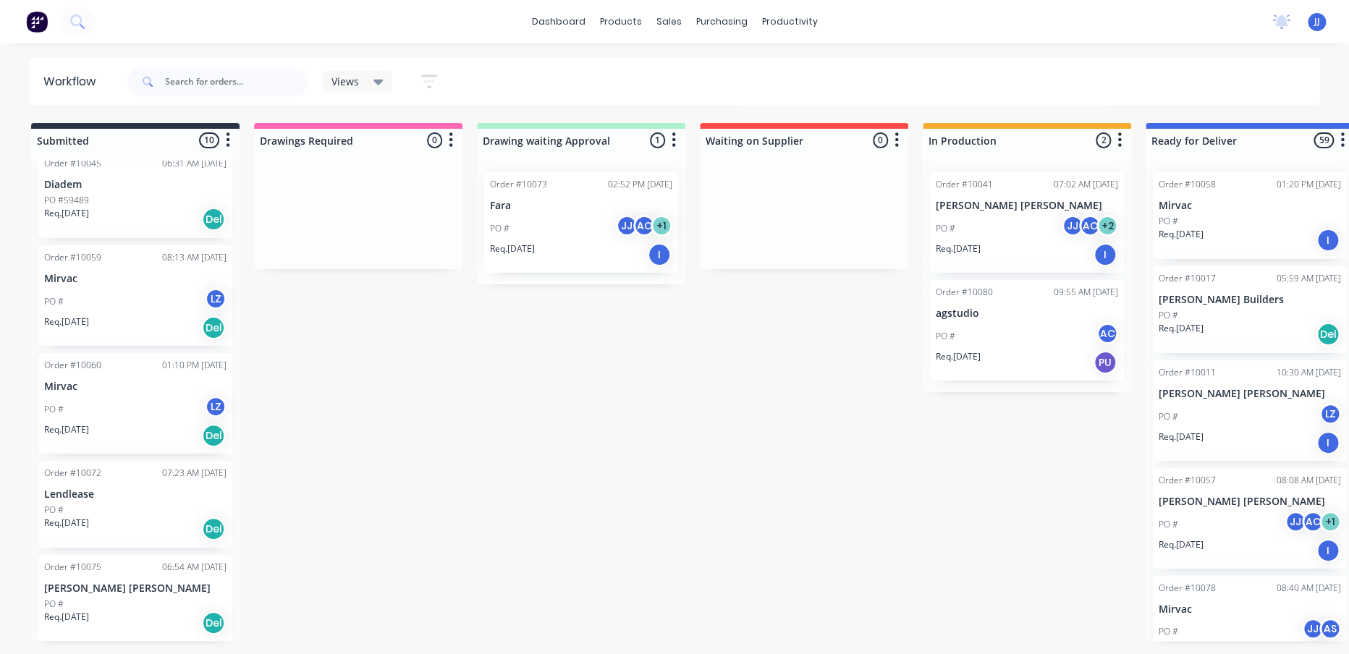
click at [1062, 219] on div "JJ" at bounding box center [1072, 226] width 22 height 22
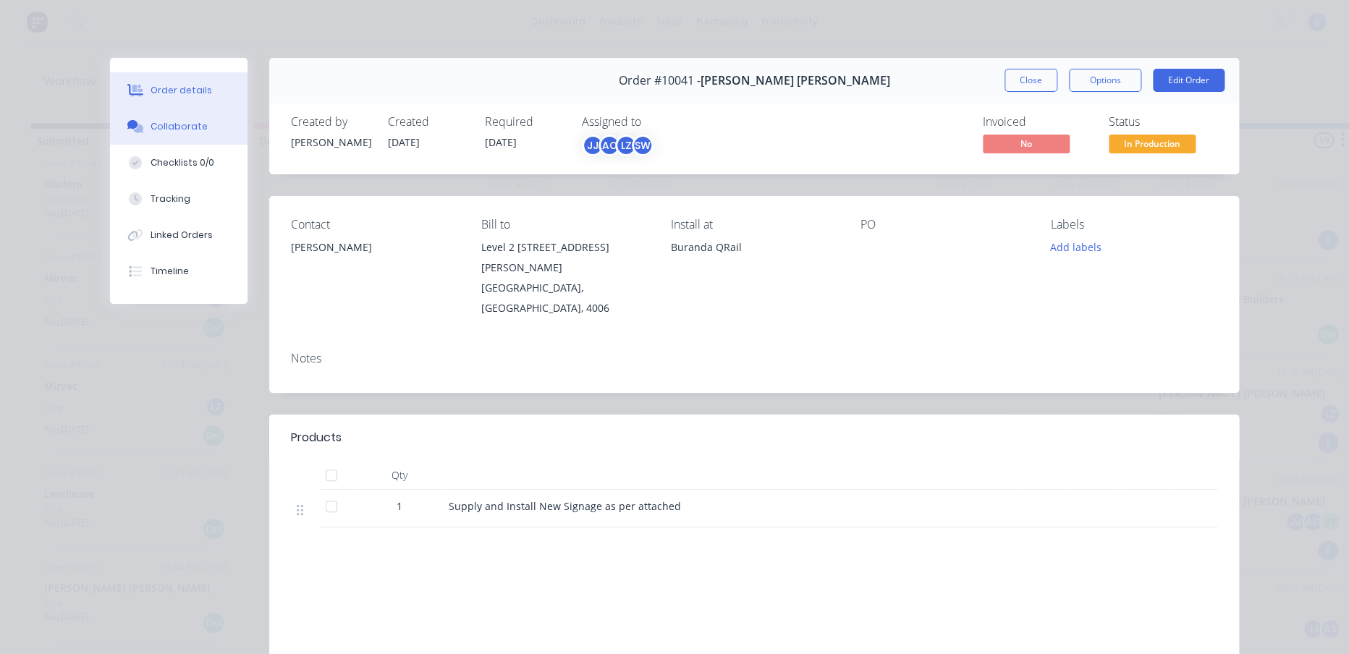
click at [167, 141] on button "Collaborate" at bounding box center [178, 127] width 137 height 36
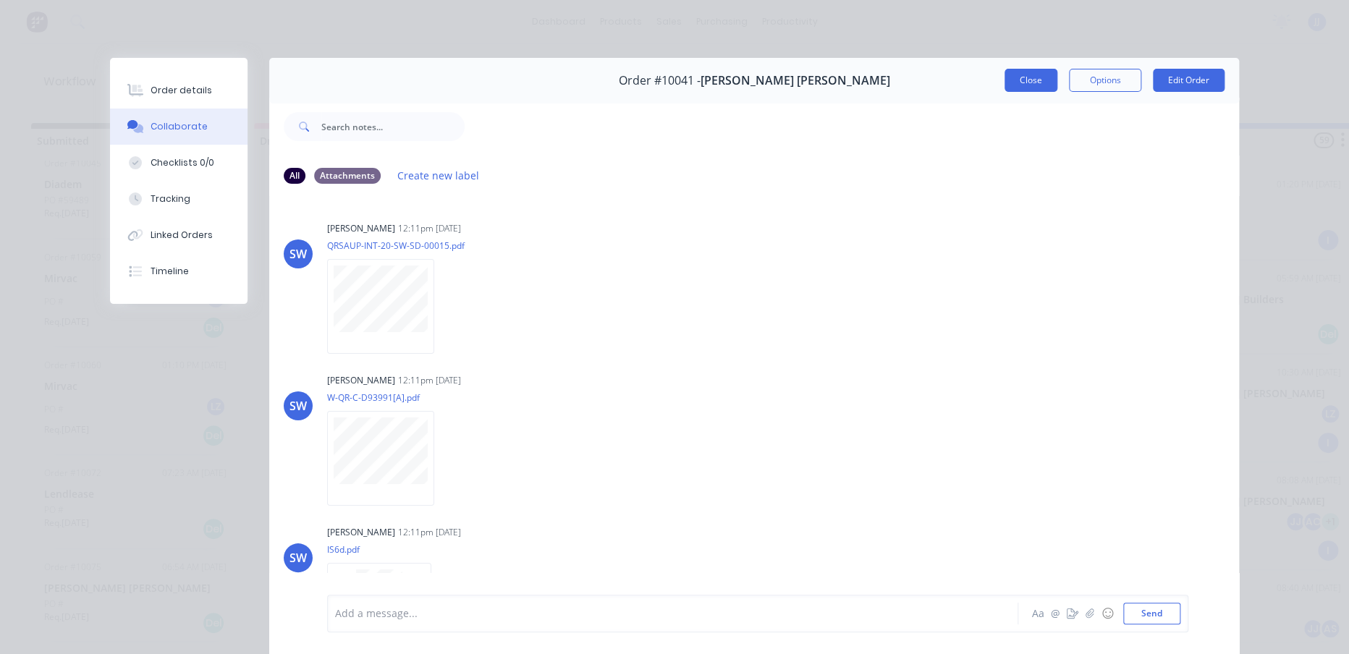
click at [1030, 73] on button "Close" at bounding box center [1030, 80] width 53 height 23
